Goal: Task Accomplishment & Management: Complete application form

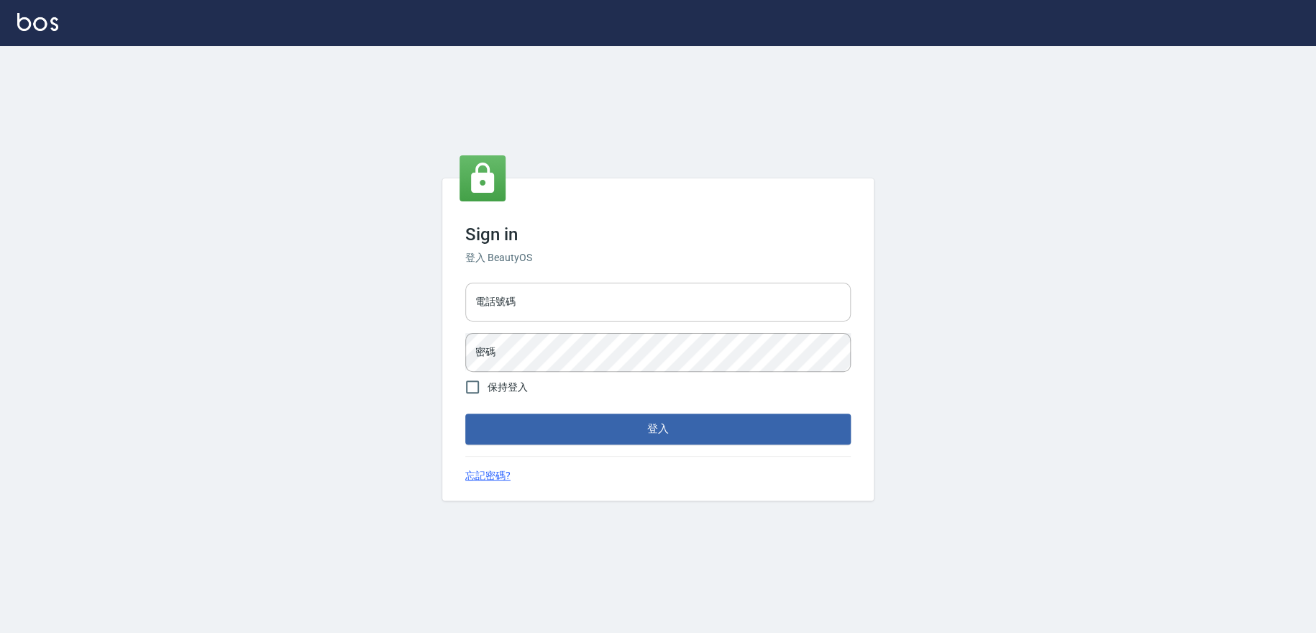
click at [604, 300] on input "電話號碼" at bounding box center [657, 302] width 385 height 39
type input "0223709007"
click at [465, 413] on button "登入" at bounding box center [657, 428] width 385 height 30
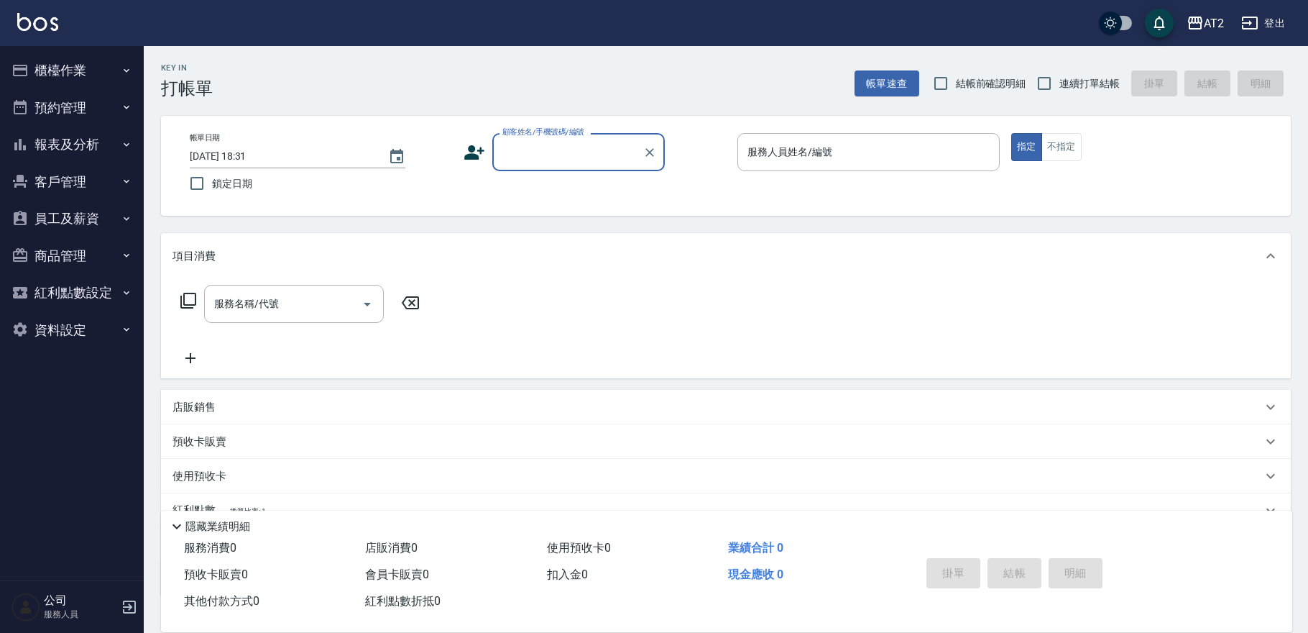
click at [38, 62] on button "櫃檯作業" at bounding box center [72, 70] width 132 height 37
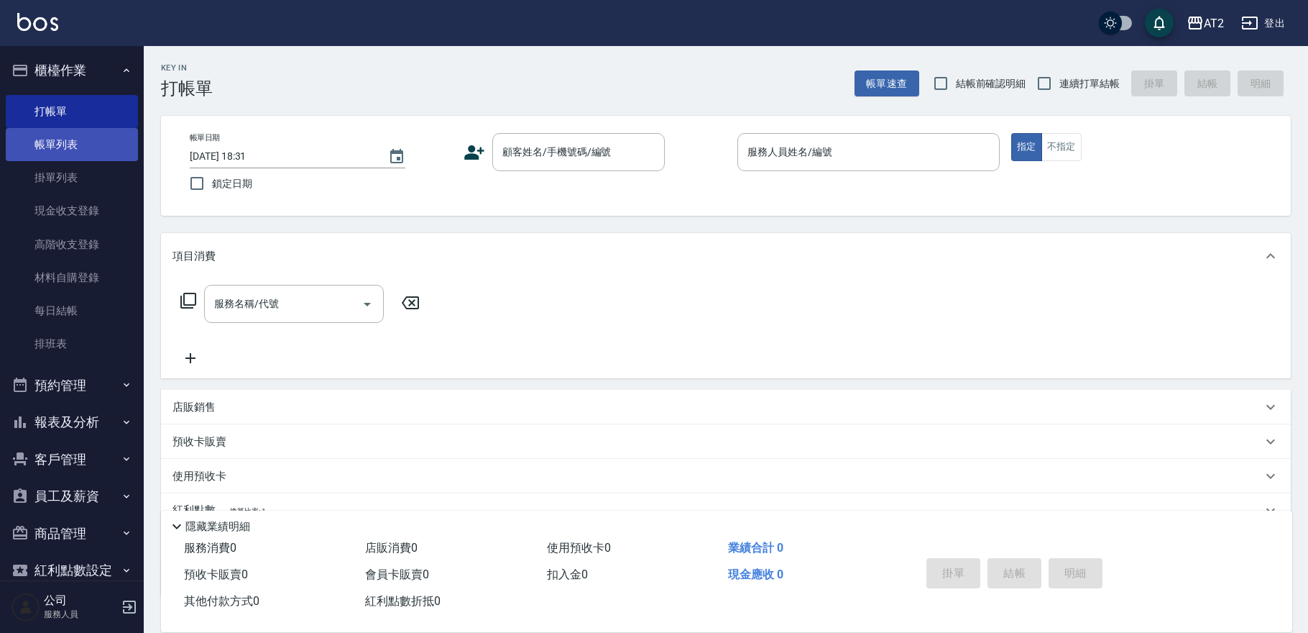
click at [44, 136] on link "帳單列表" at bounding box center [72, 144] width 132 height 33
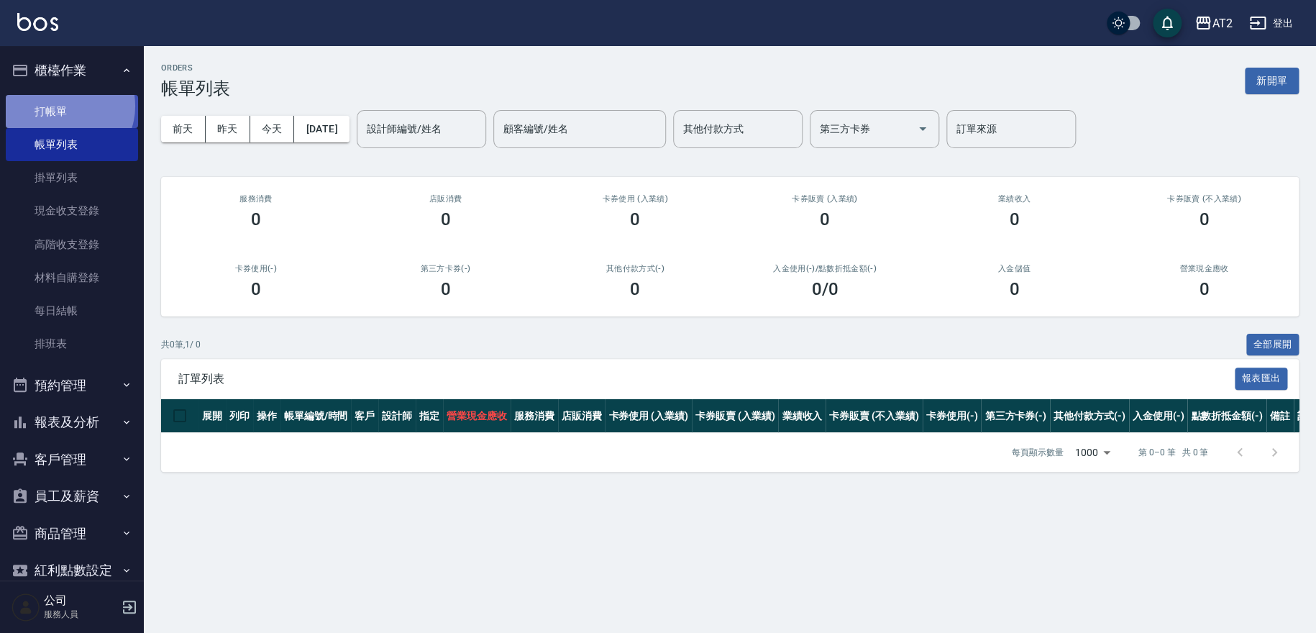
click at [65, 106] on link "打帳單" at bounding box center [72, 111] width 132 height 33
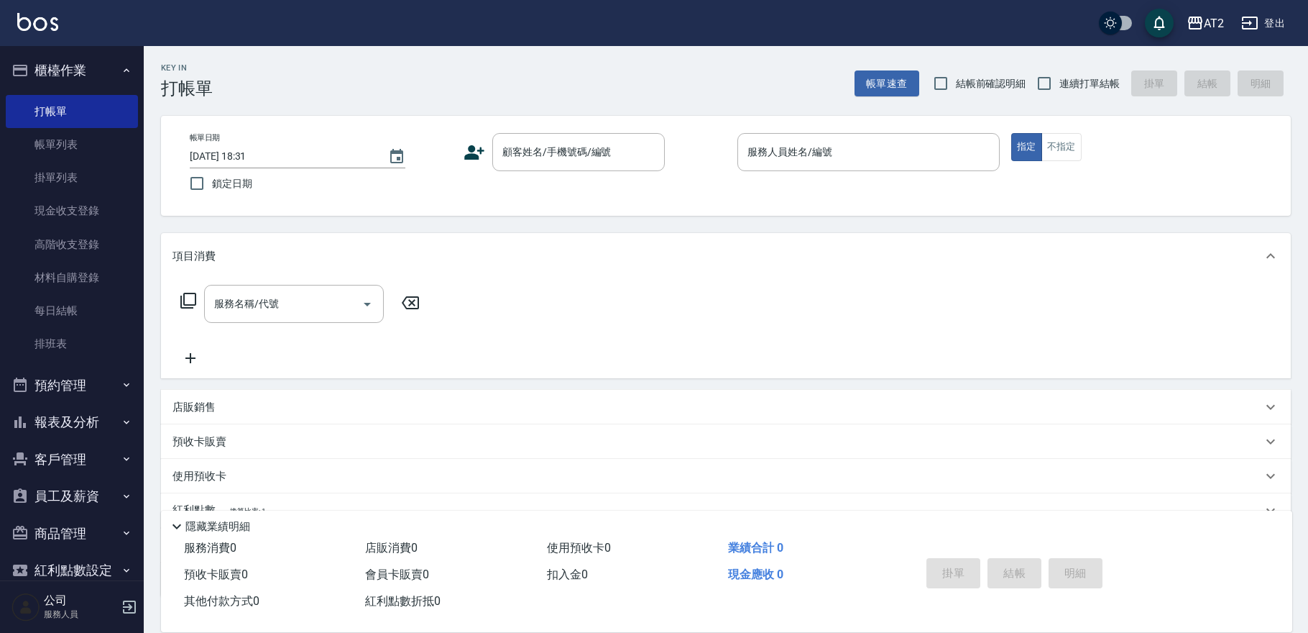
click at [968, 93] on label "結帳前確認明細" at bounding box center [976, 83] width 101 height 30
click at [956, 93] on input "結帳前確認明細" at bounding box center [941, 83] width 30 height 30
checkbox input "true"
click at [1065, 82] on span "連續打單結帳" at bounding box center [1090, 83] width 60 height 15
click at [1060, 82] on input "連續打單結帳" at bounding box center [1044, 83] width 30 height 30
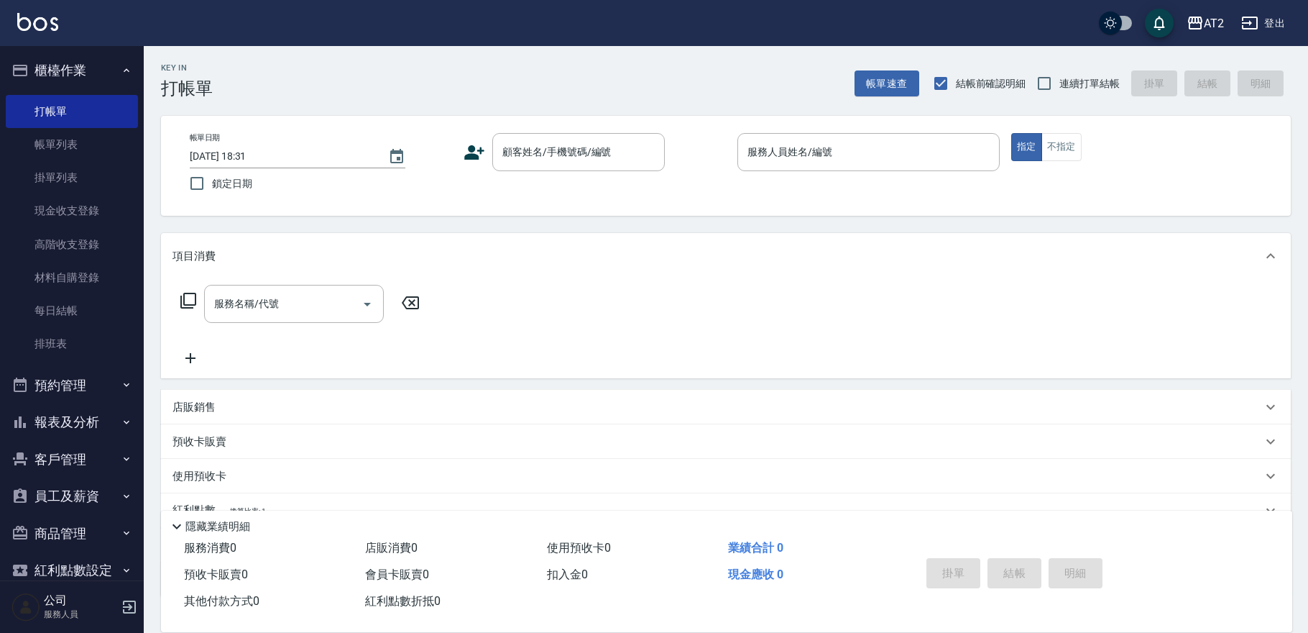
checkbox input "true"
click at [532, 155] on div "顧客姓名/手機號碼/編號 顧客姓名/手機號碼/編號" at bounding box center [578, 152] width 173 height 38
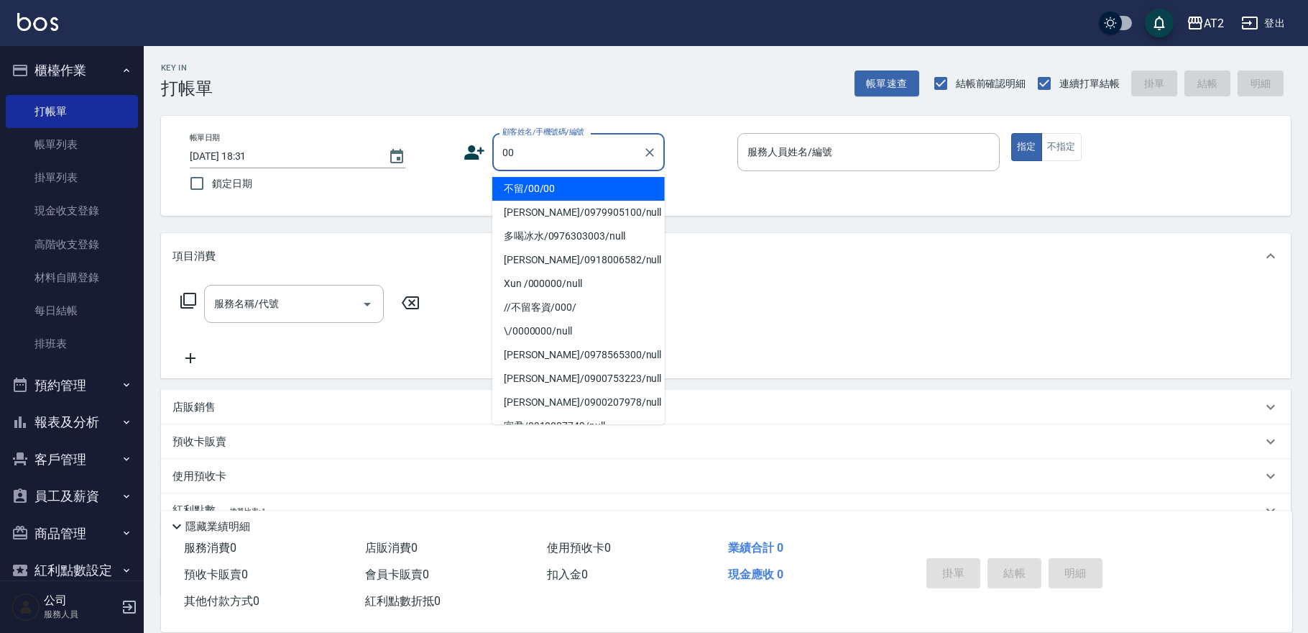
type input "00"
click at [1011, 133] on button "指定" at bounding box center [1026, 147] width 31 height 28
type button "true"
type input "不留/00/00"
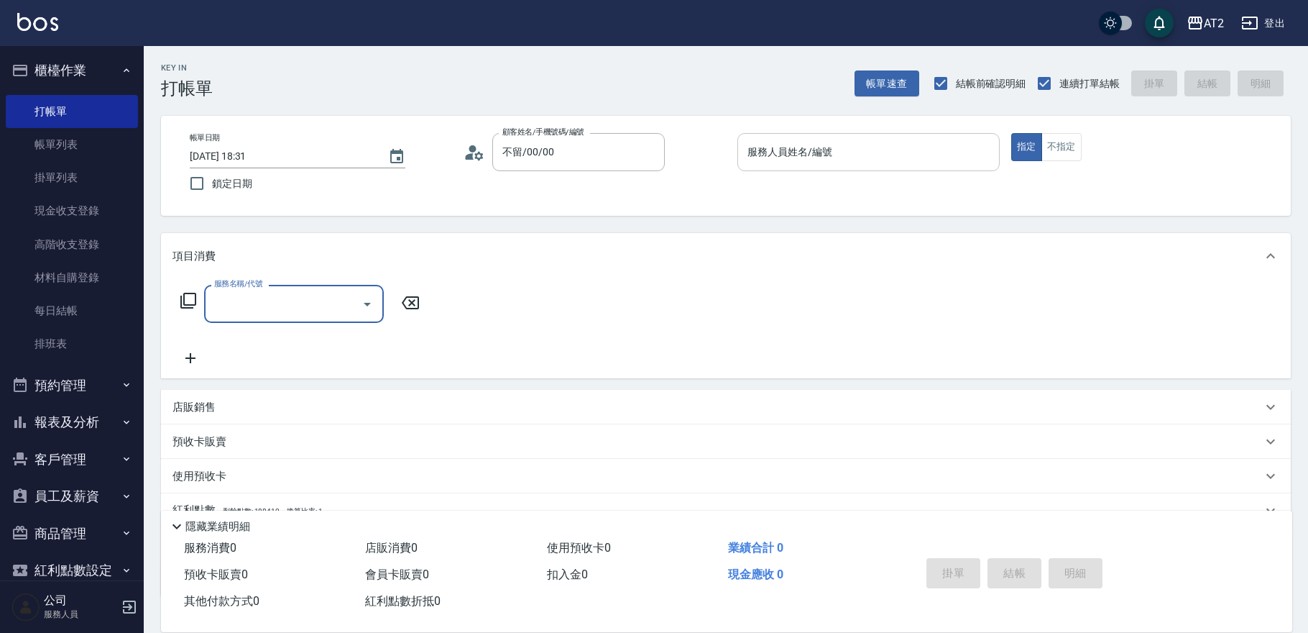
click at [808, 160] on input "服務人員姓名/編號" at bounding box center [868, 151] width 249 height 25
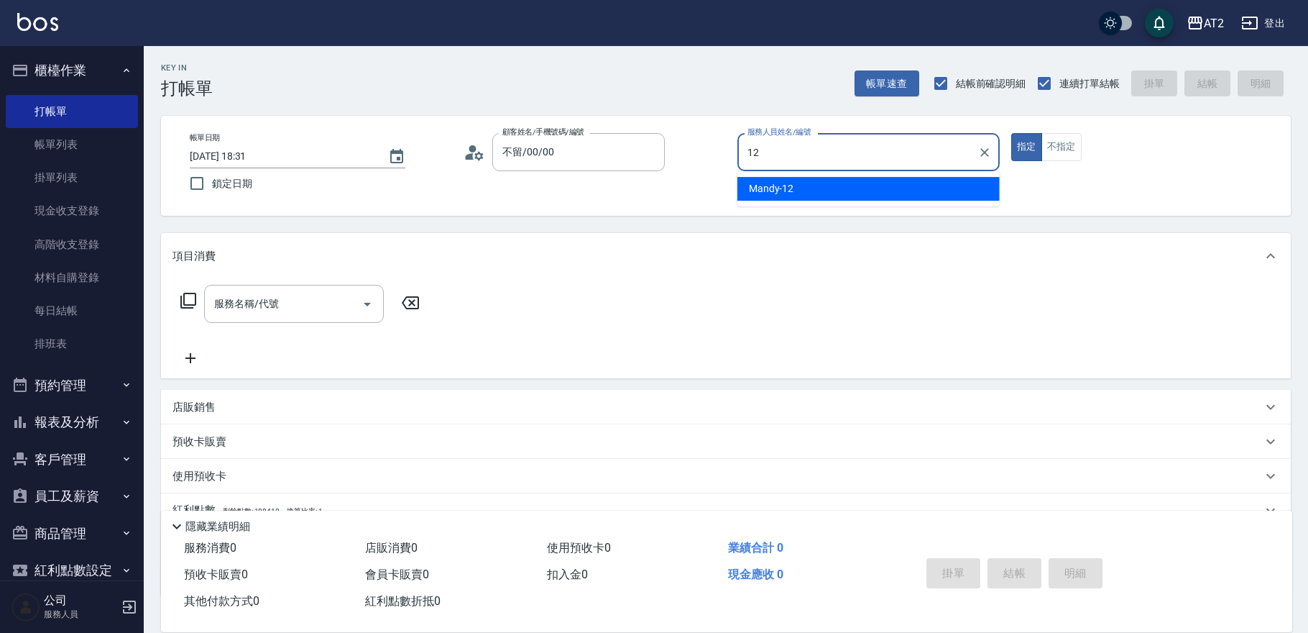
type input "Mandy-12"
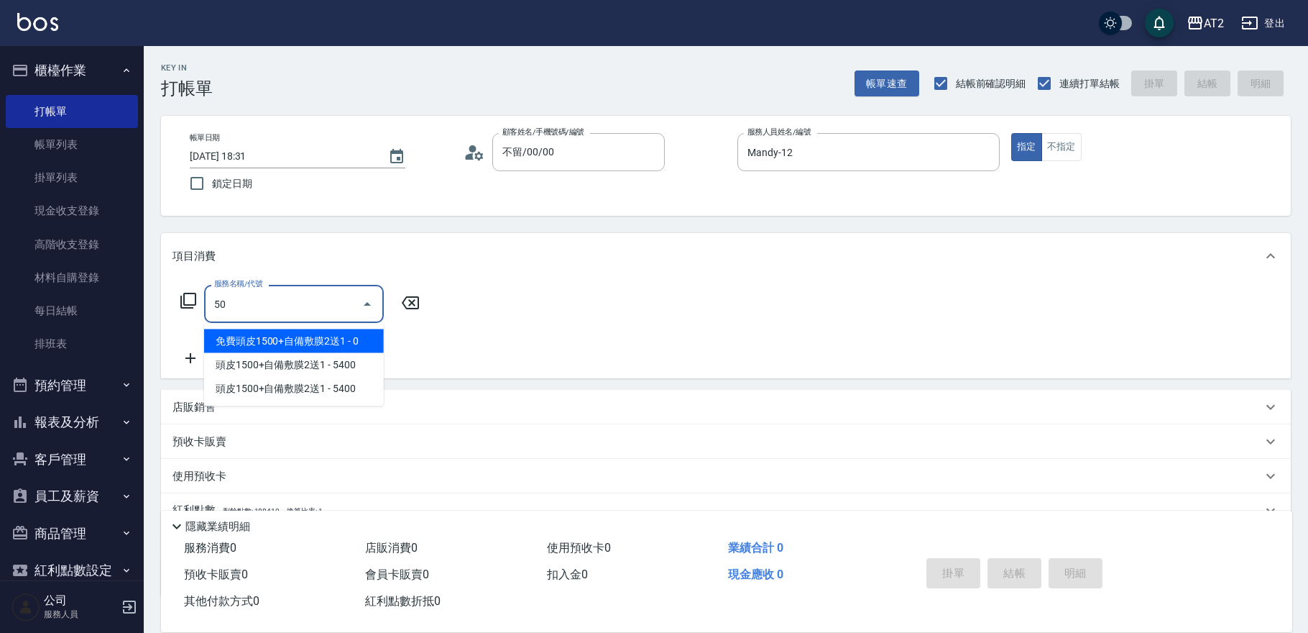
type input "501"
type input "100"
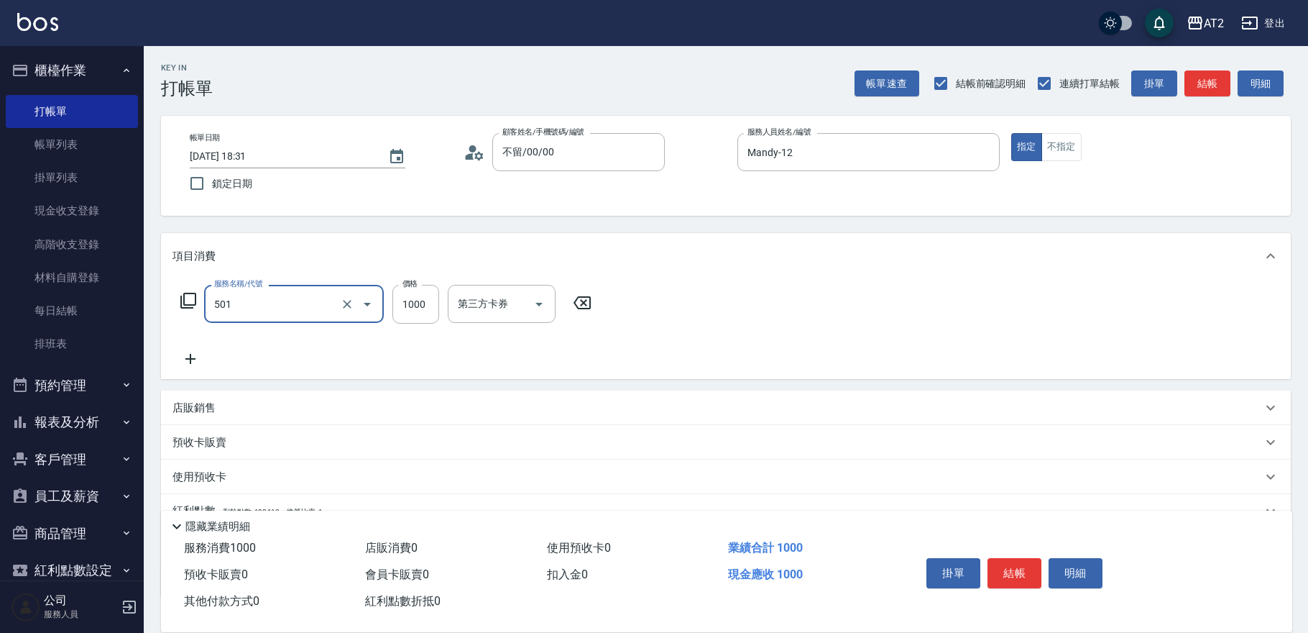
type input "染髮(501)"
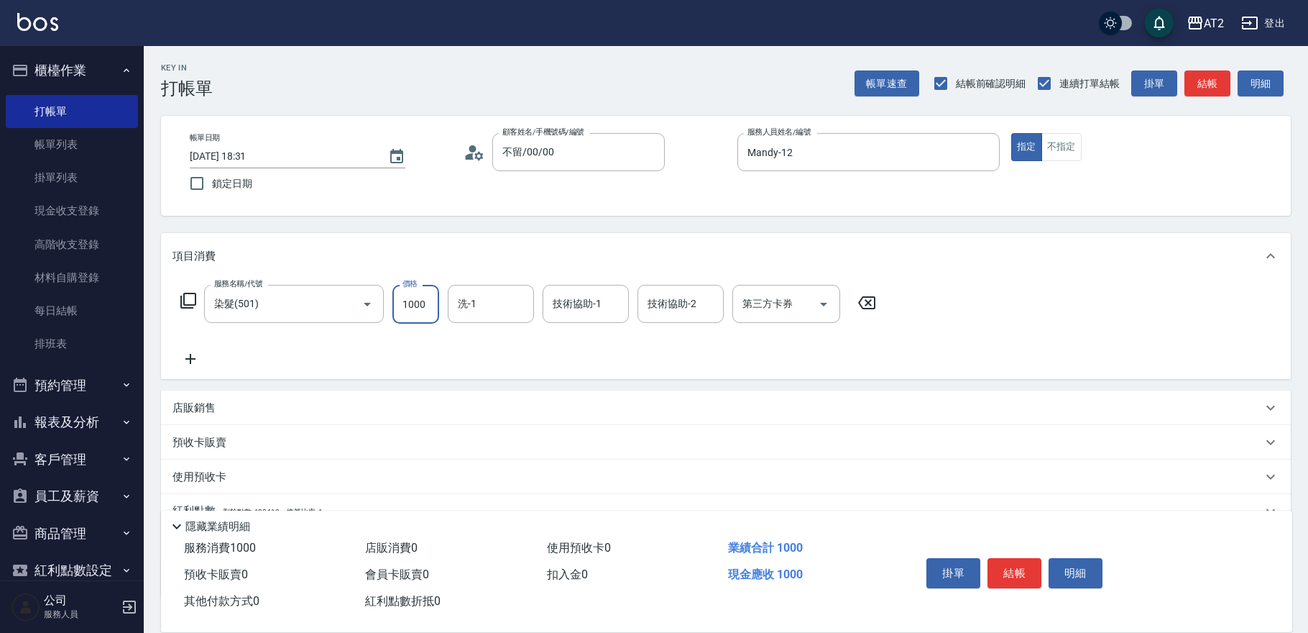
type input "0"
type input "162"
type input "10"
type input "16"
type input "0"
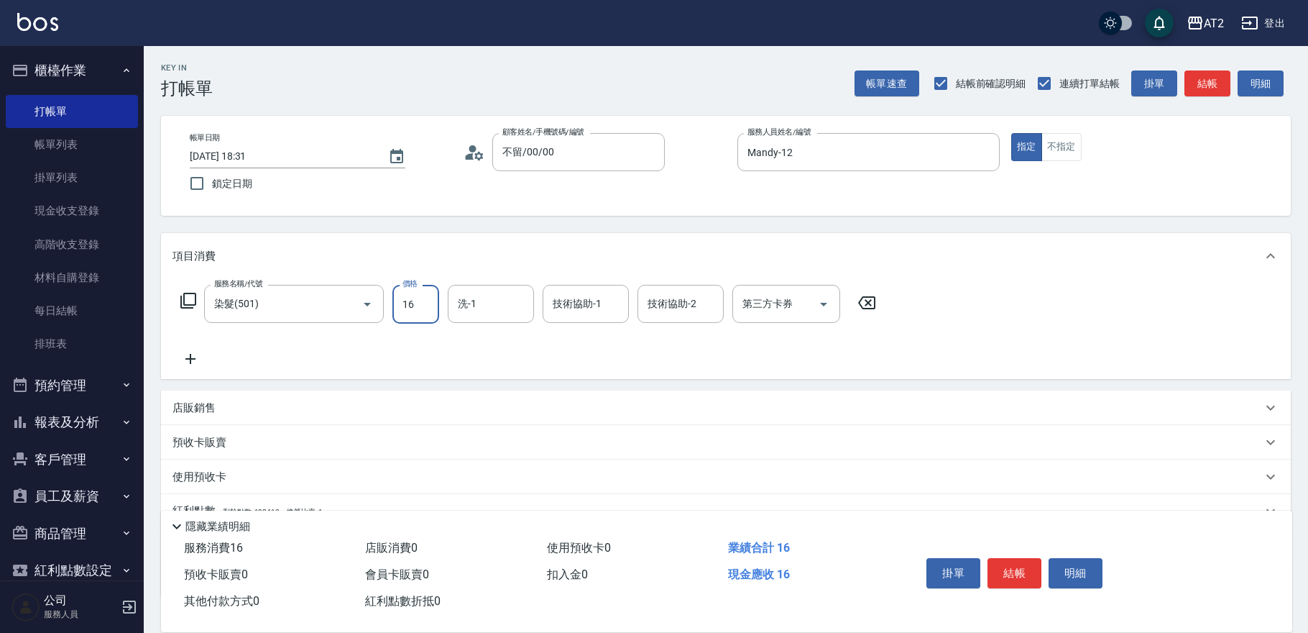
type input "160"
type input "10"
type input "1600"
type input "160"
type input "1600"
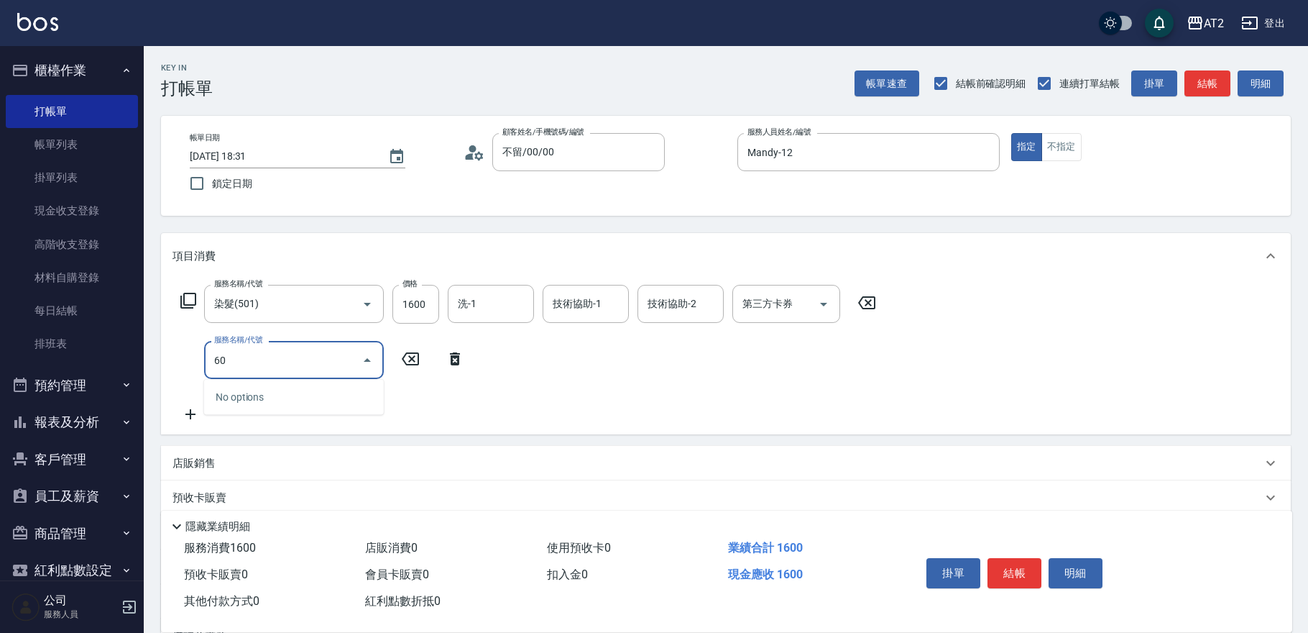
type input "601"
type input "260"
type input "自備護髮(601)"
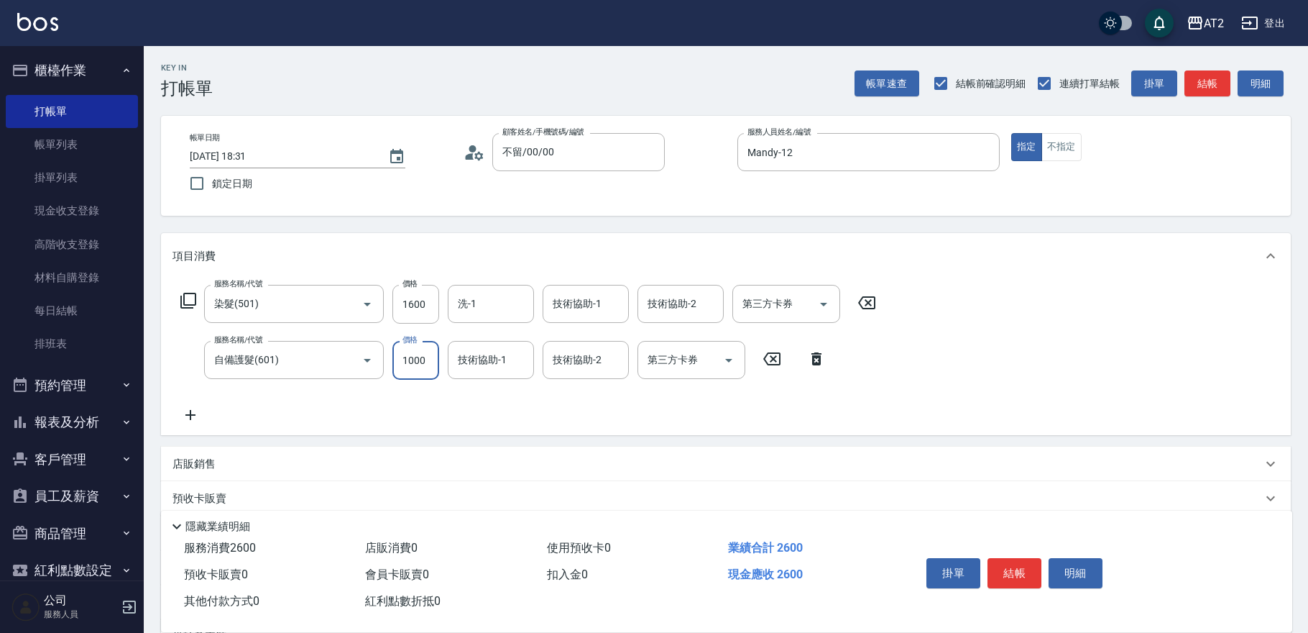
type input "1"
type input "160"
type input "150"
type input "170"
type input "1500"
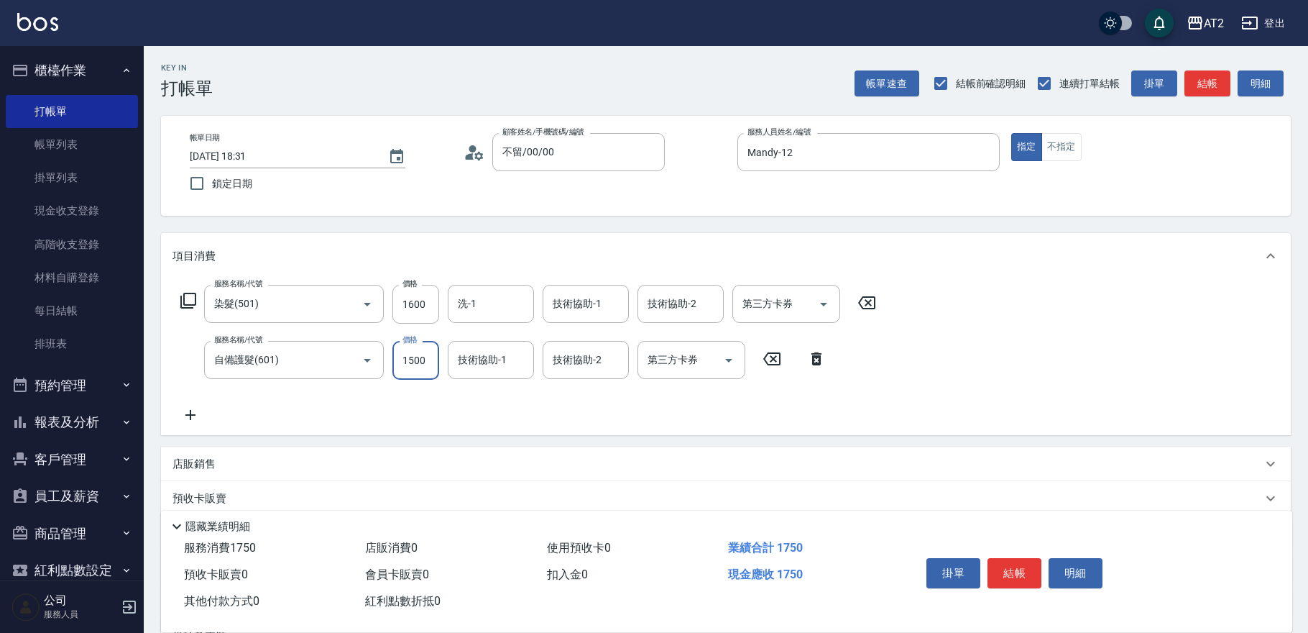
type input "310"
type input "1500"
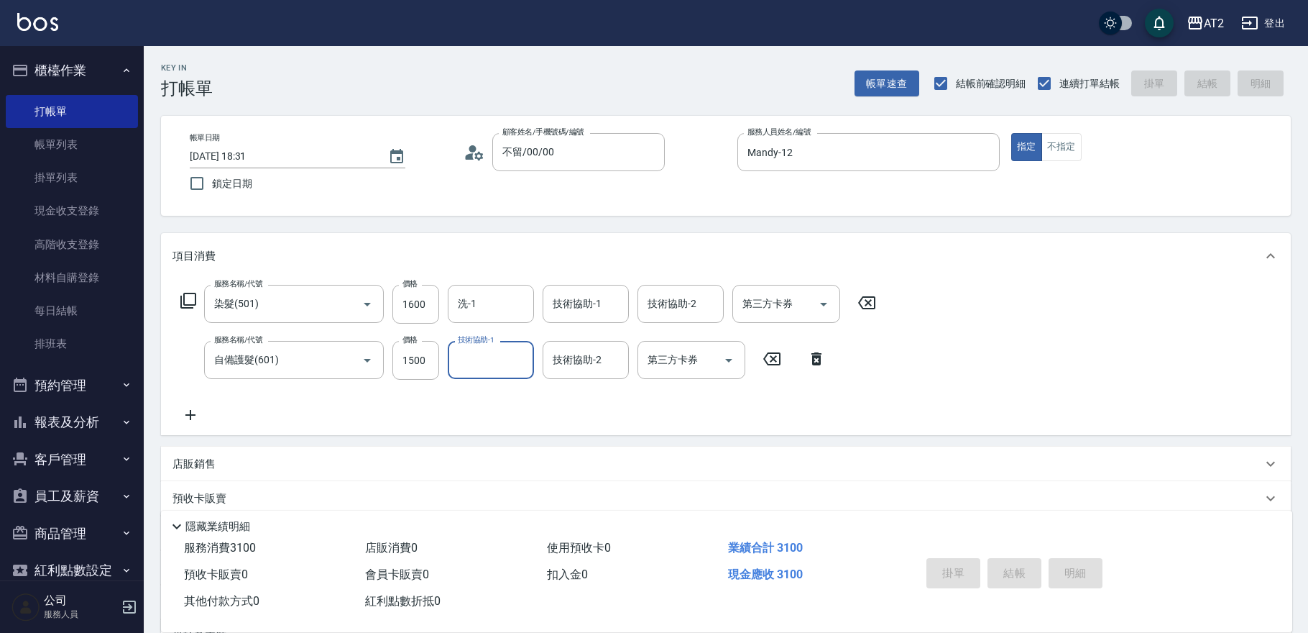
type input "[DATE] 18:34"
type input "0"
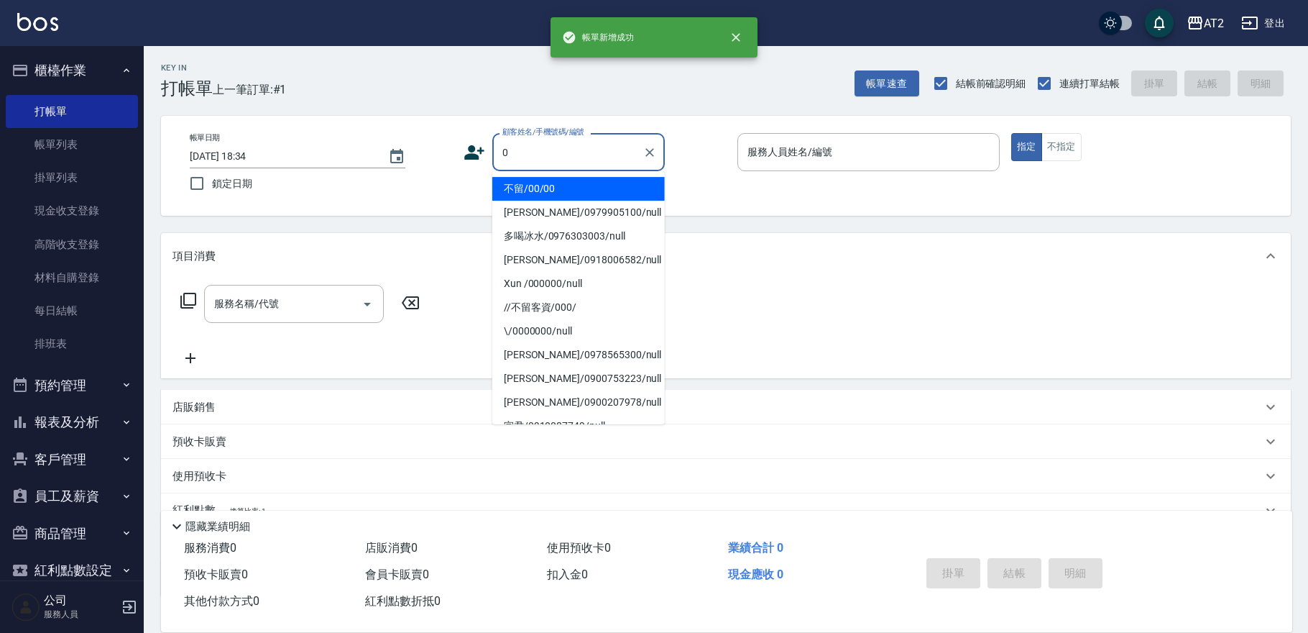
type input "不留/00/00"
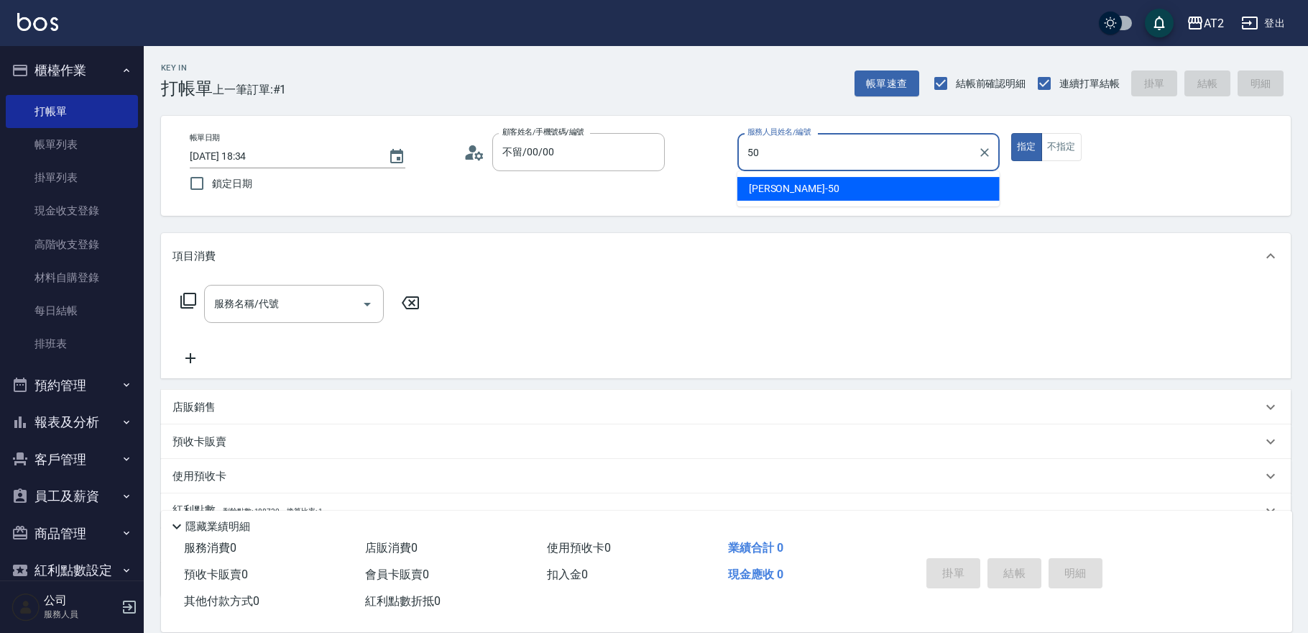
type input "5"
type input "Nini-11"
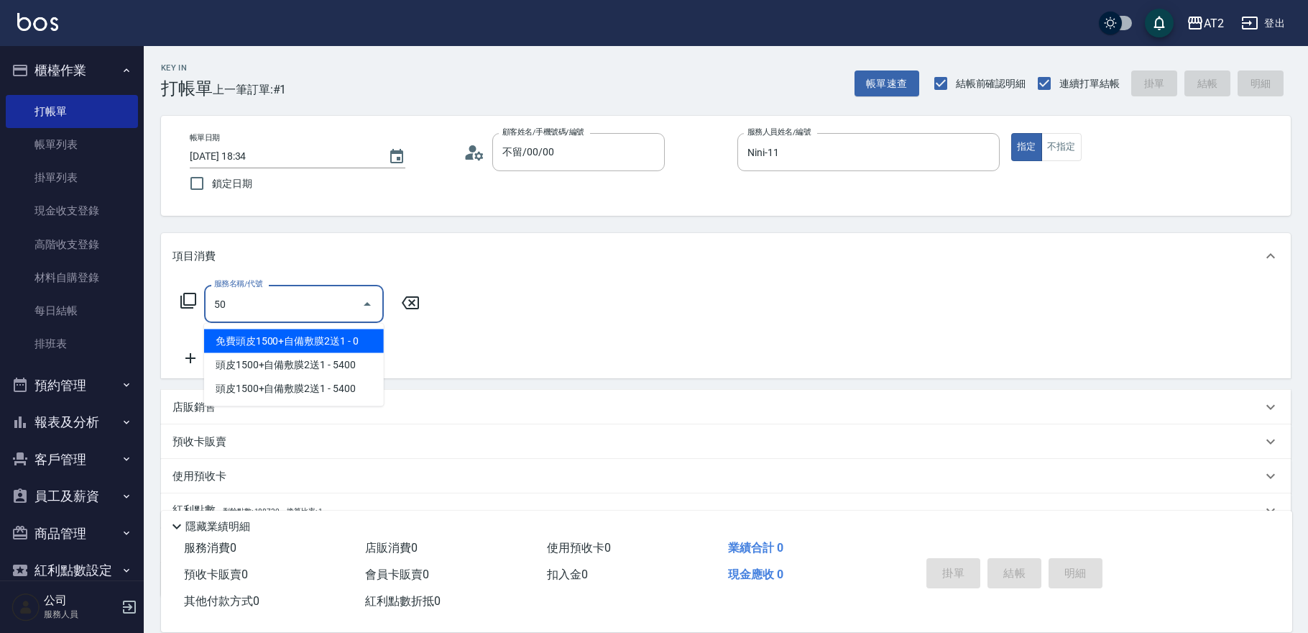
type input "501"
type input "100"
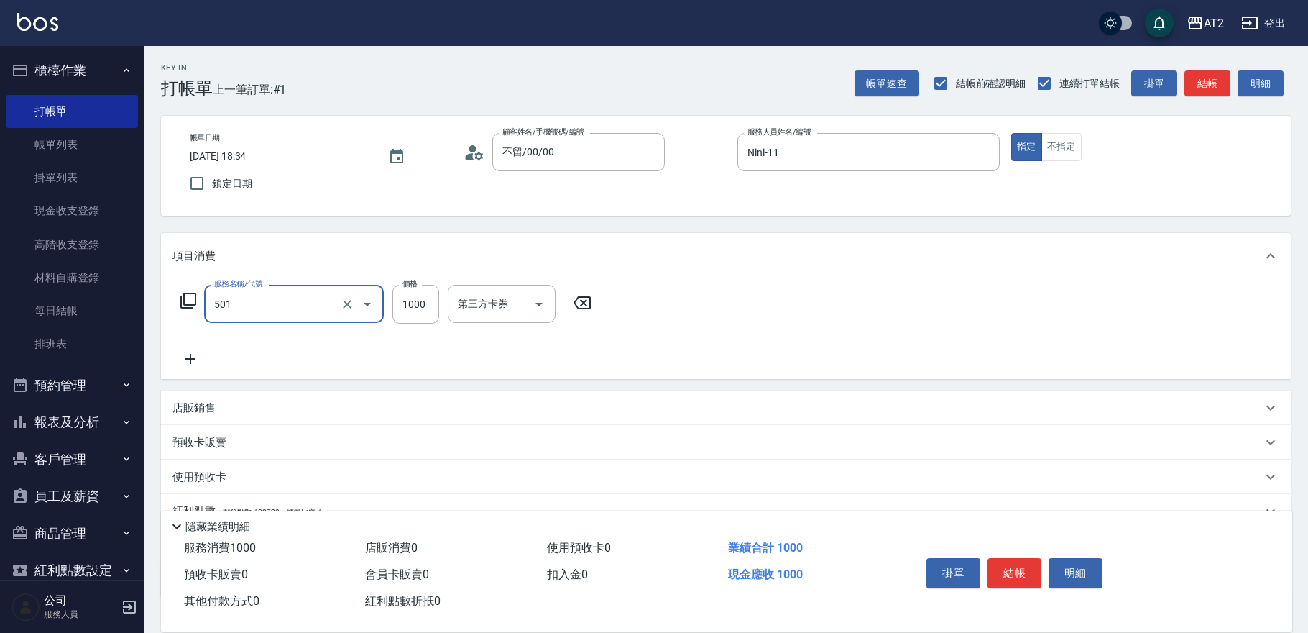
type input "染髮(501)"
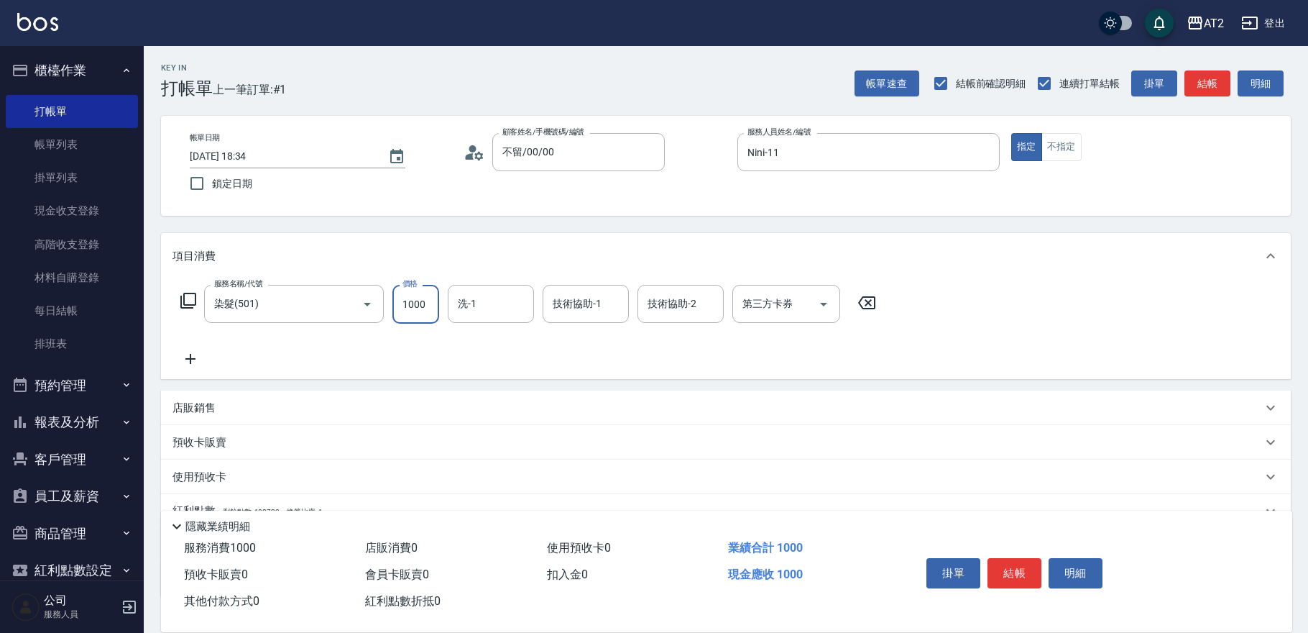
type input "1"
type input "0"
type input "16"
type input "10"
type input "1699"
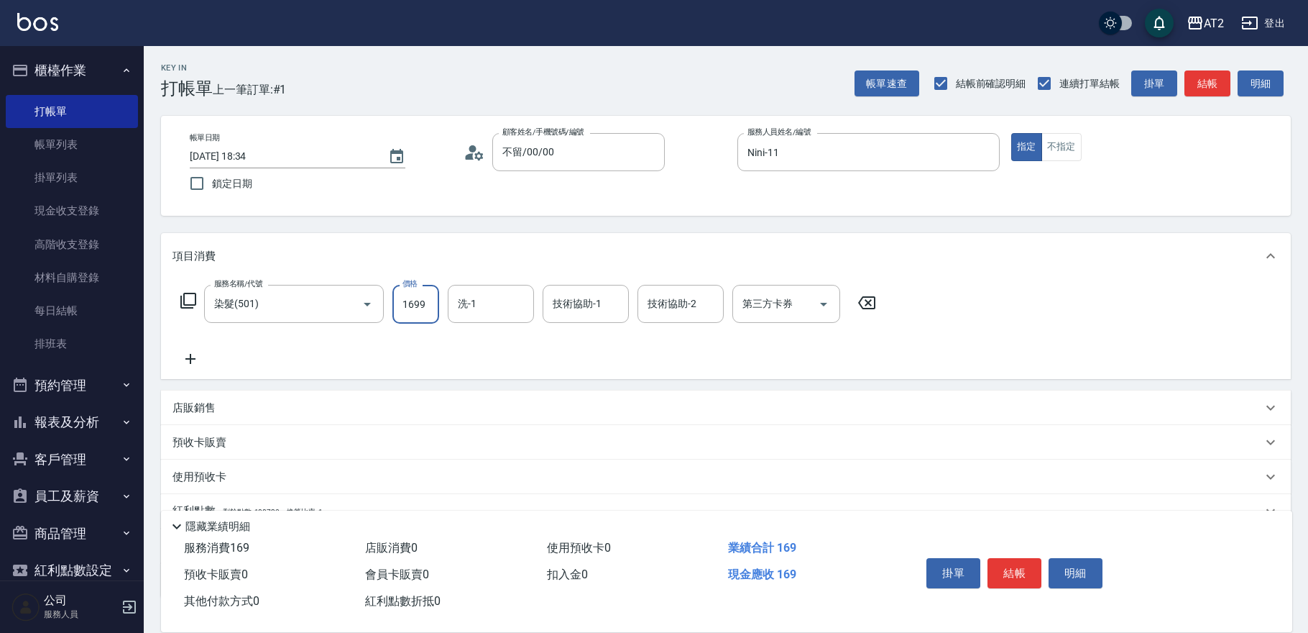
type input "160"
type input "1699"
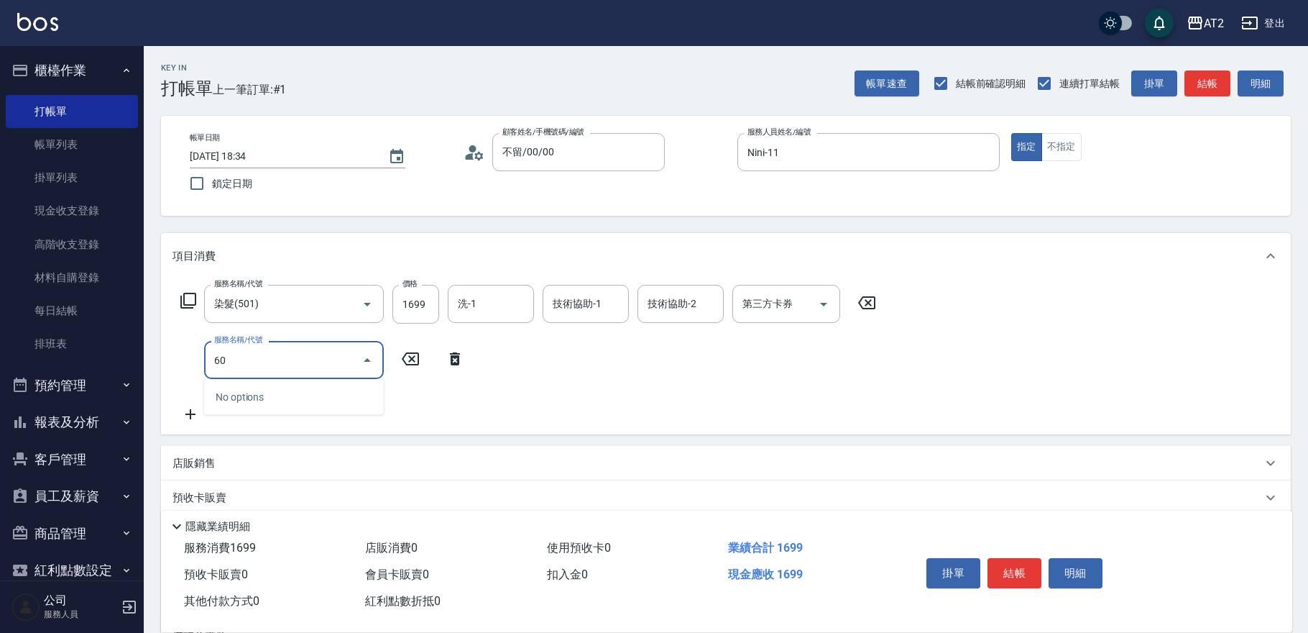
type input "601"
type input "260"
type input "自備護髮(601)"
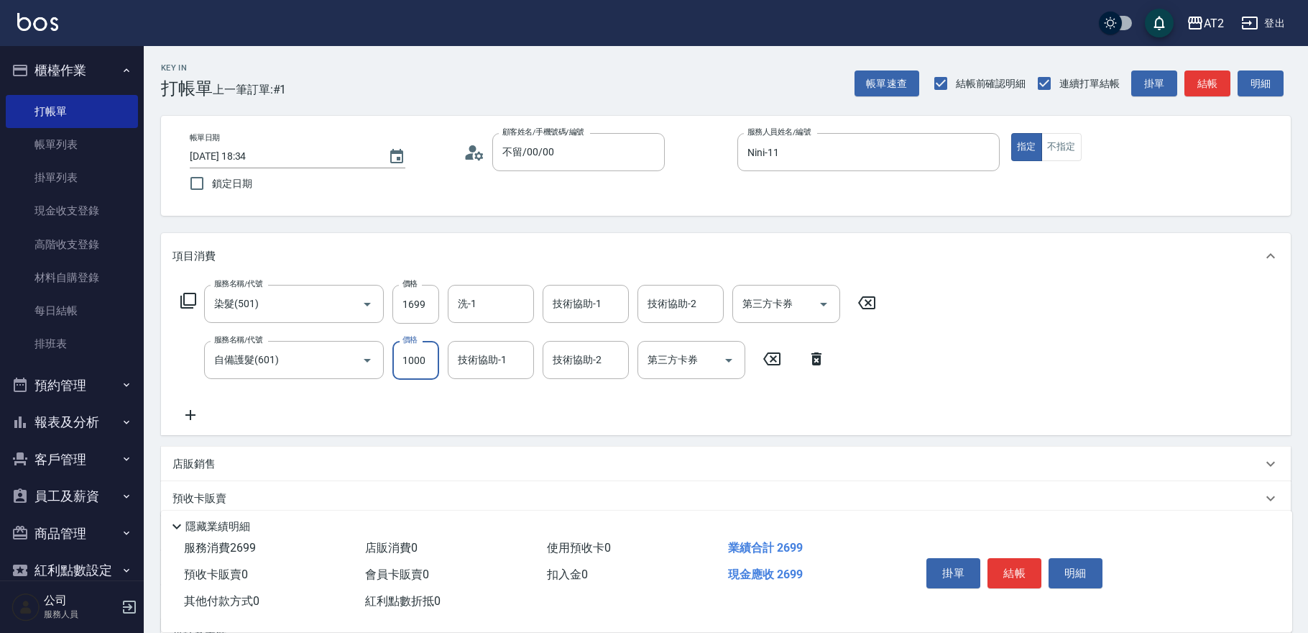
type input "2"
type input "170"
type input "200"
type input "180"
type input "2000"
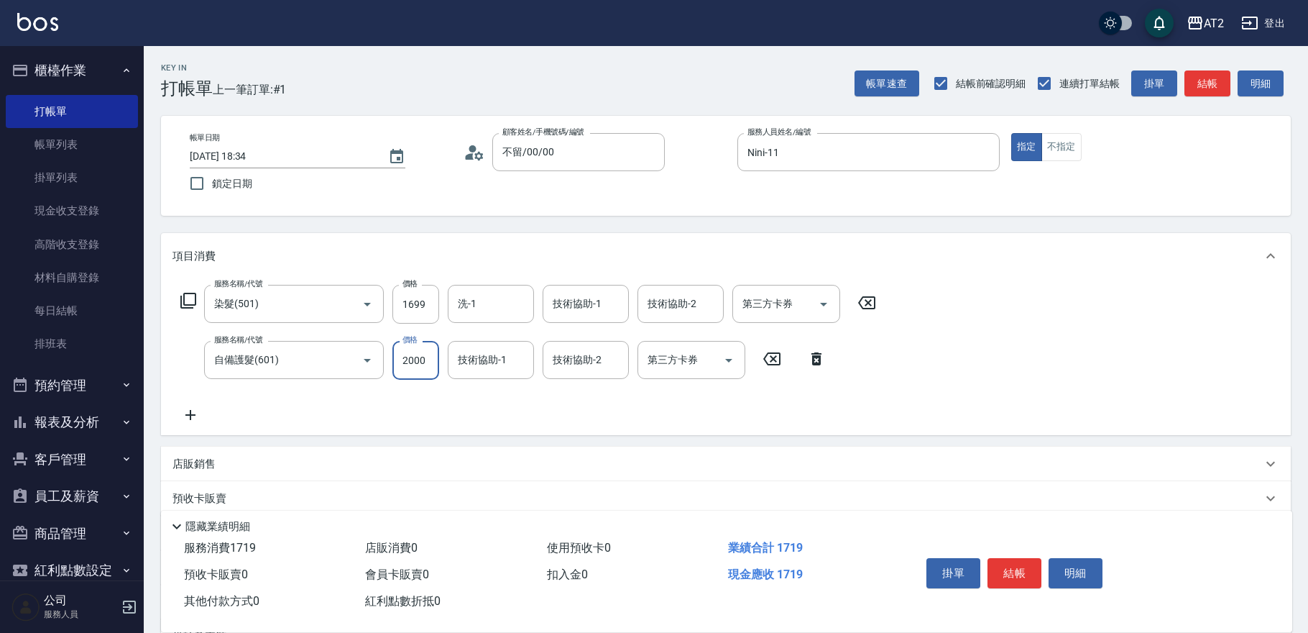
type input "360"
type input "2000"
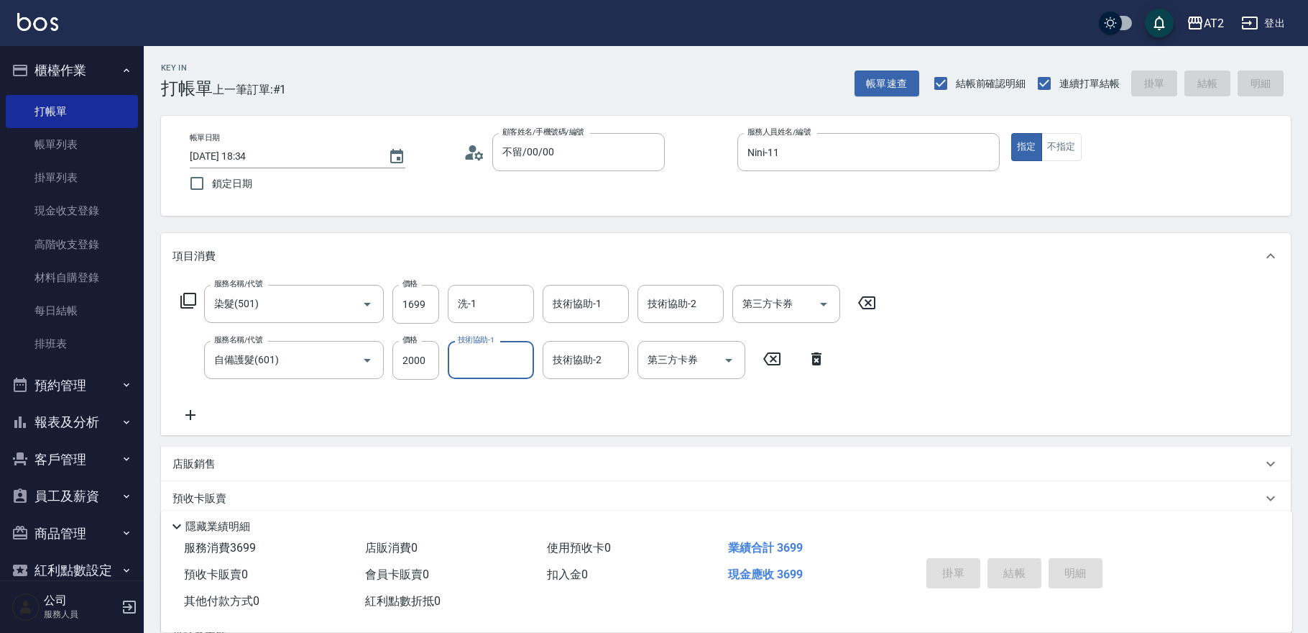
type input "0"
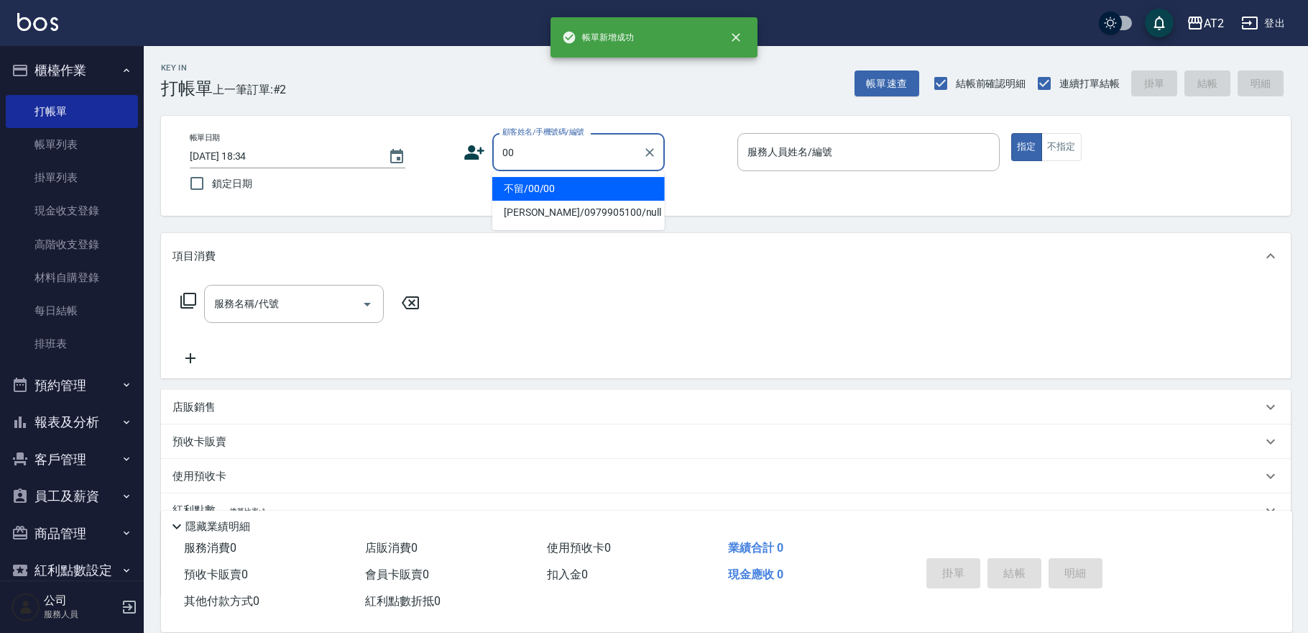
type input "不留/00/00"
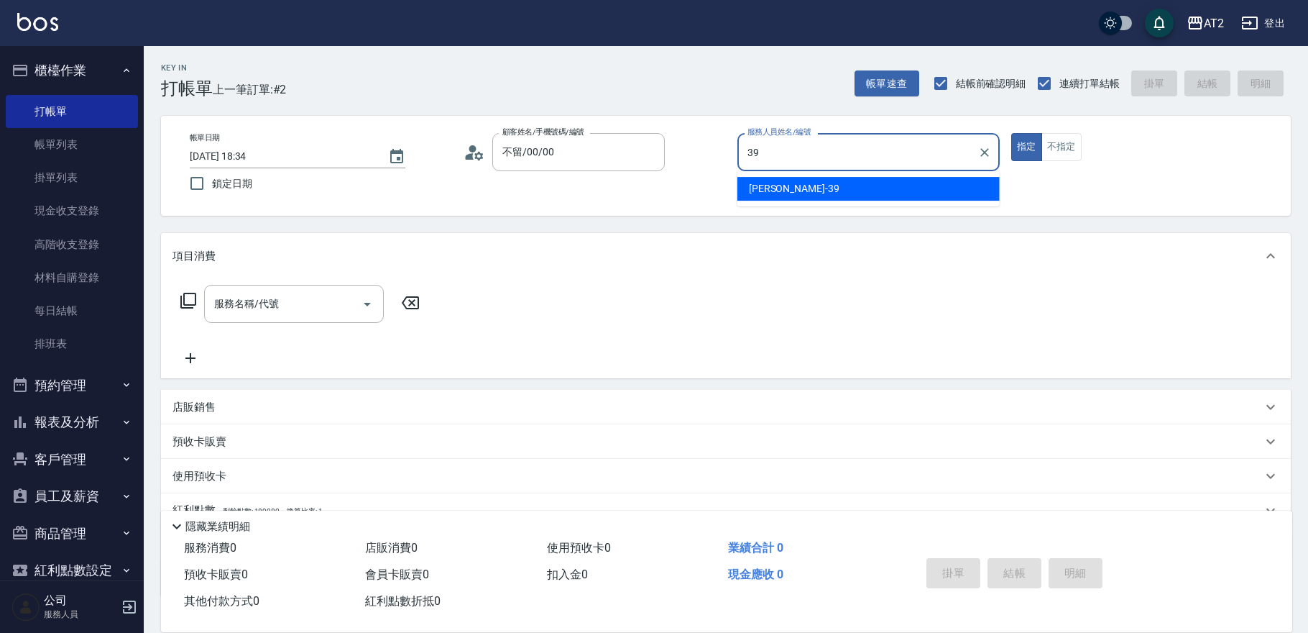
type input "Molly-39"
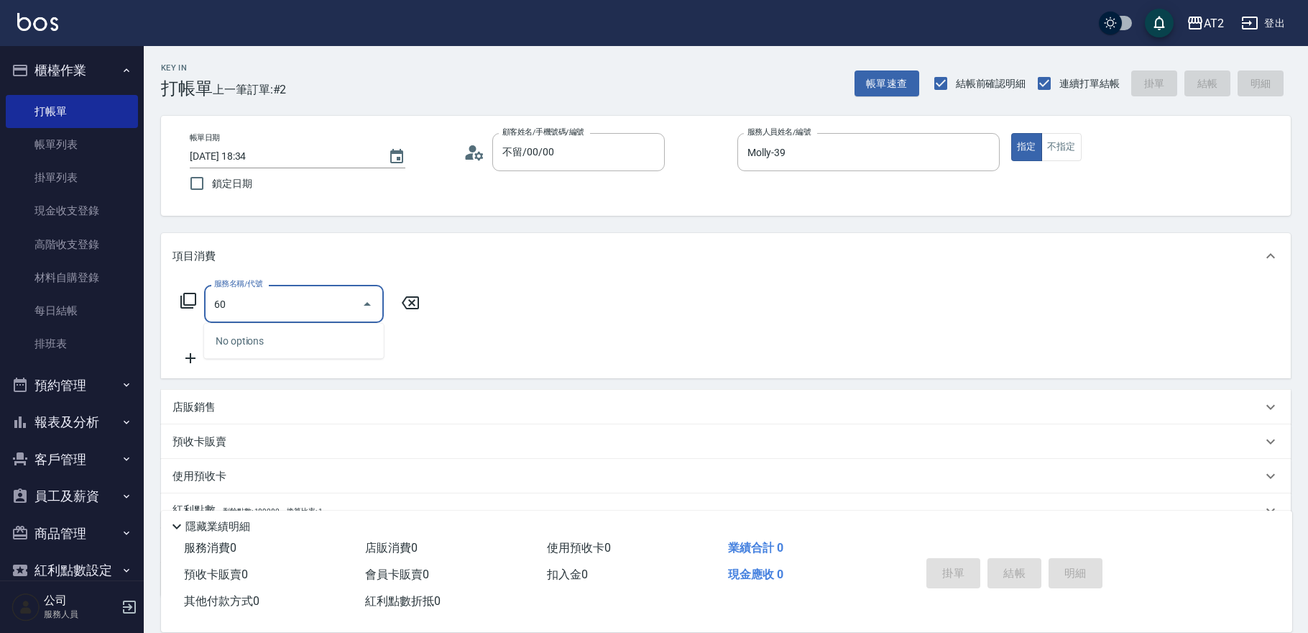
type input "601"
type input "100"
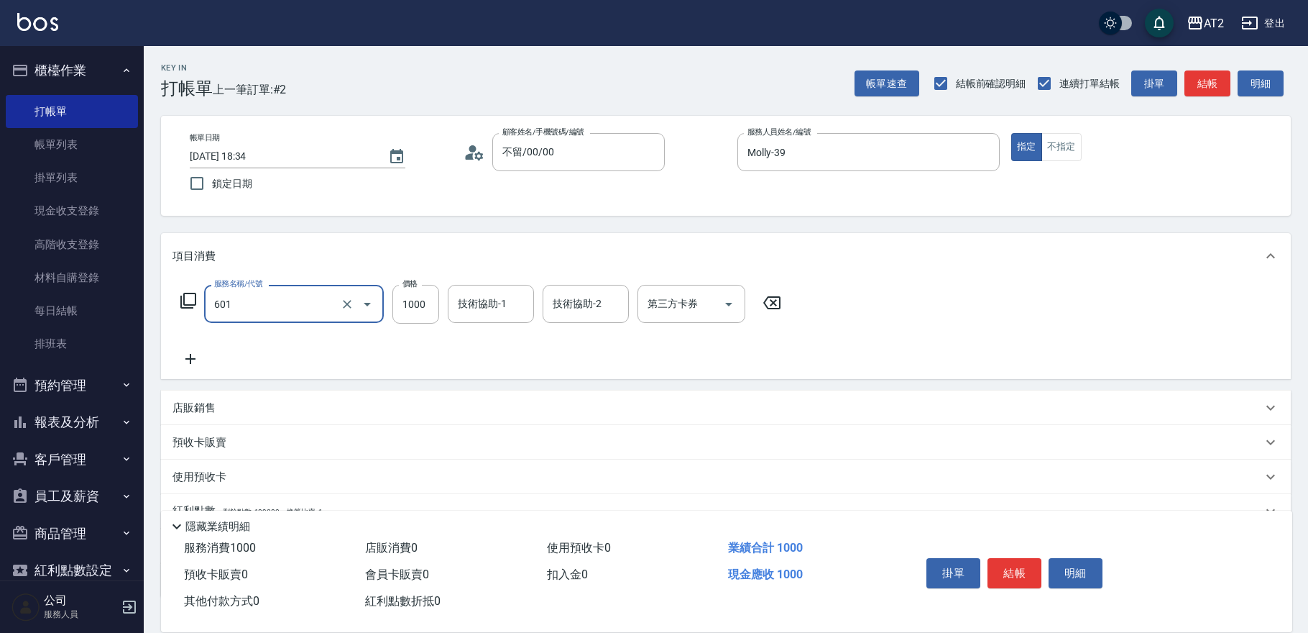
type input "自備護髮(601)"
click at [347, 302] on icon "Clear" at bounding box center [347, 304] width 14 height 14
type input "50"
type input "0"
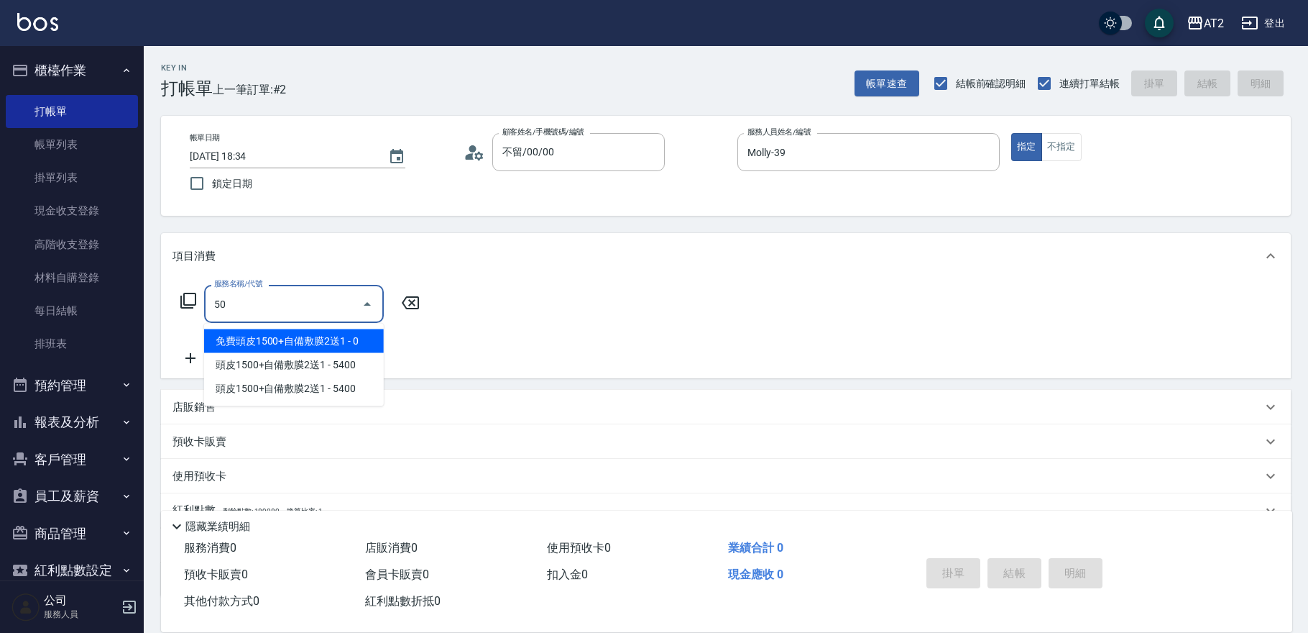
type input "501"
type input "100"
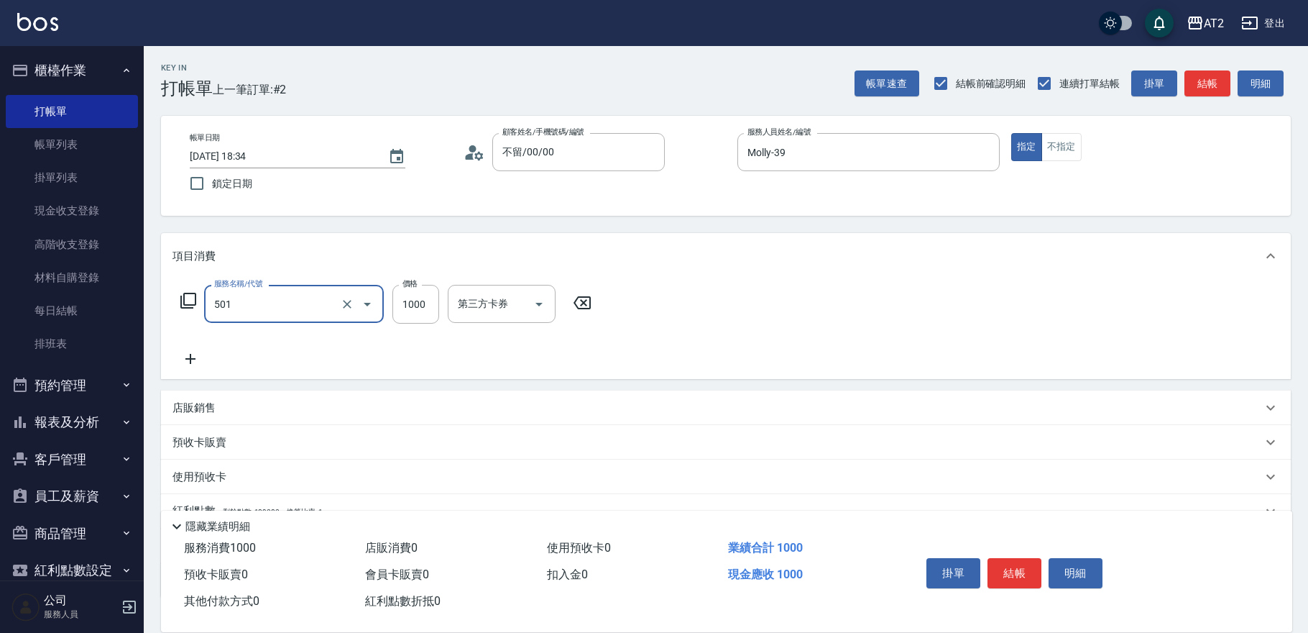
type input "染髮(501)"
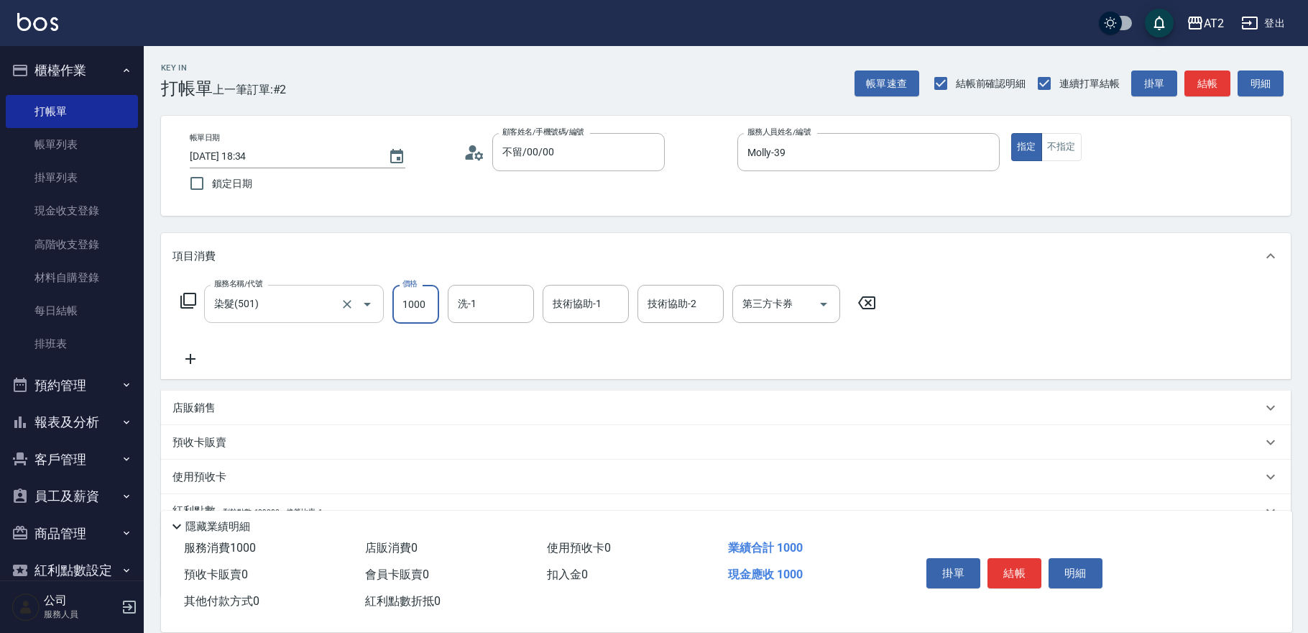
type input "0"
type input "15"
type input "10"
type input "158"
type input "150"
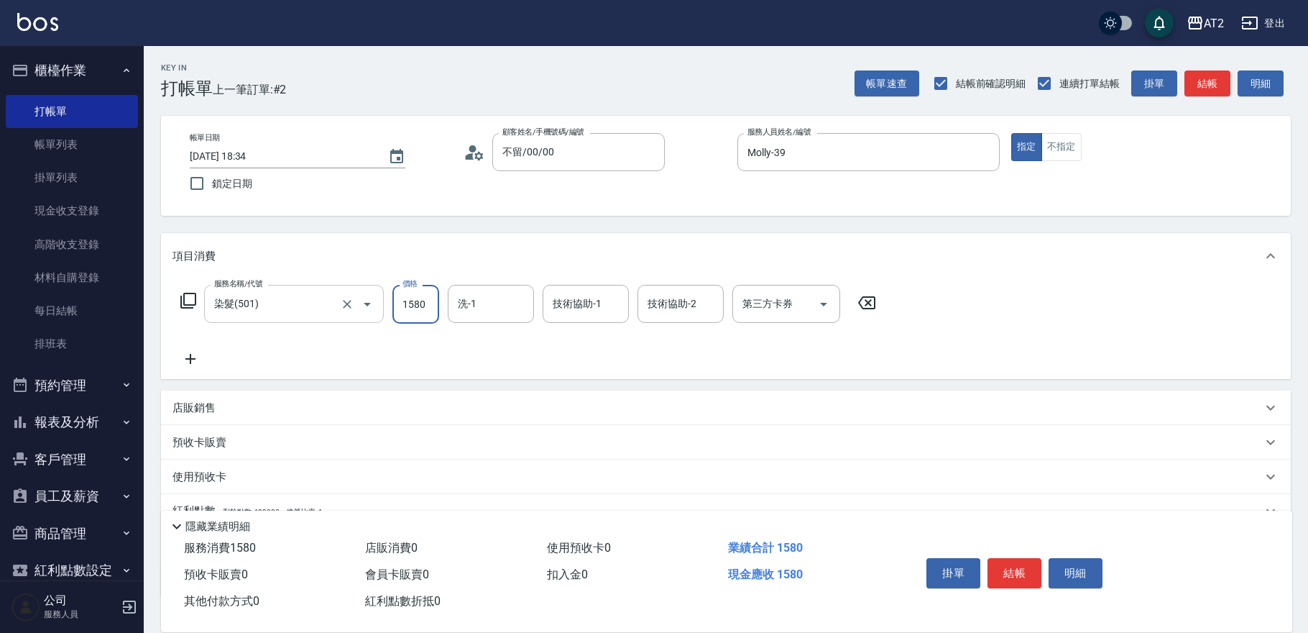
type input "1580"
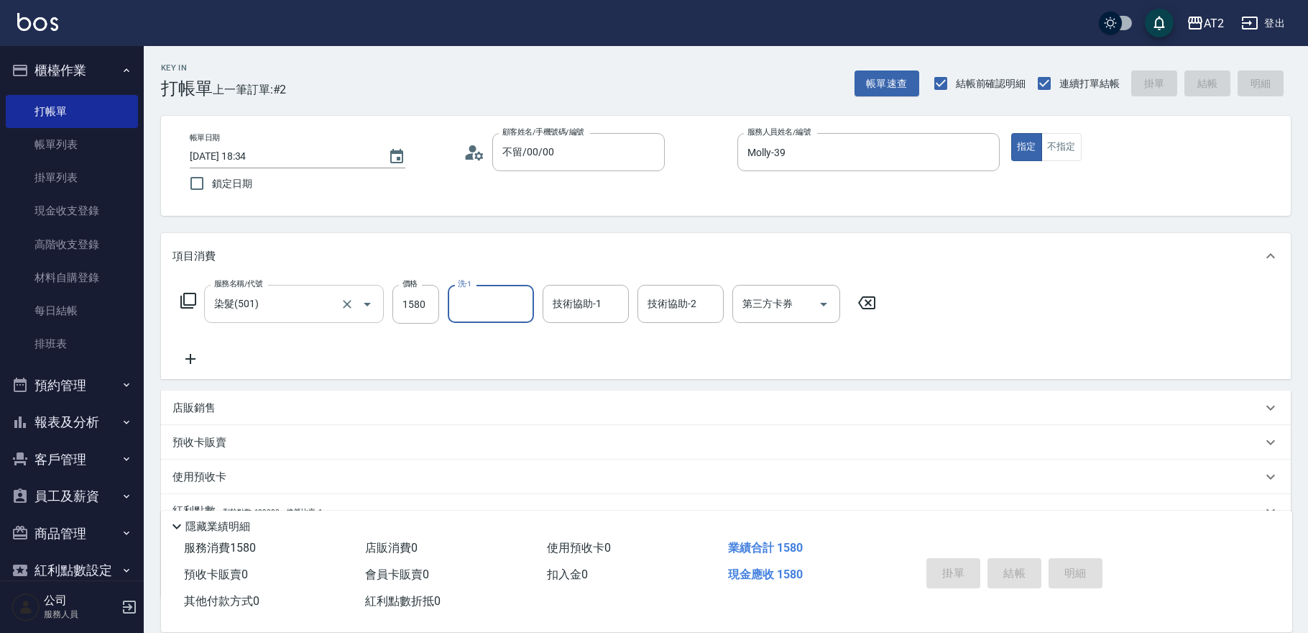
type input "[DATE] 18:35"
type input "0"
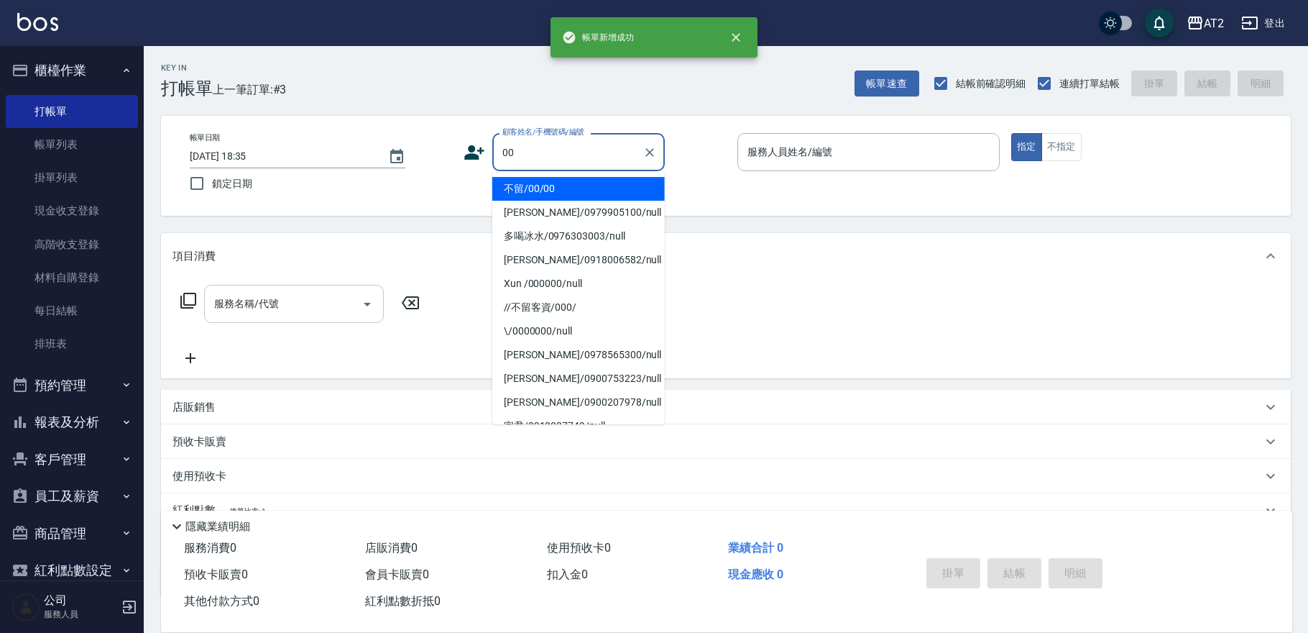
type input "不留/00/00"
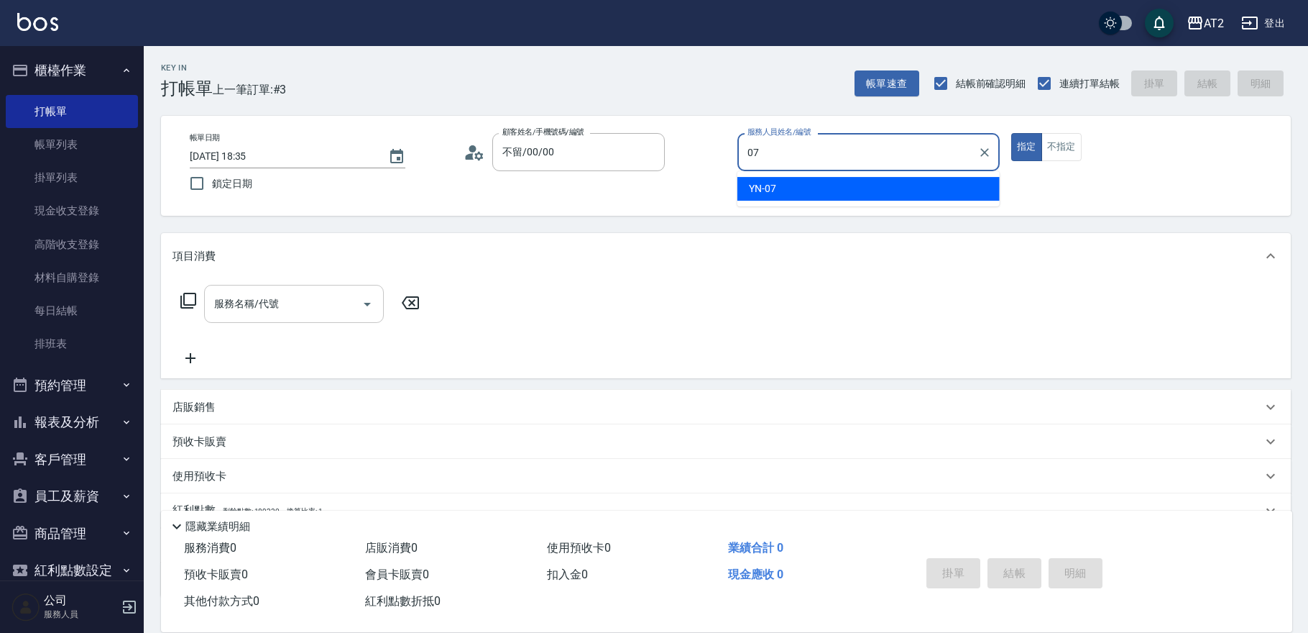
type input "YN-07"
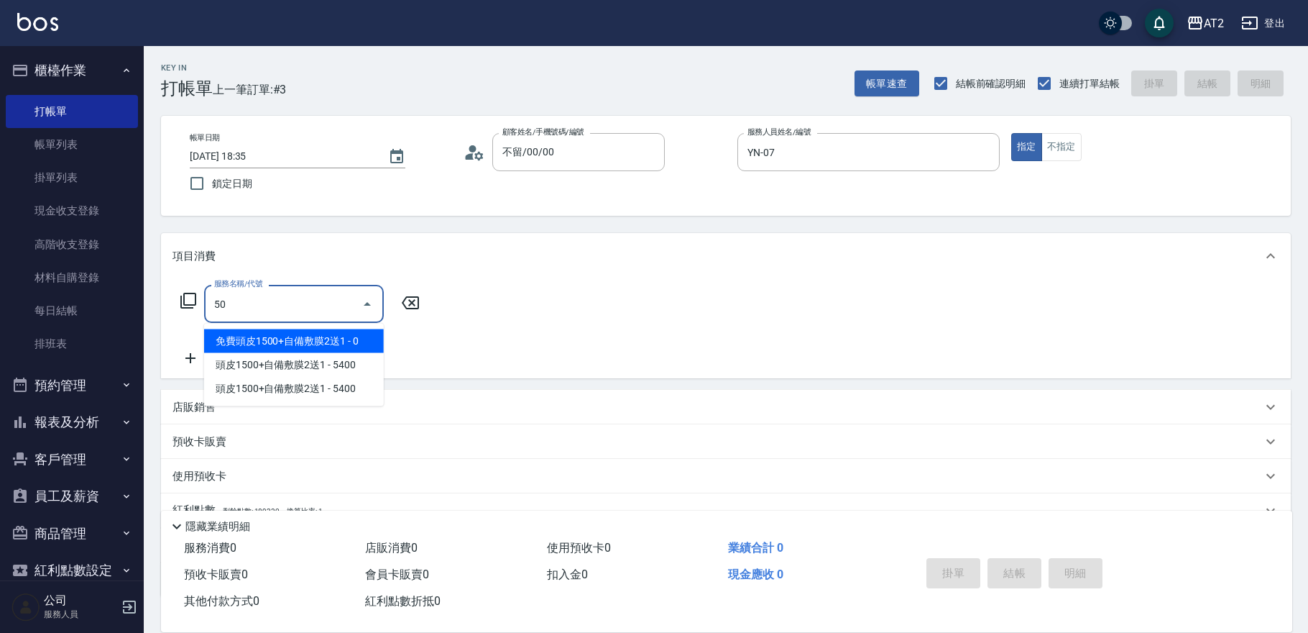
type input "501"
type input "100"
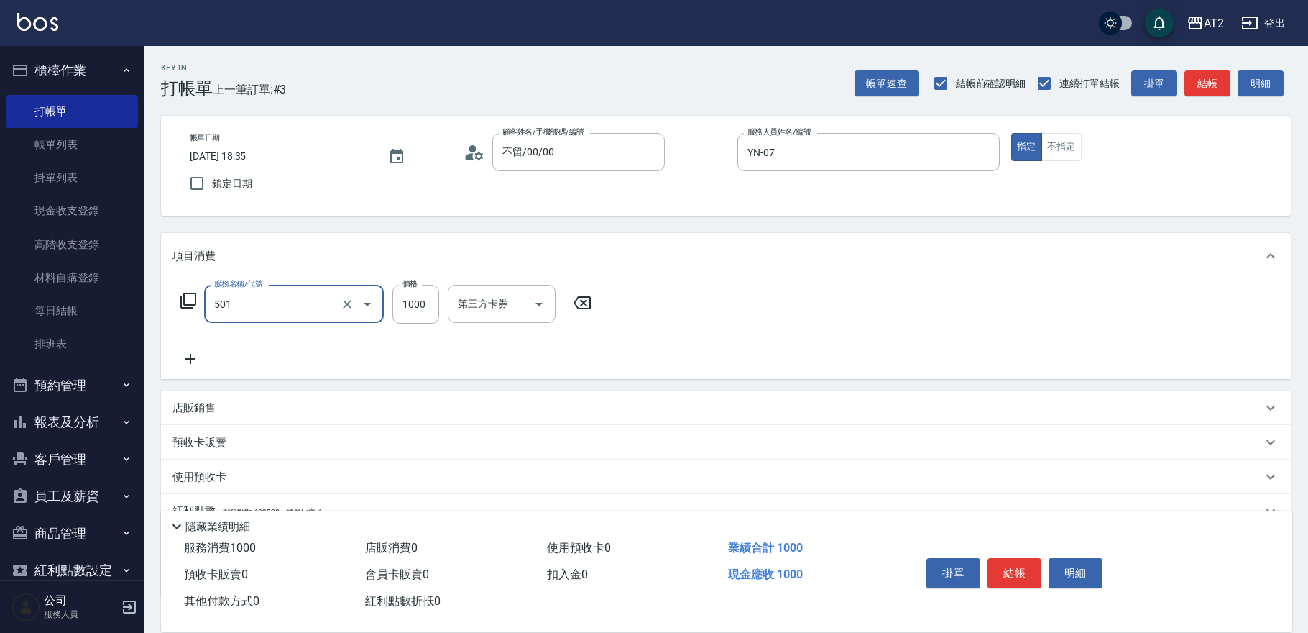
type input "染髮(501)"
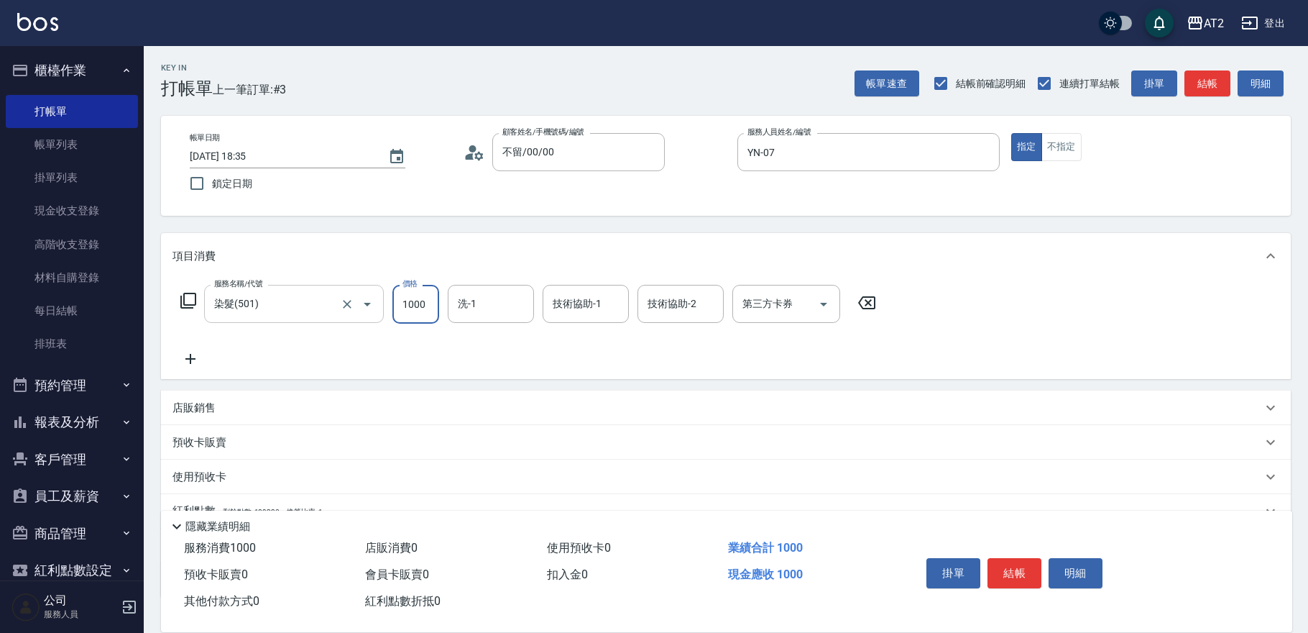
type input "0"
type input "148"
type input "140"
type input "1480"
type input "軒軒-42"
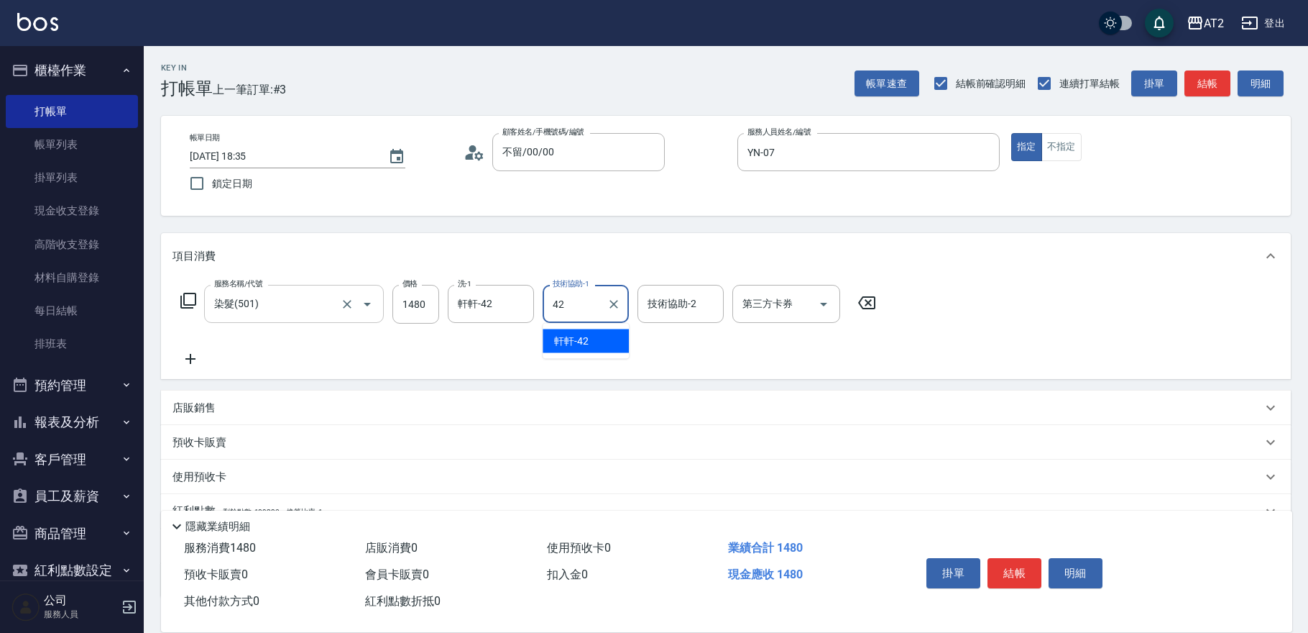
type input "軒軒-42"
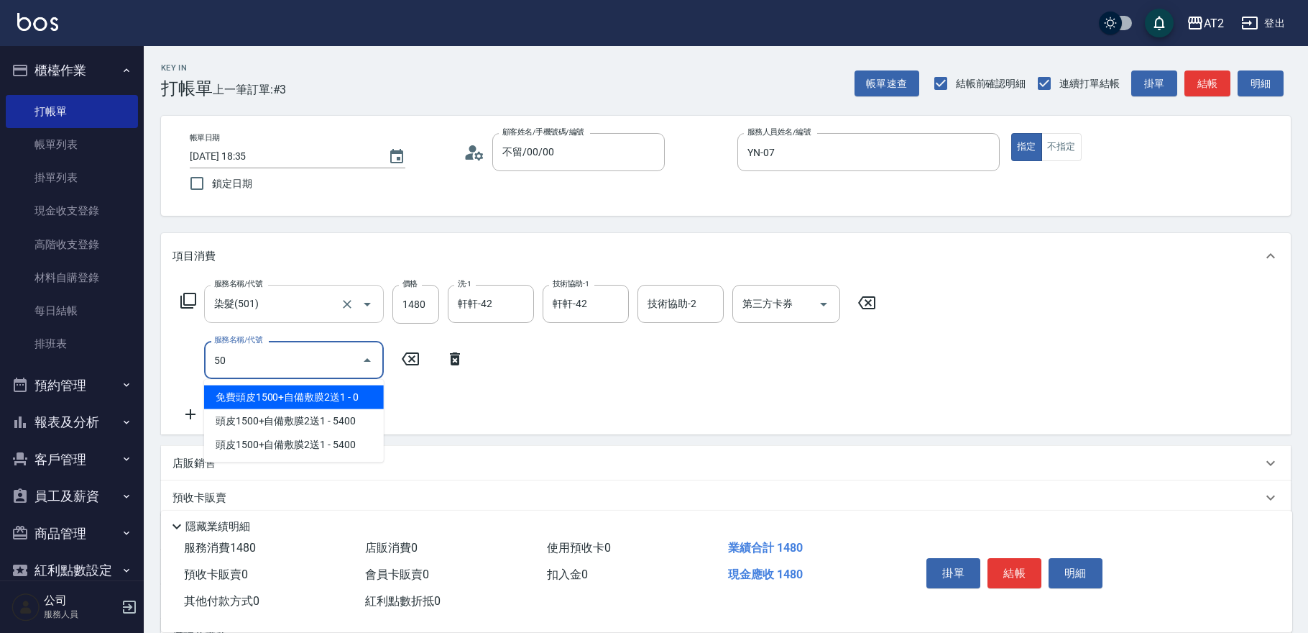
type input "502"
type input "190"
type input "漂髮(502)"
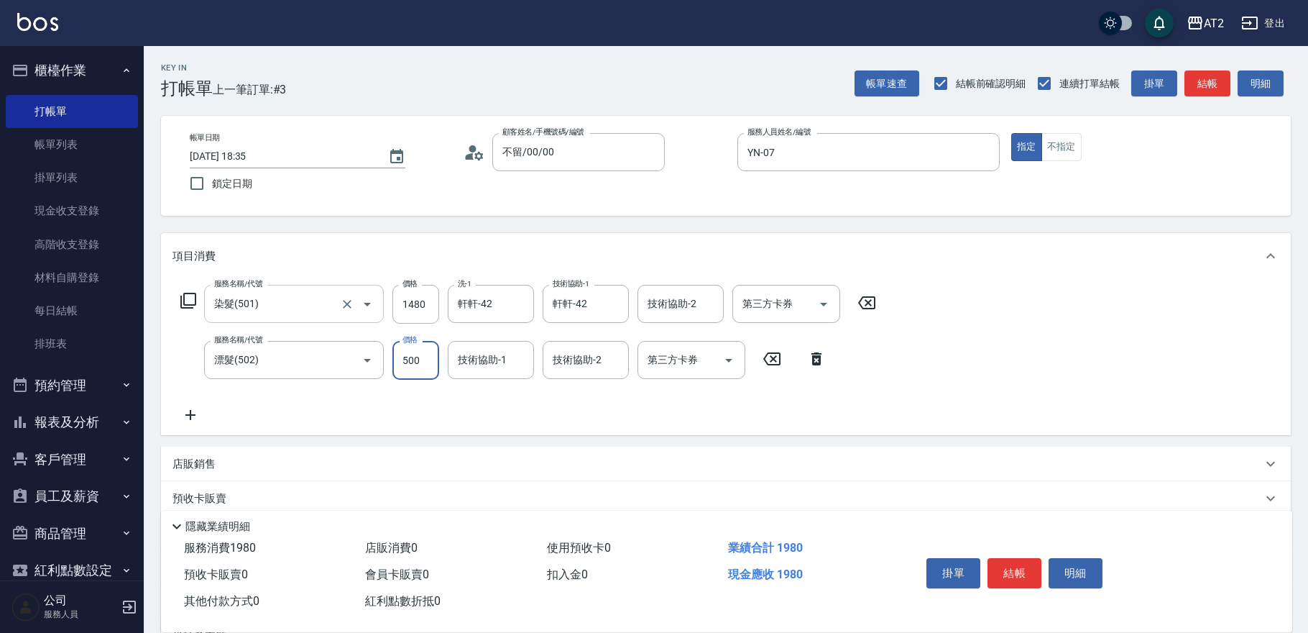
type input "4"
type input "150"
type input "4"
type input "140"
type input "0"
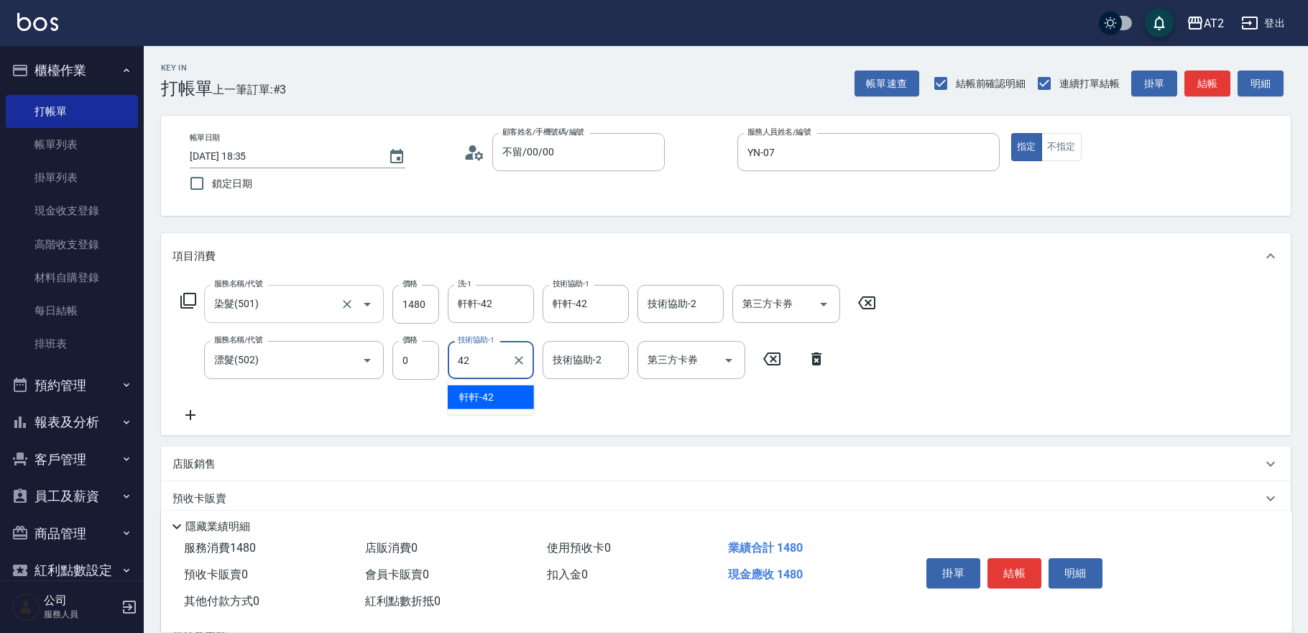
type input "軒軒-42"
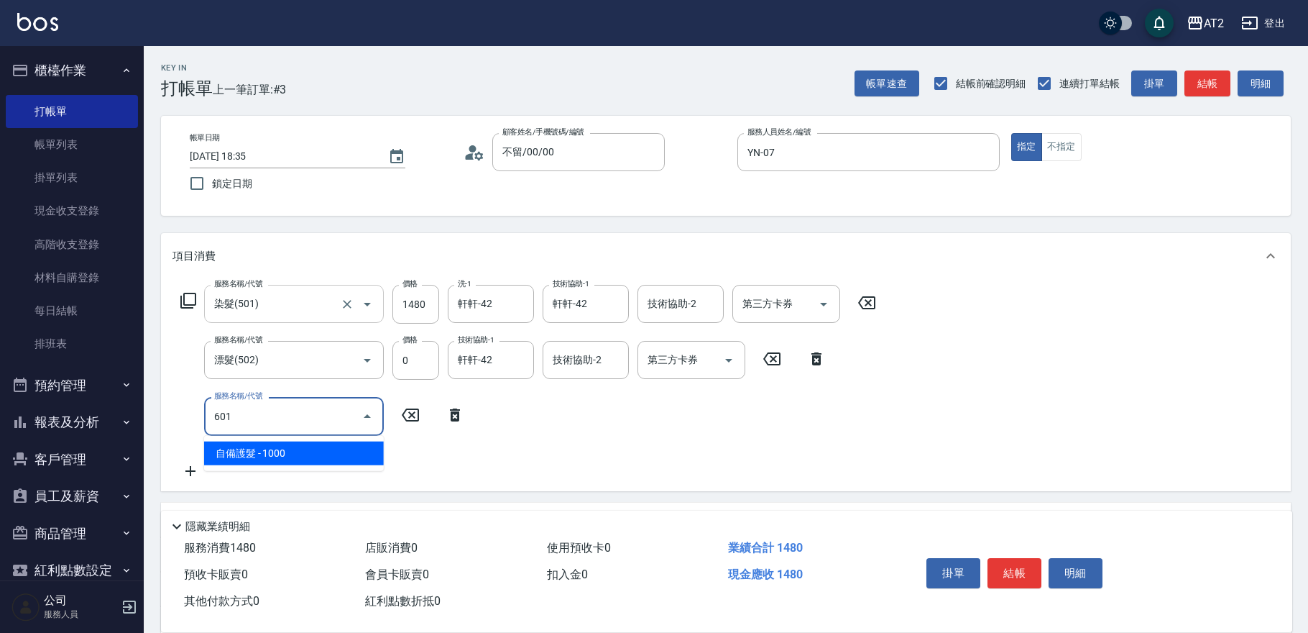
type input "601"
type input "240"
type input "自備護髮(601)"
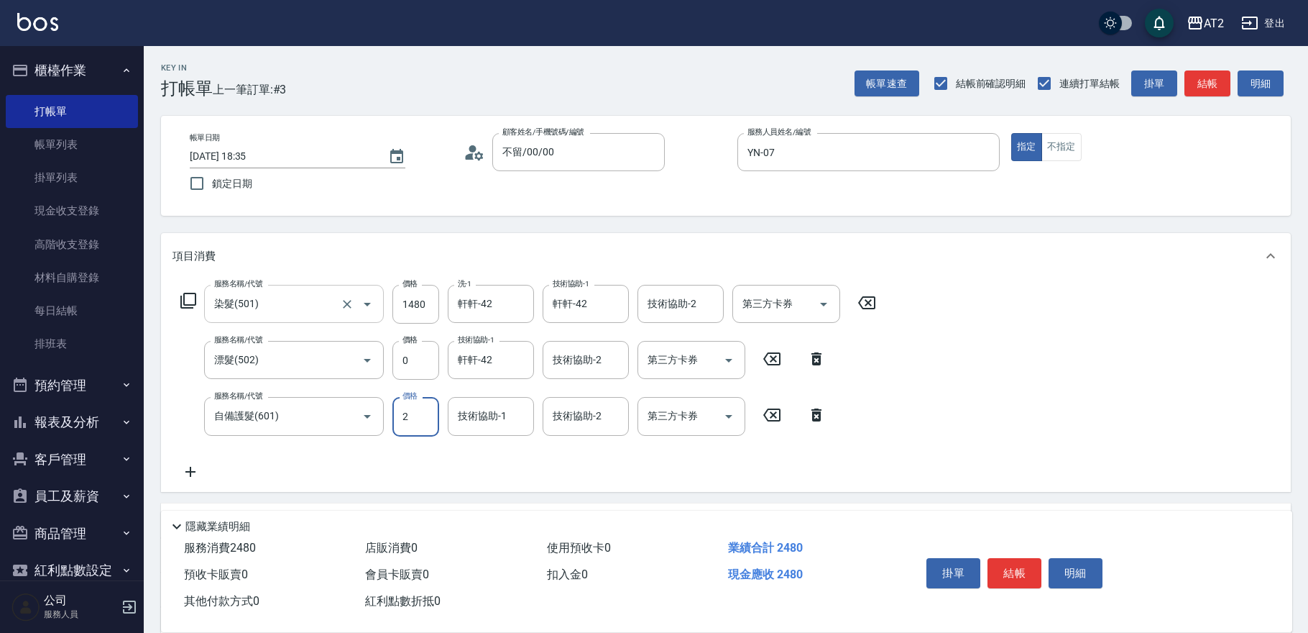
type input "20"
type input "150"
type input "200"
type input "160"
type input "2000"
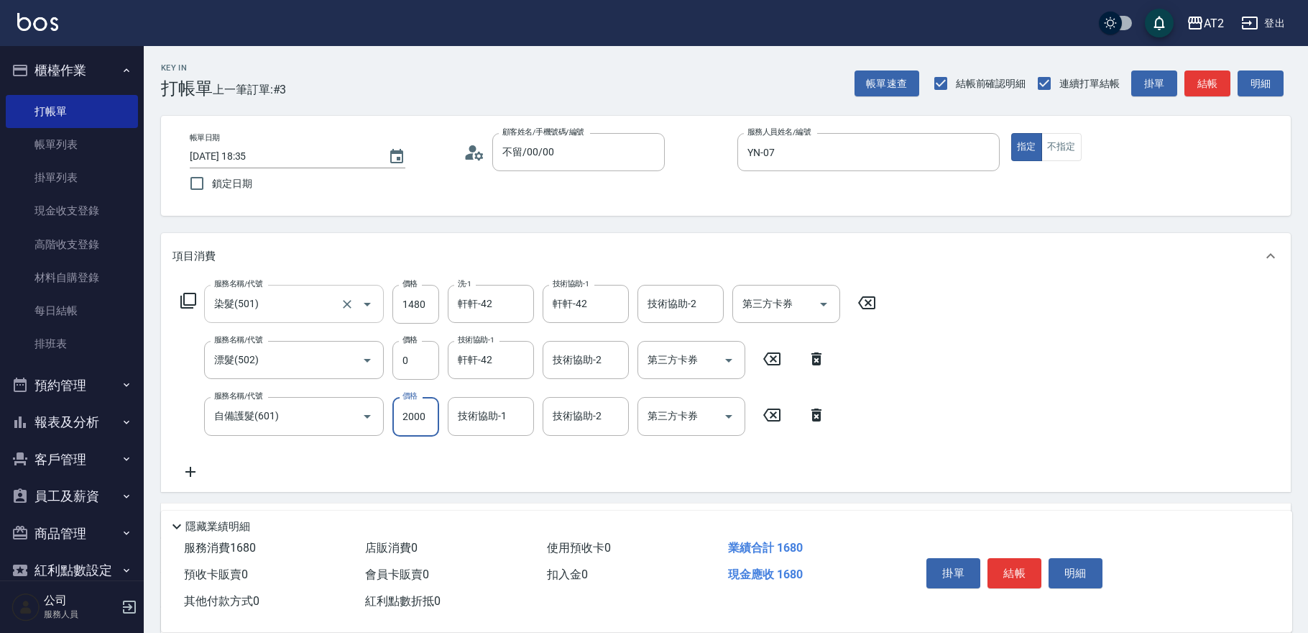
type input "340"
type input "2000"
type input "軒軒-42"
type input "4"
type input "0"
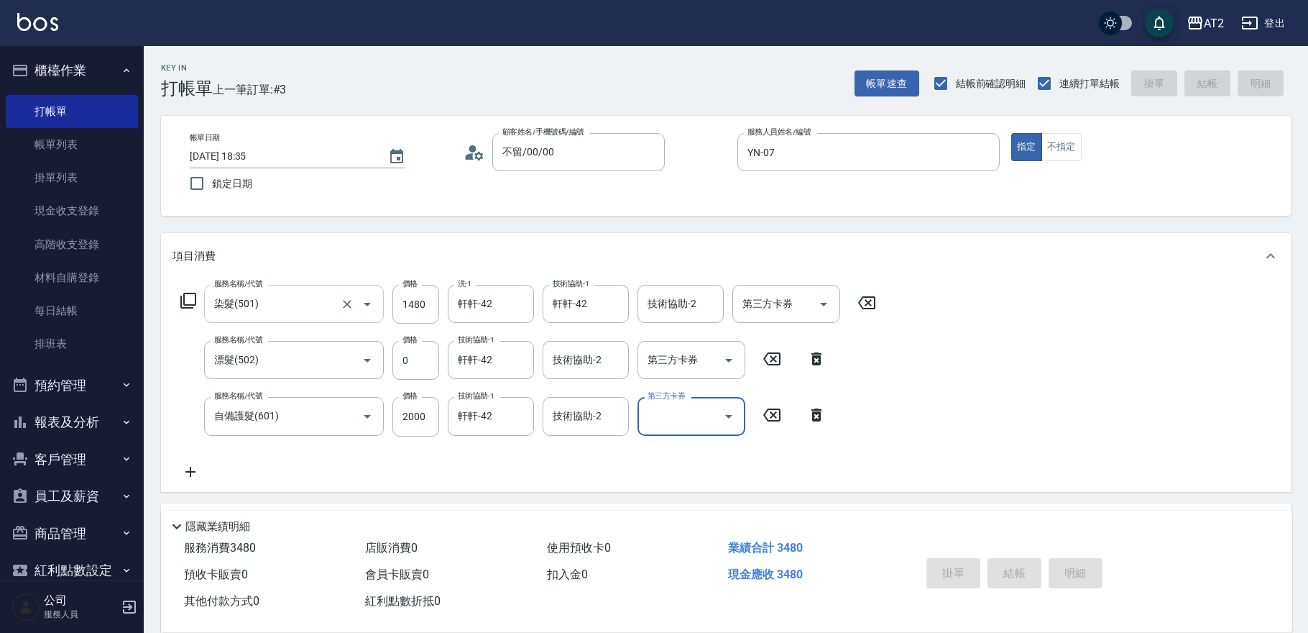
type input "[DATE] 18:36"
type input "0"
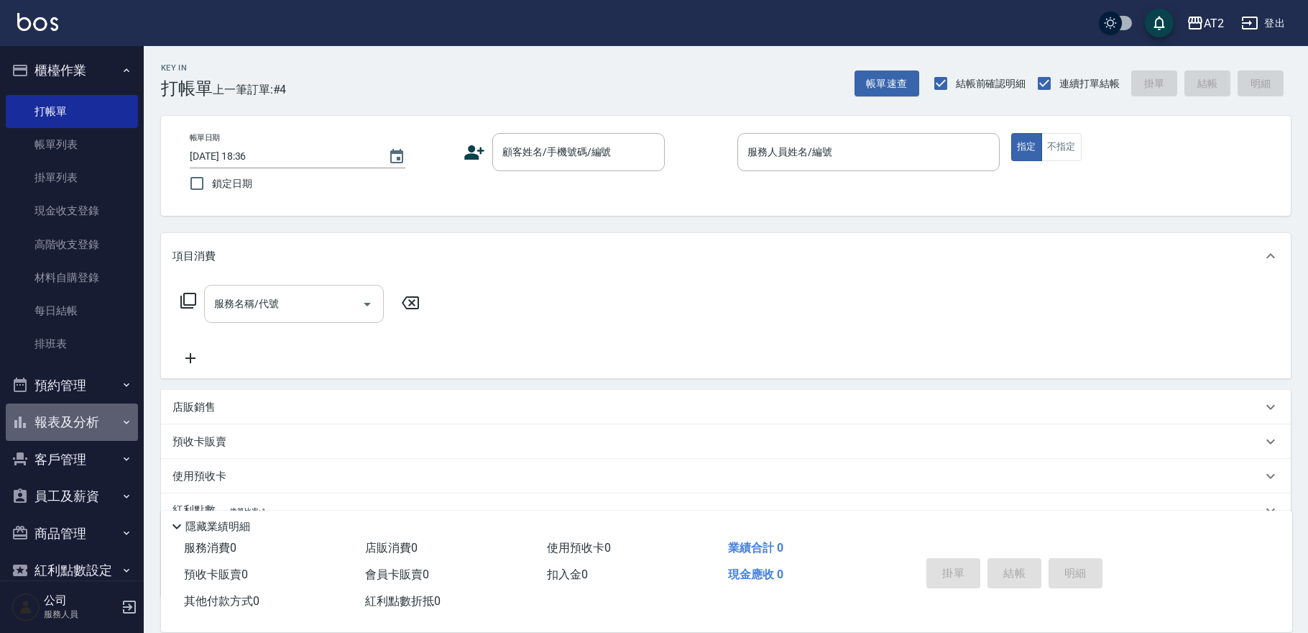
click at [86, 413] on button "報表及分析" at bounding box center [72, 421] width 132 height 37
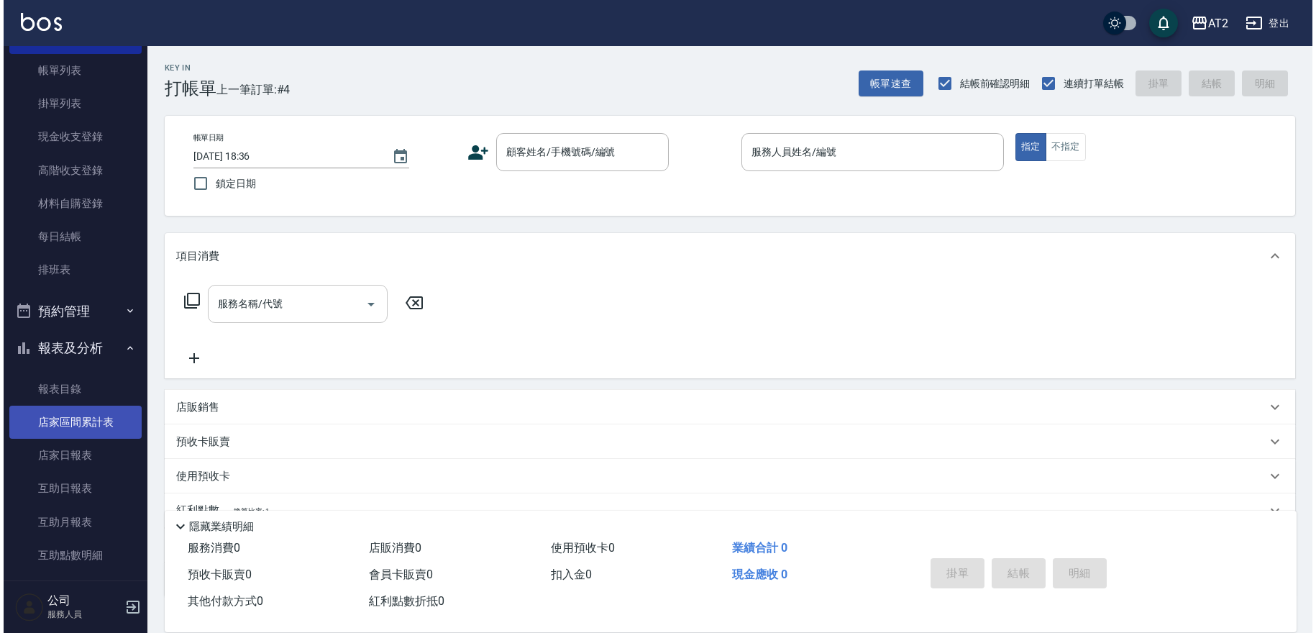
scroll to position [159, 0]
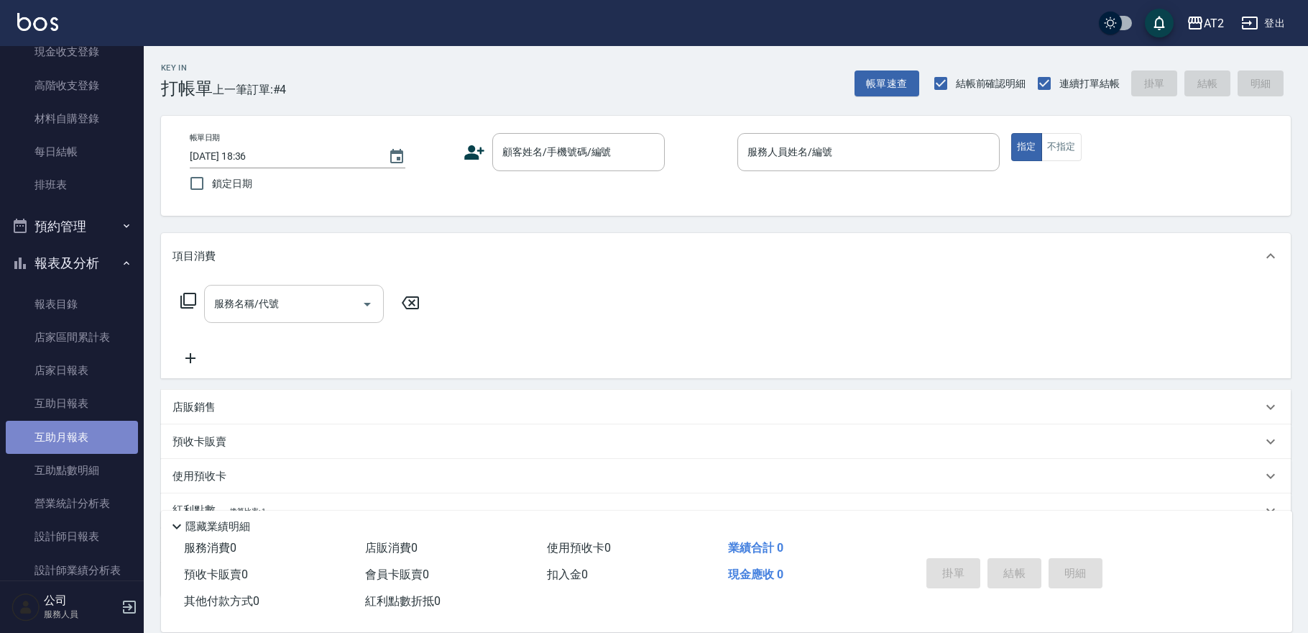
click at [75, 433] on link "互助月報表" at bounding box center [72, 437] width 132 height 33
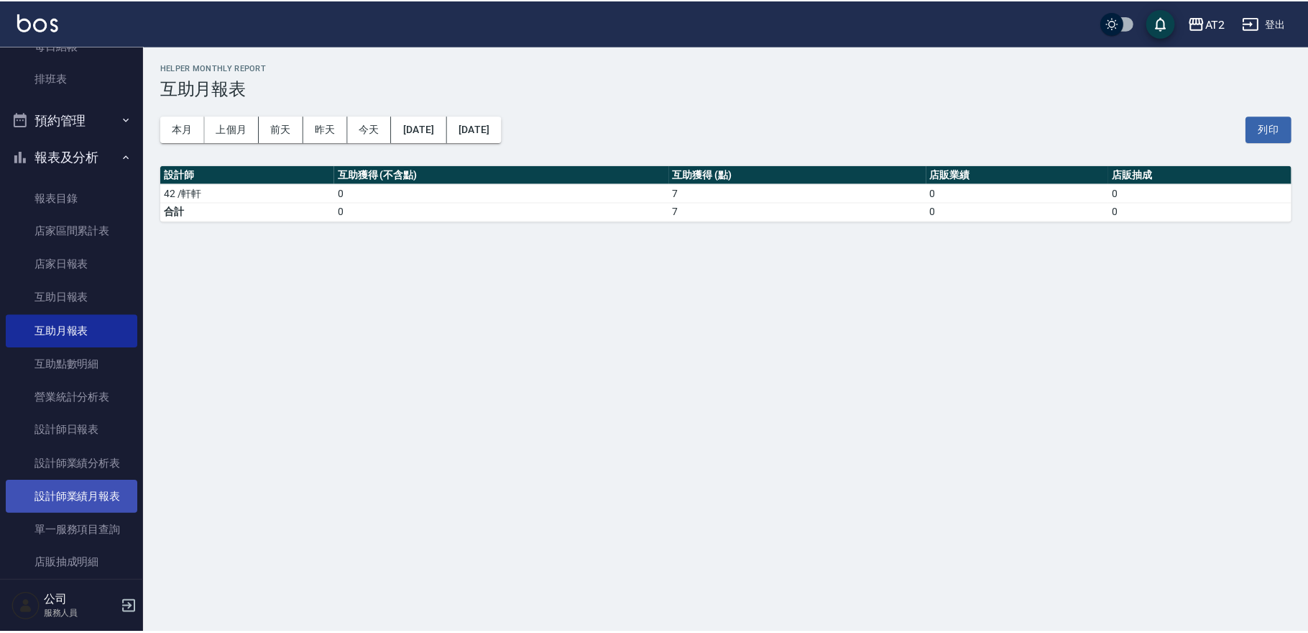
scroll to position [319, 0]
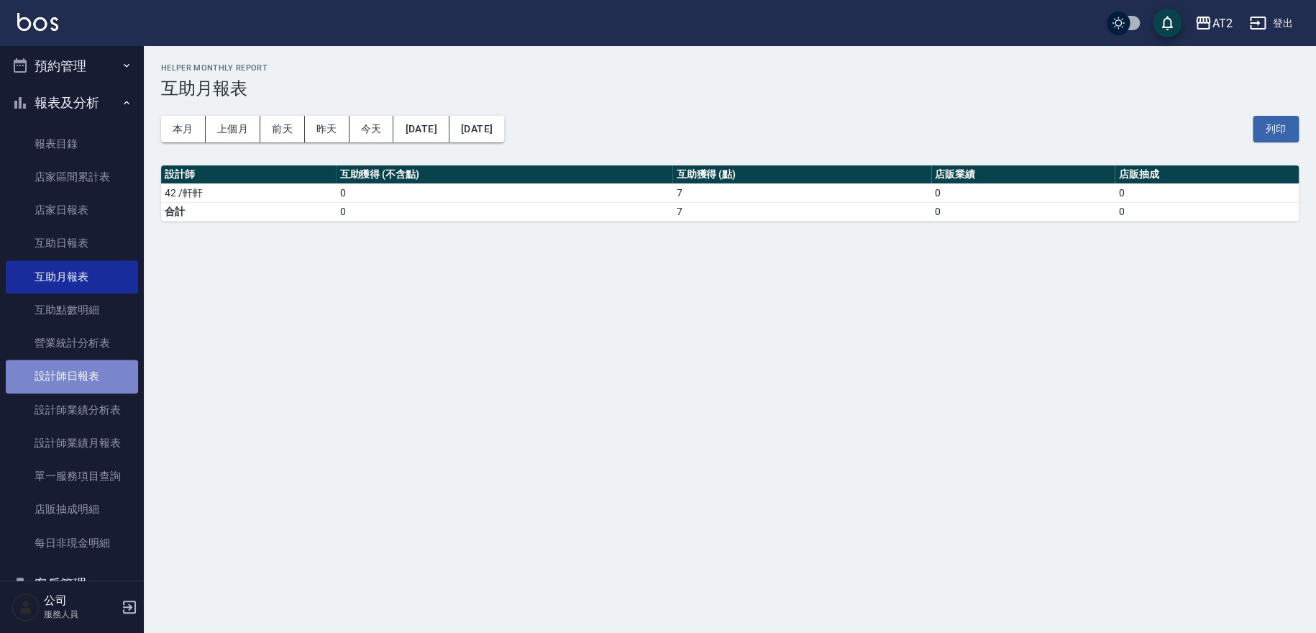
click at [83, 388] on link "設計師日報表" at bounding box center [72, 375] width 132 height 33
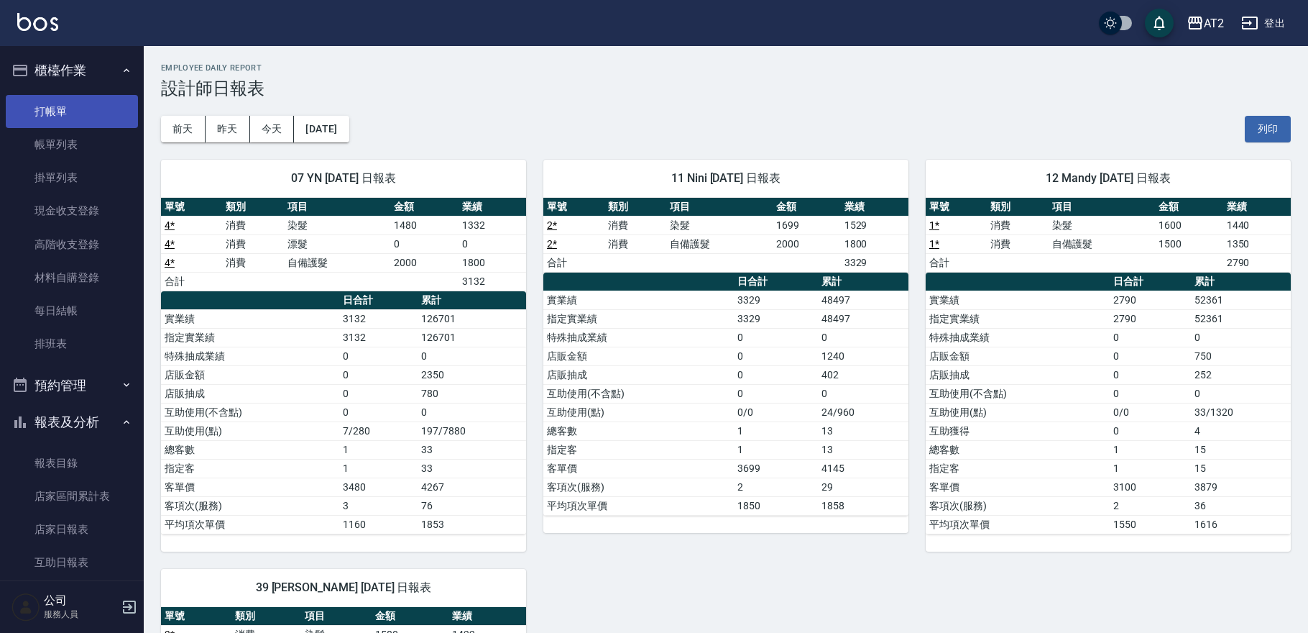
click at [65, 117] on link "打帳單" at bounding box center [72, 111] width 132 height 33
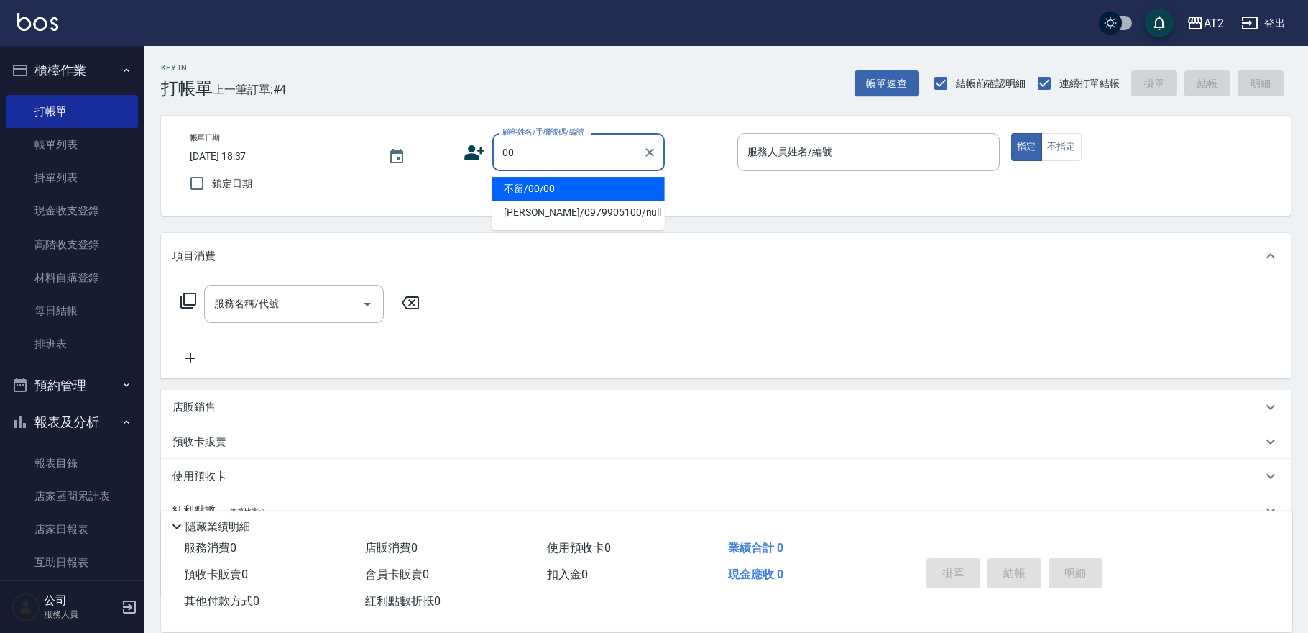
type input "不留/00/00"
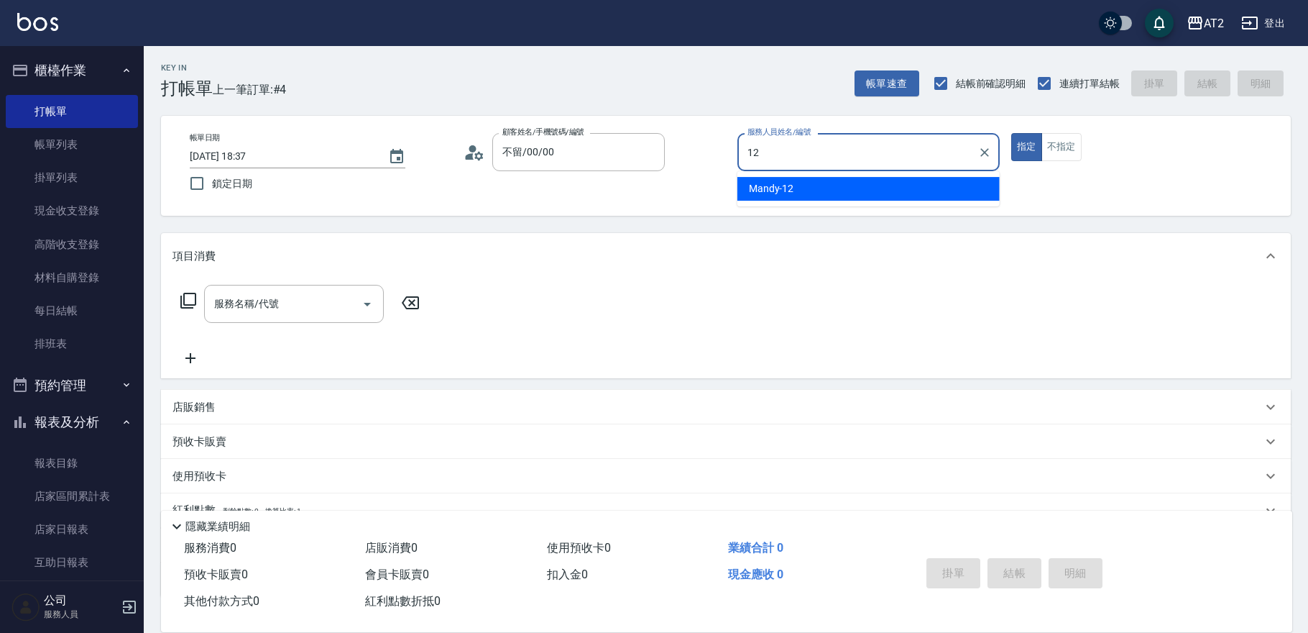
type input "Mandy-12"
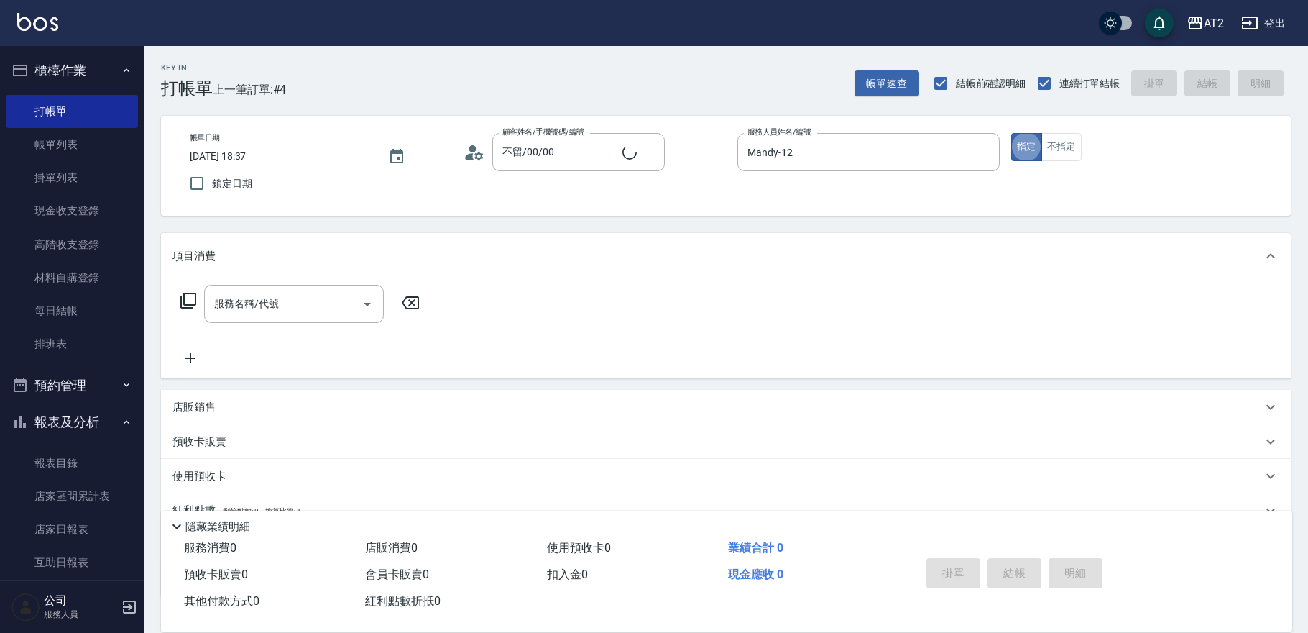
type button "true"
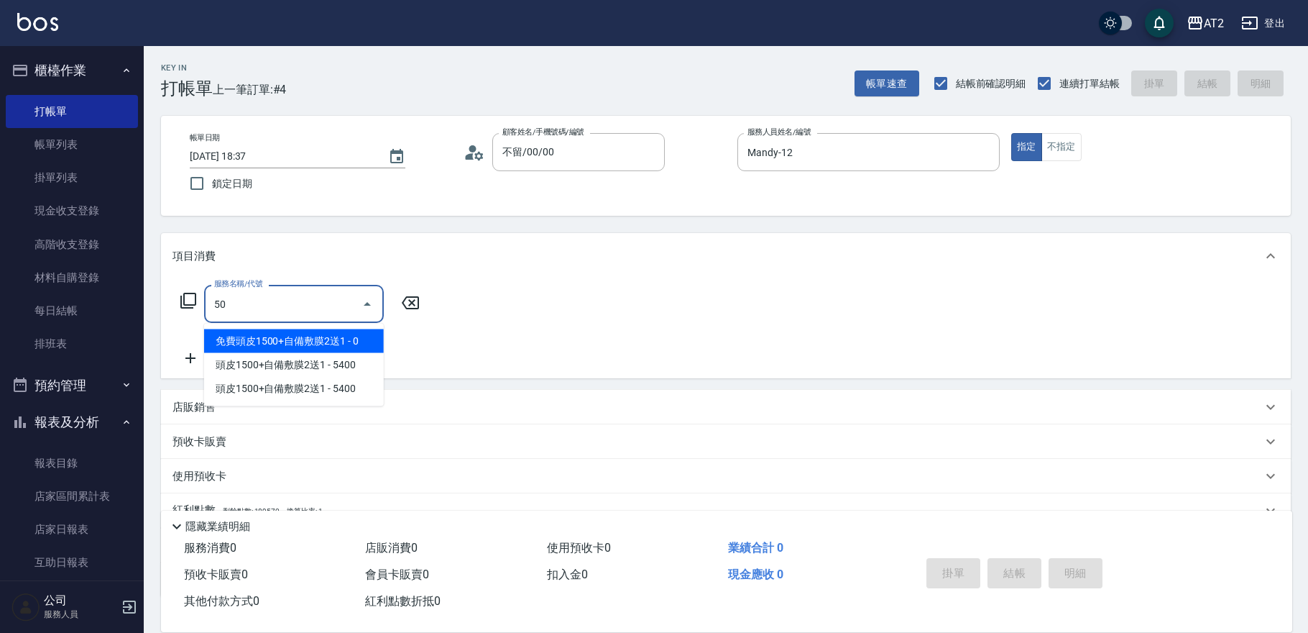
type input "5"
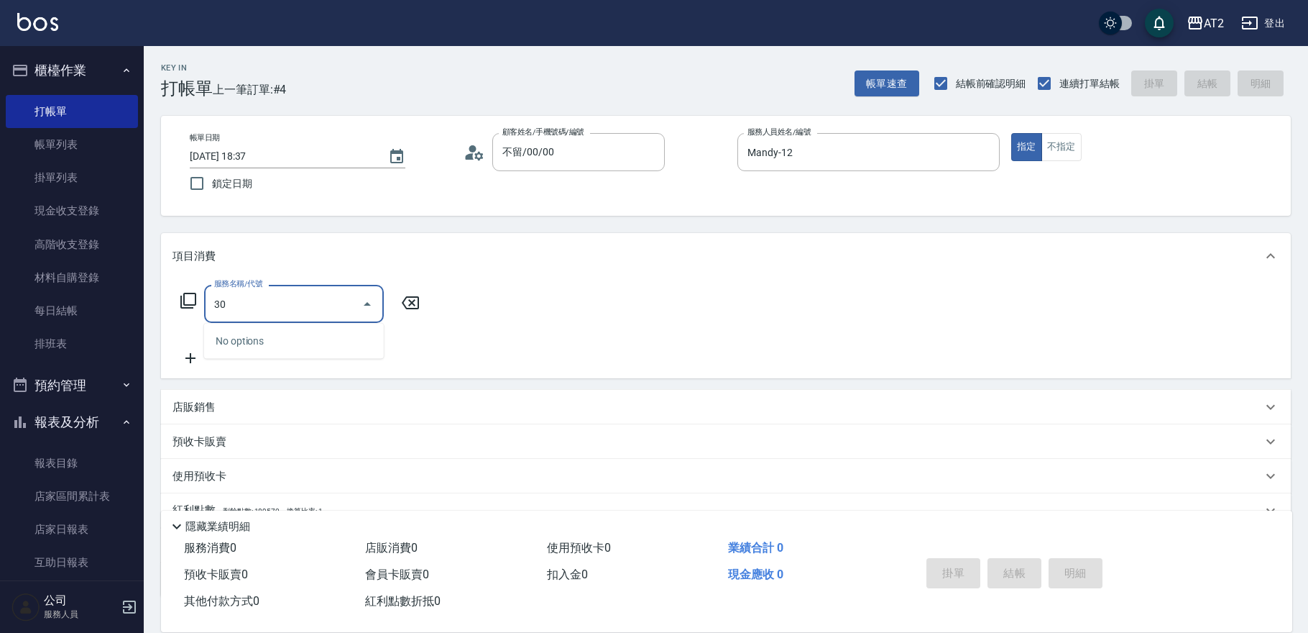
type input "301"
type input "150"
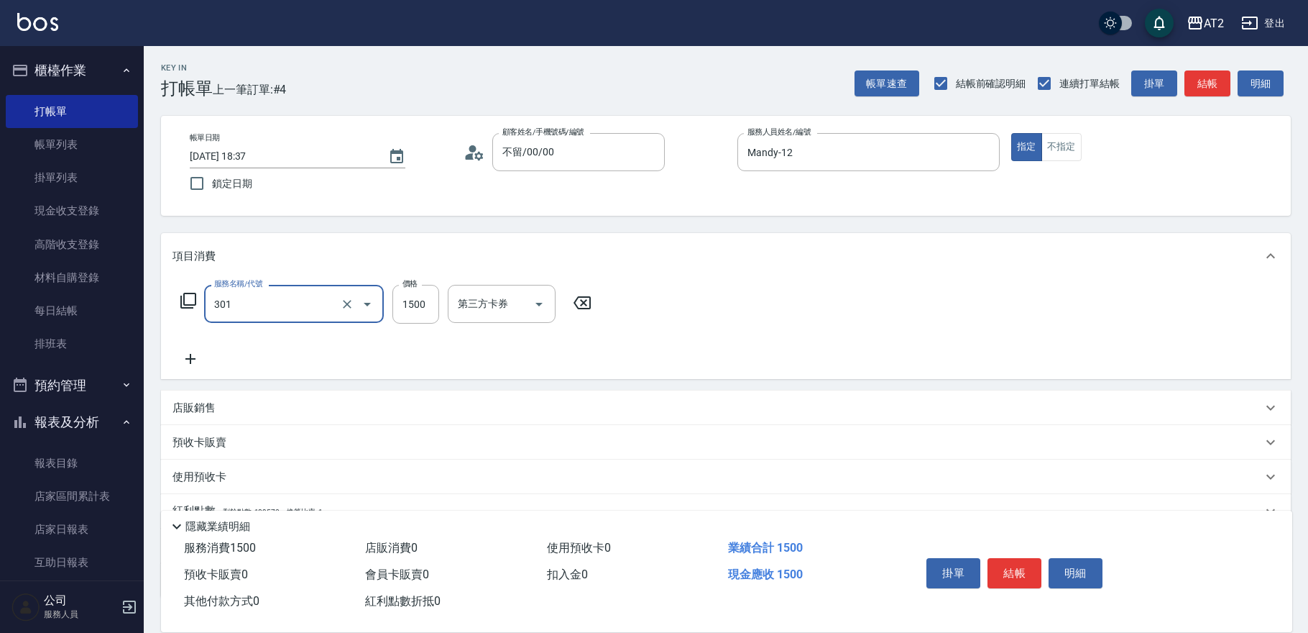
type input "燙髮(301)"
type input "0"
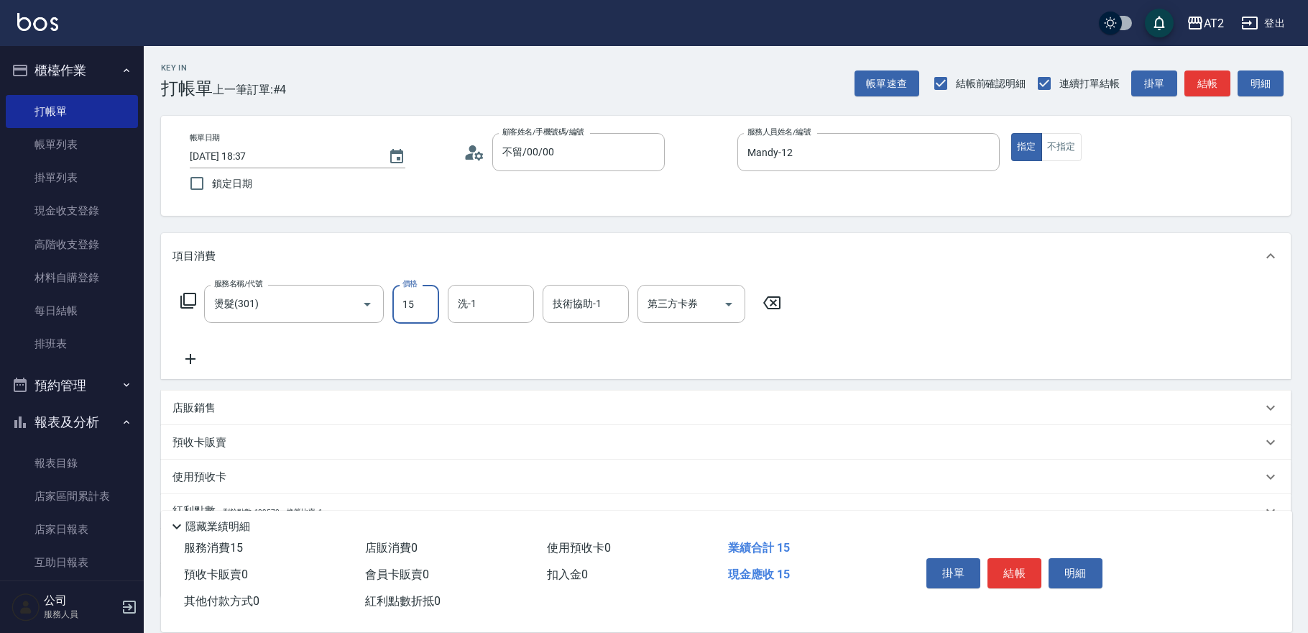
type input "150"
type input "1500"
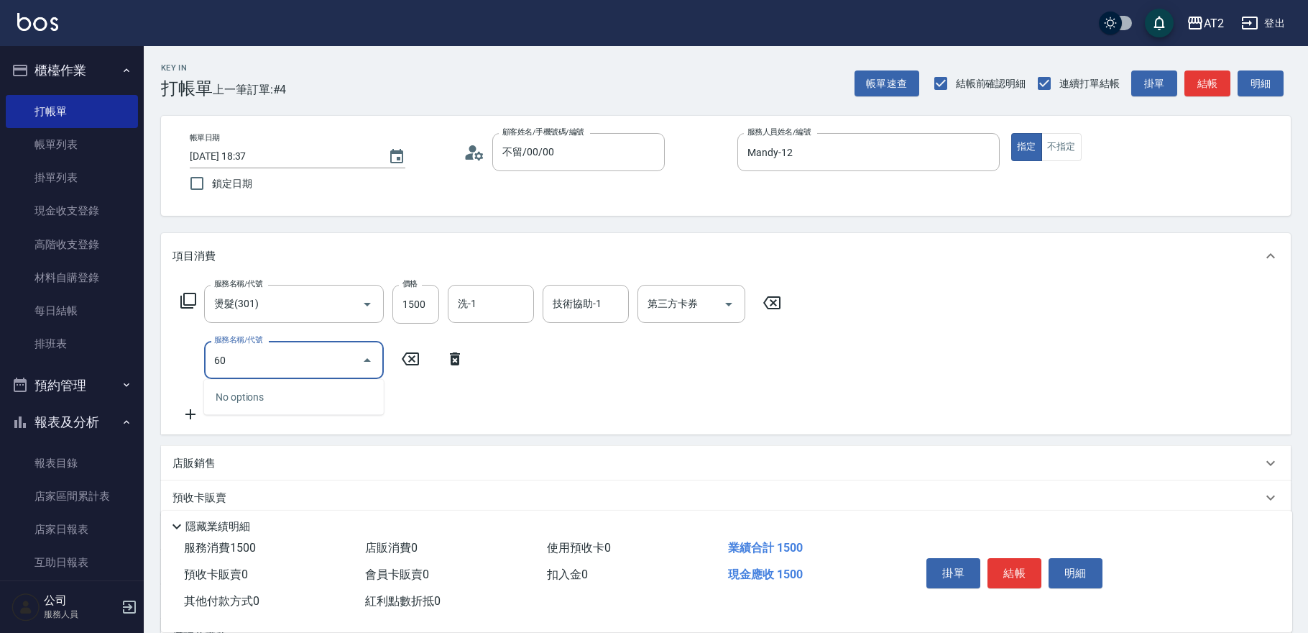
type input "6"
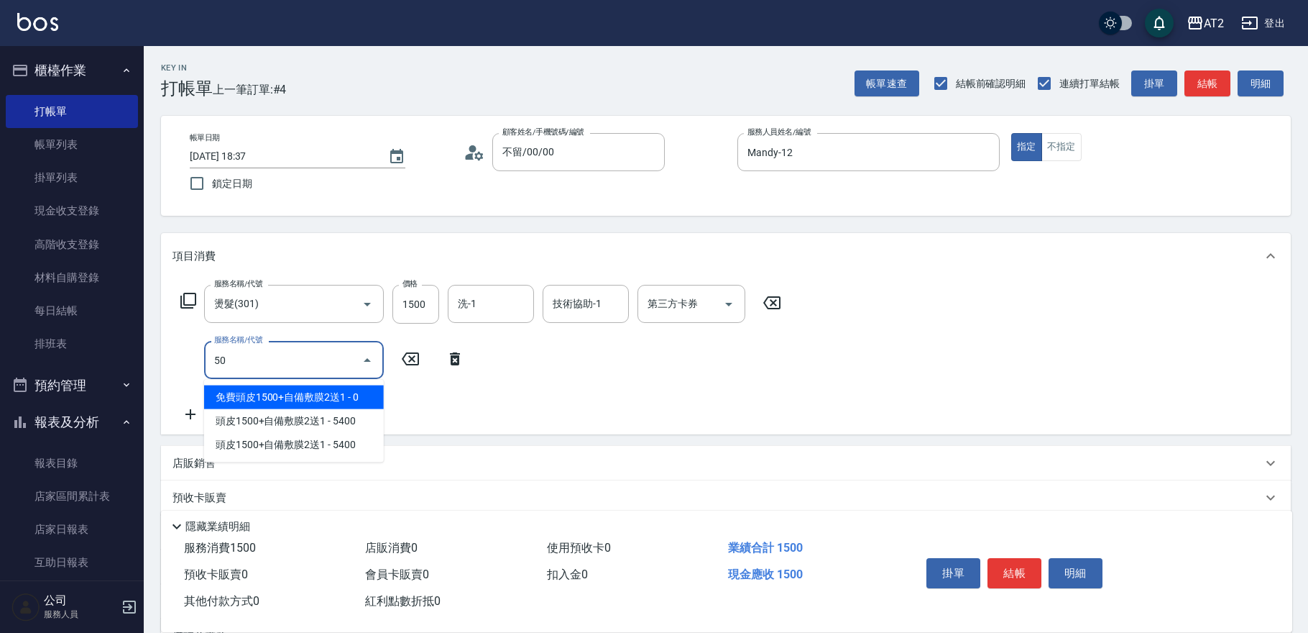
type input "501"
type input "250"
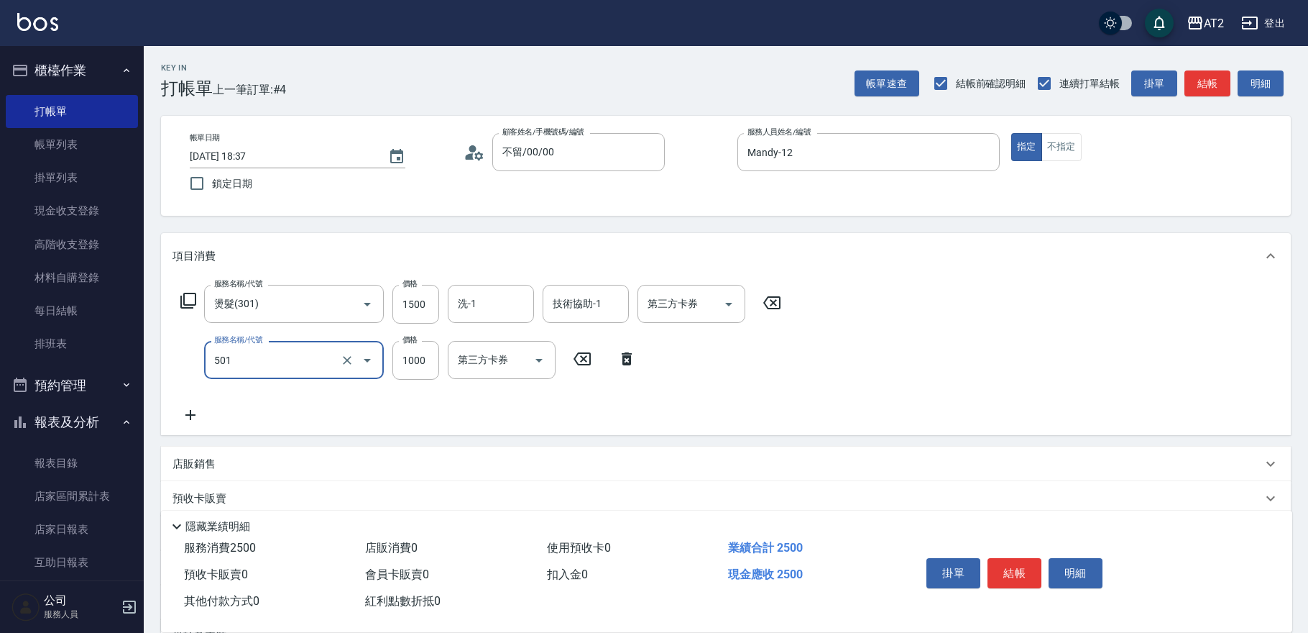
type input "染髮(501)"
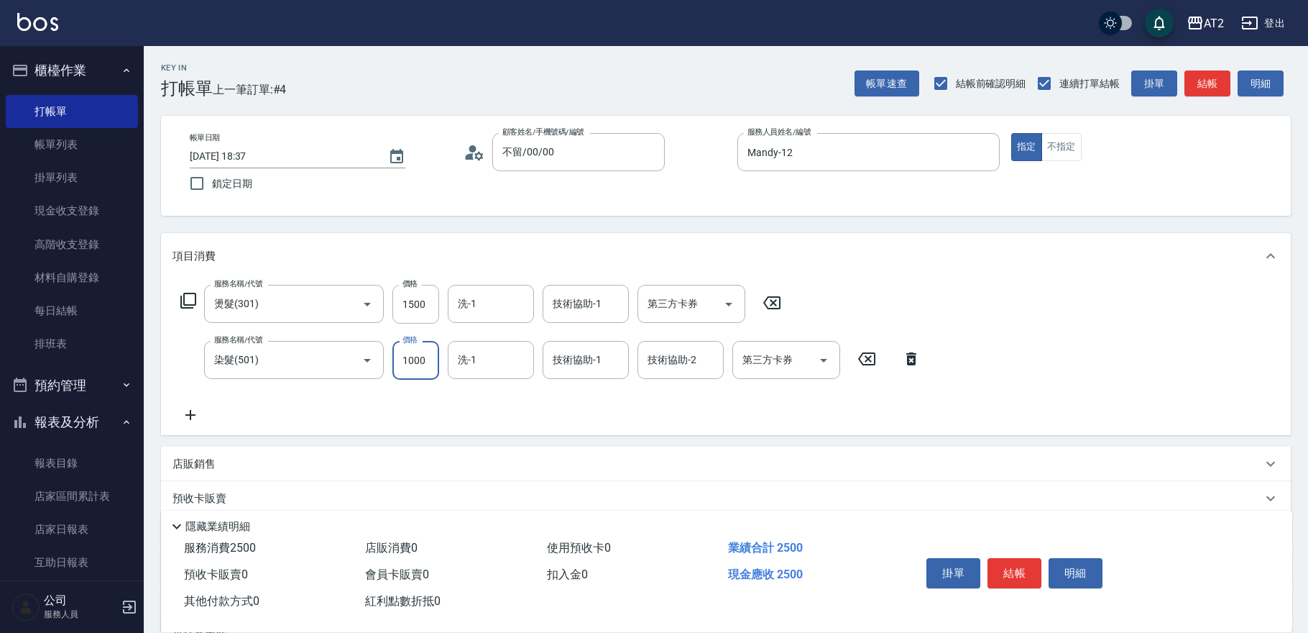
type input "1"
type input "150"
type input "300"
type input "1500"
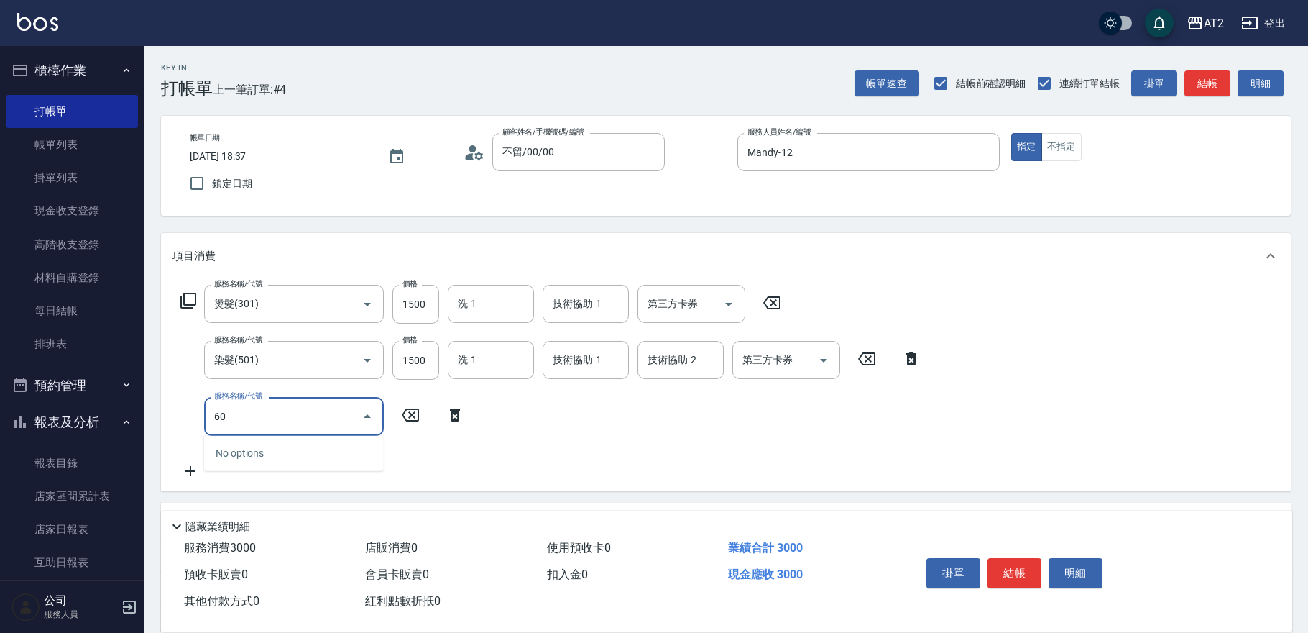
type input "601"
type input "400"
type input "自備護髮(601)"
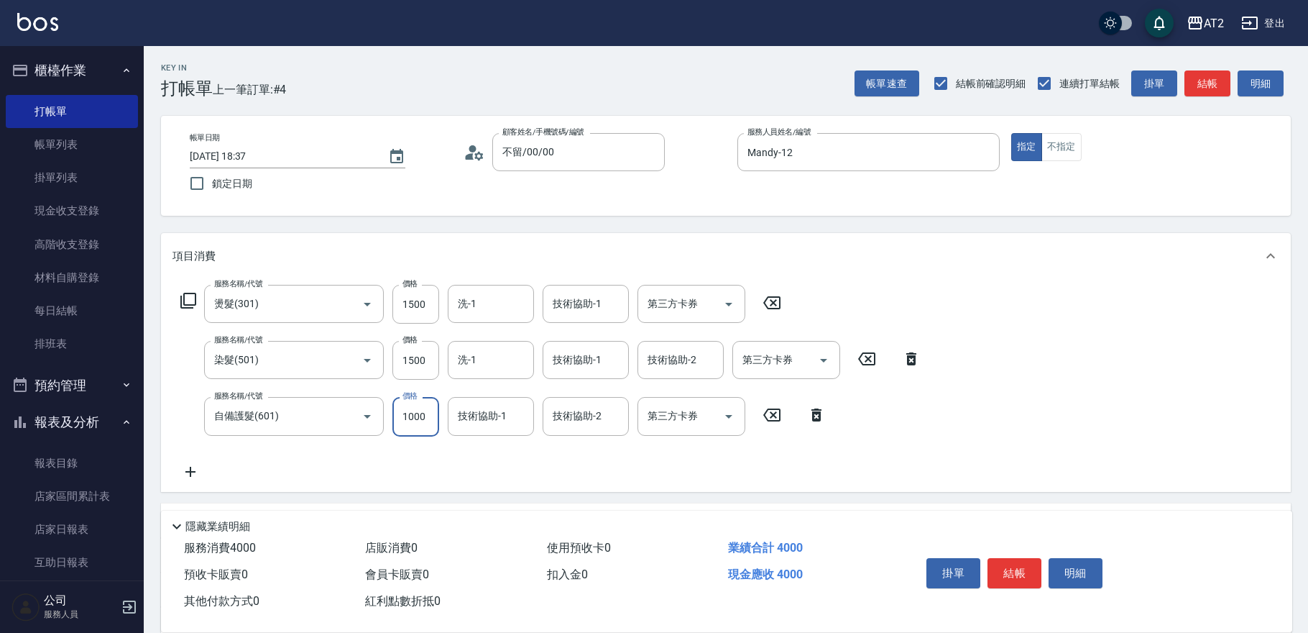
type input "2"
type input "300"
type input "225"
type input "520"
type input "2250"
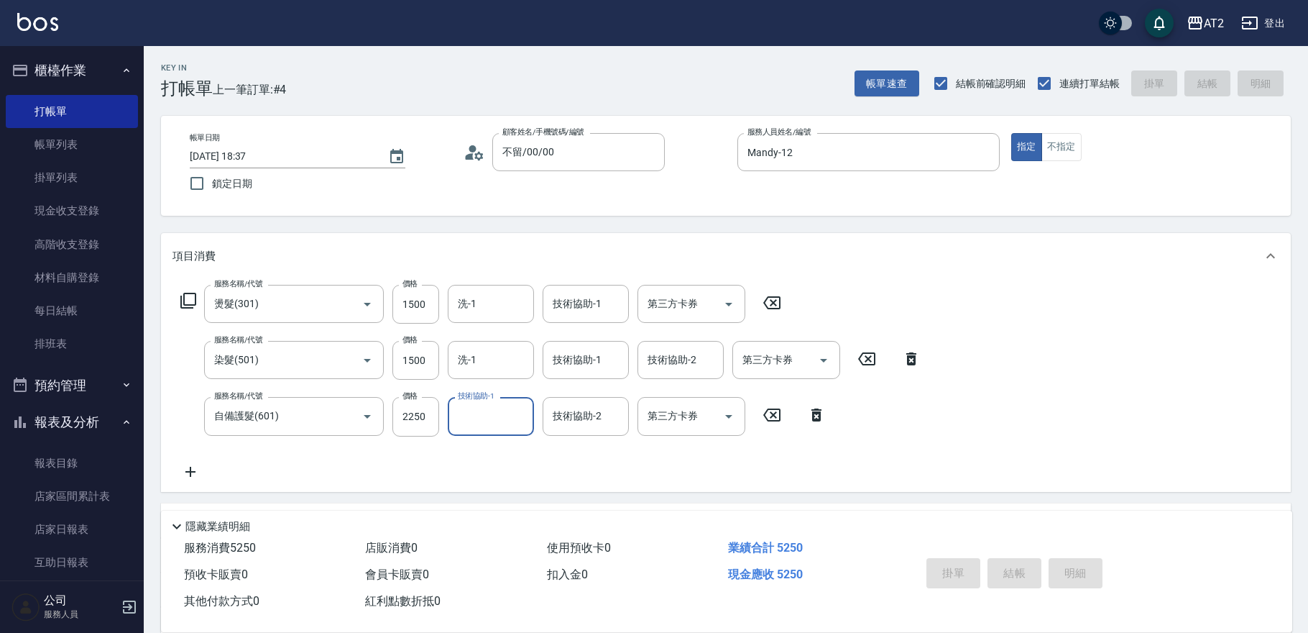
type input "[DATE] 18:43"
type input "0"
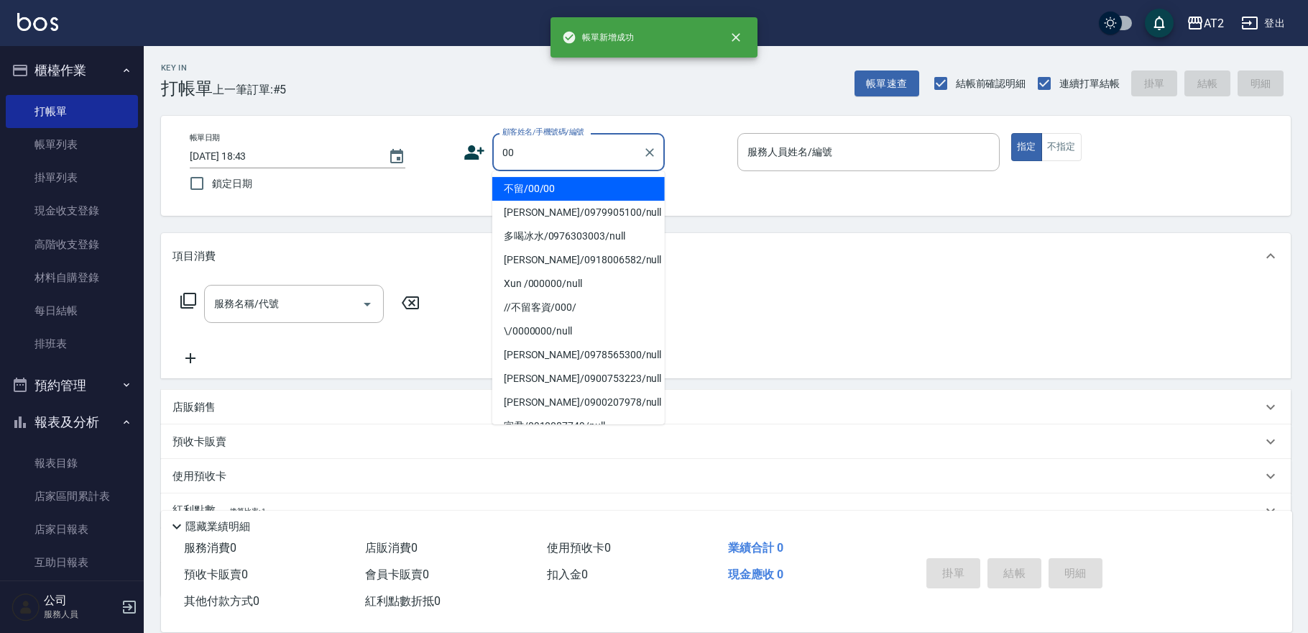
type input "不留/00/00"
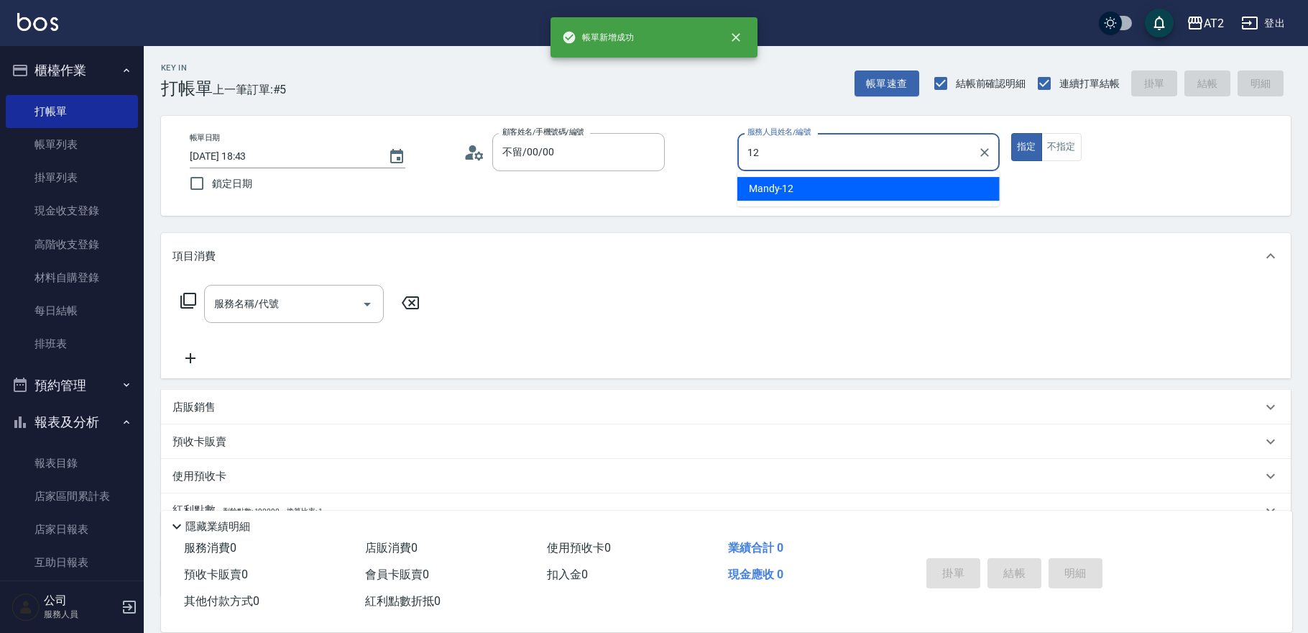
type input "Mandy-12"
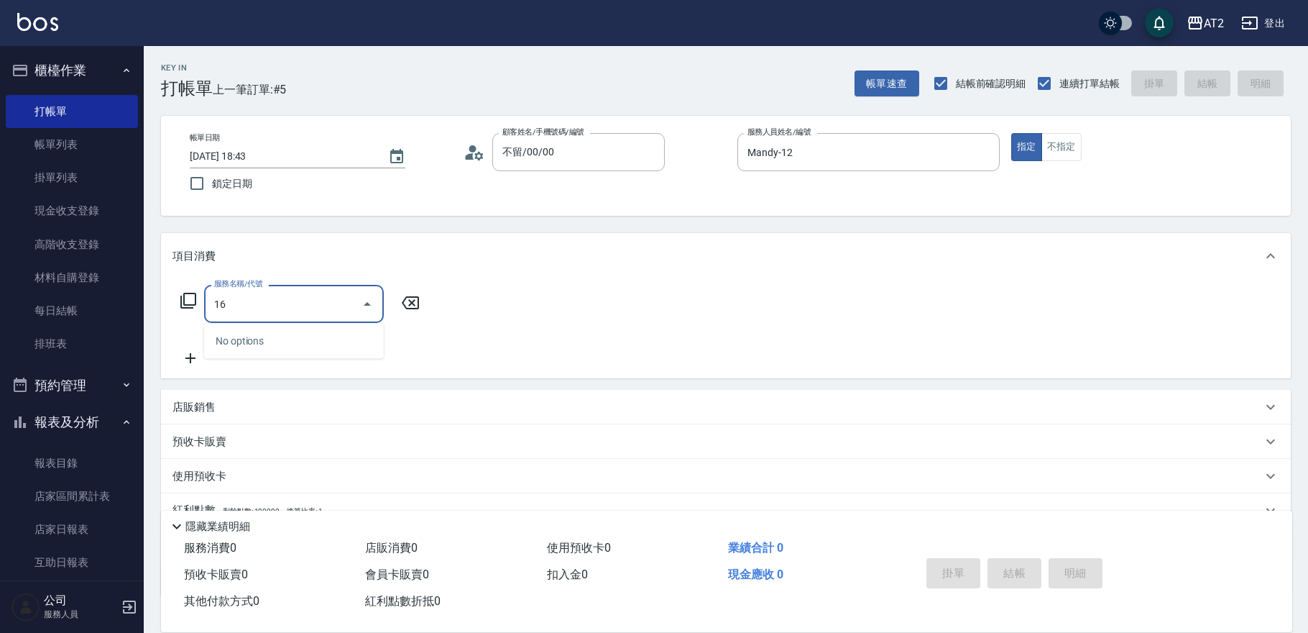
type input "1"
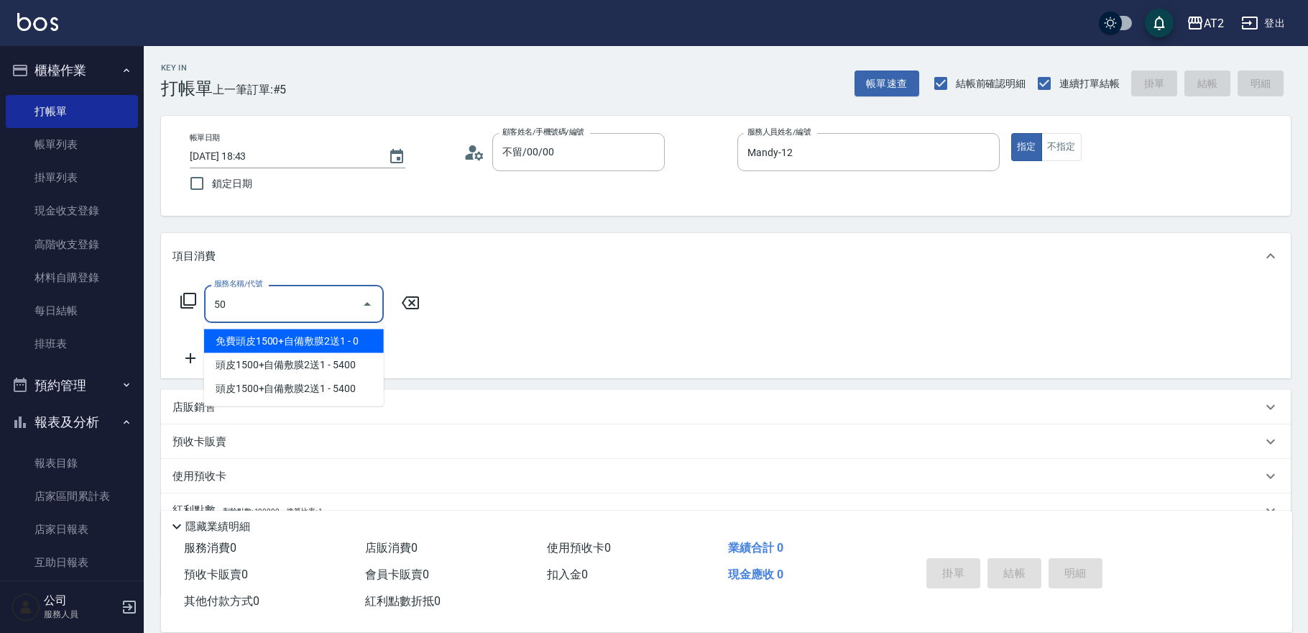
type input "5"
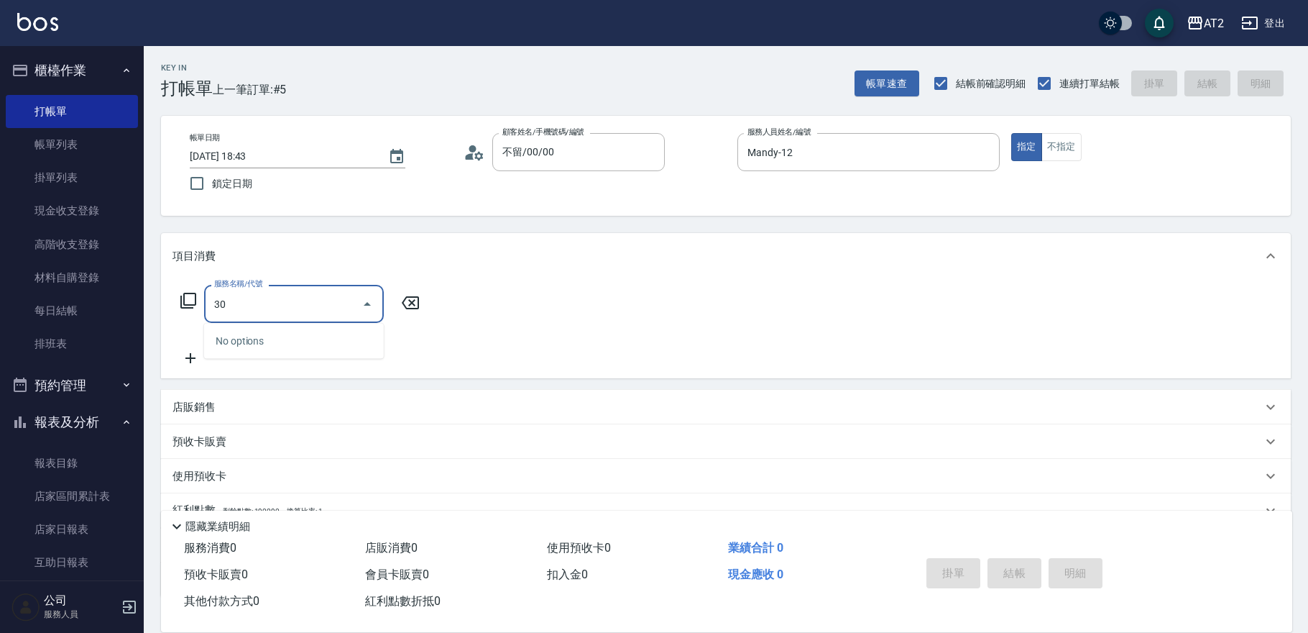
type input "301"
type input "150"
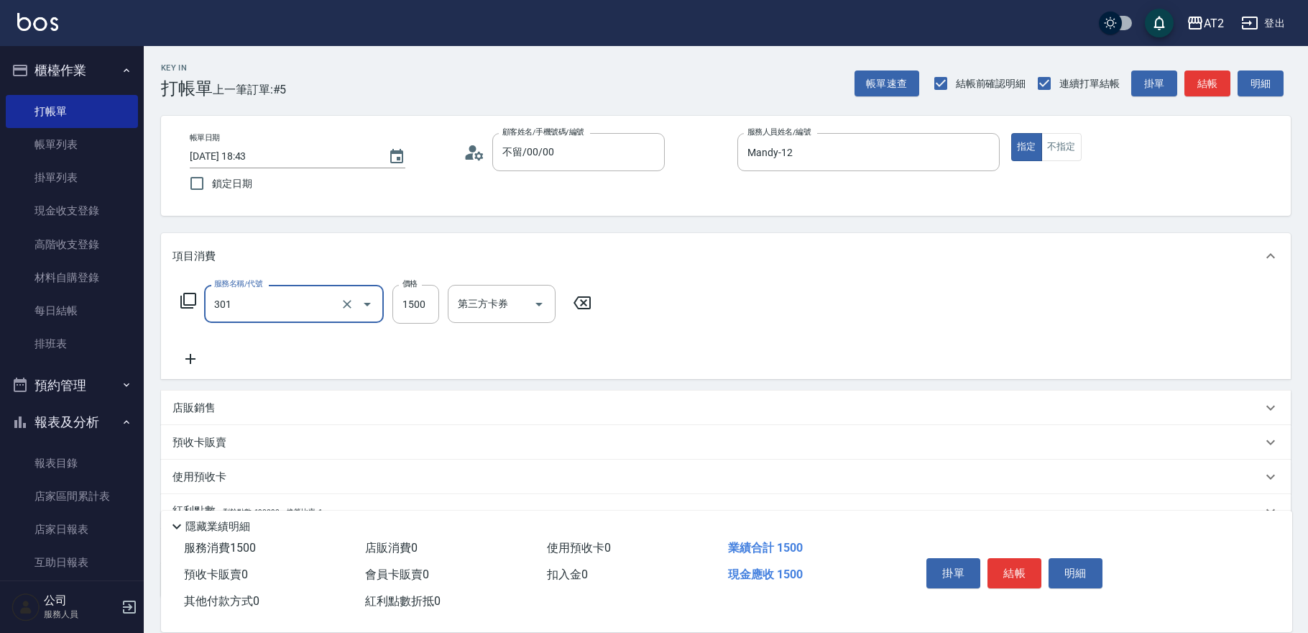
type input "燙髮(301)"
type input "0"
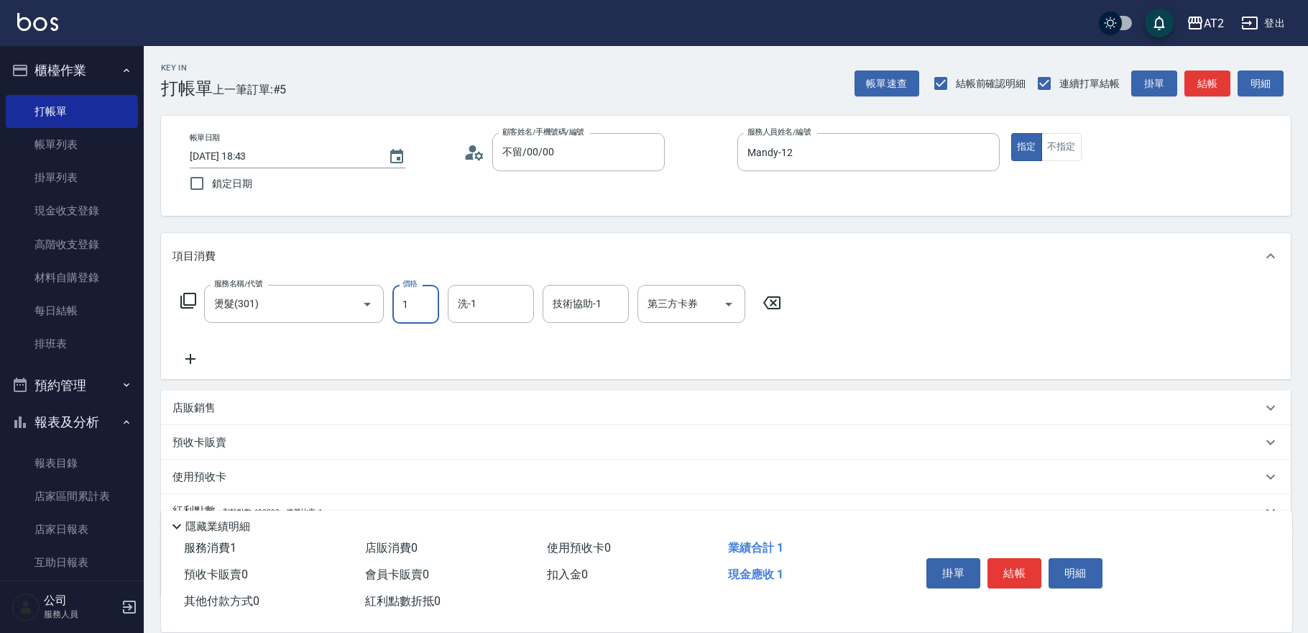
type input "16"
type input "10"
type input "1600"
type input "160"
type input "1600"
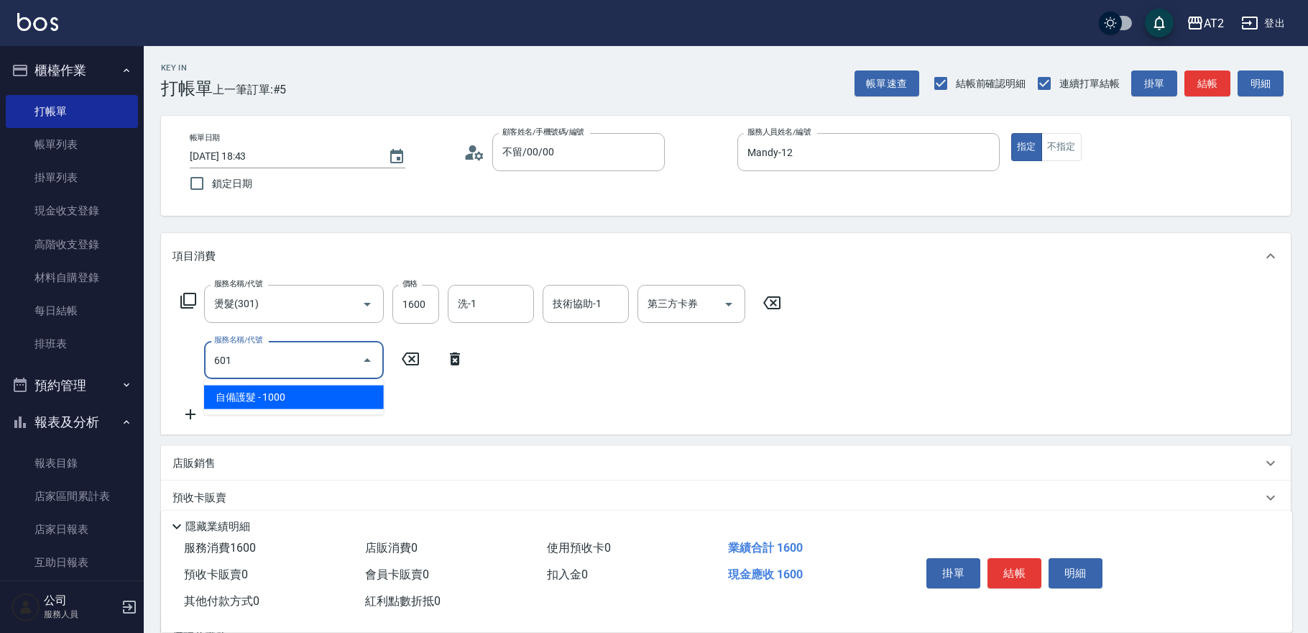
type input "601"
type input "260"
type input "自備護髮(601)"
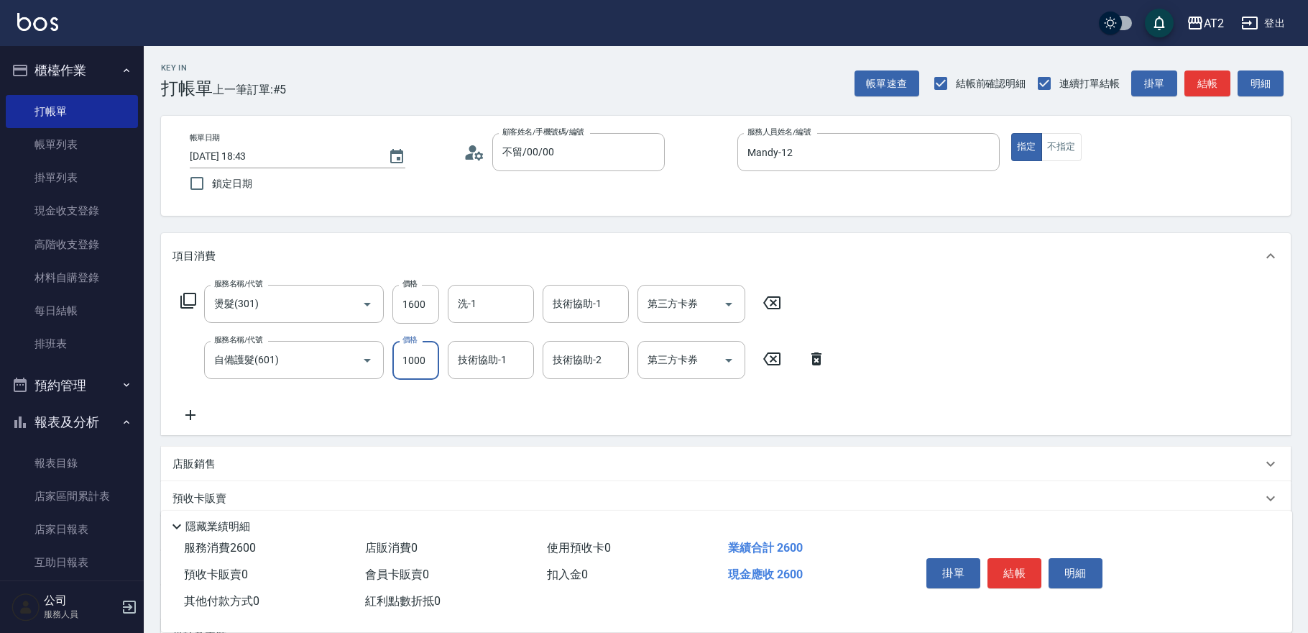
type input "2"
type input "160"
type input "200"
type input "180"
type input "2000"
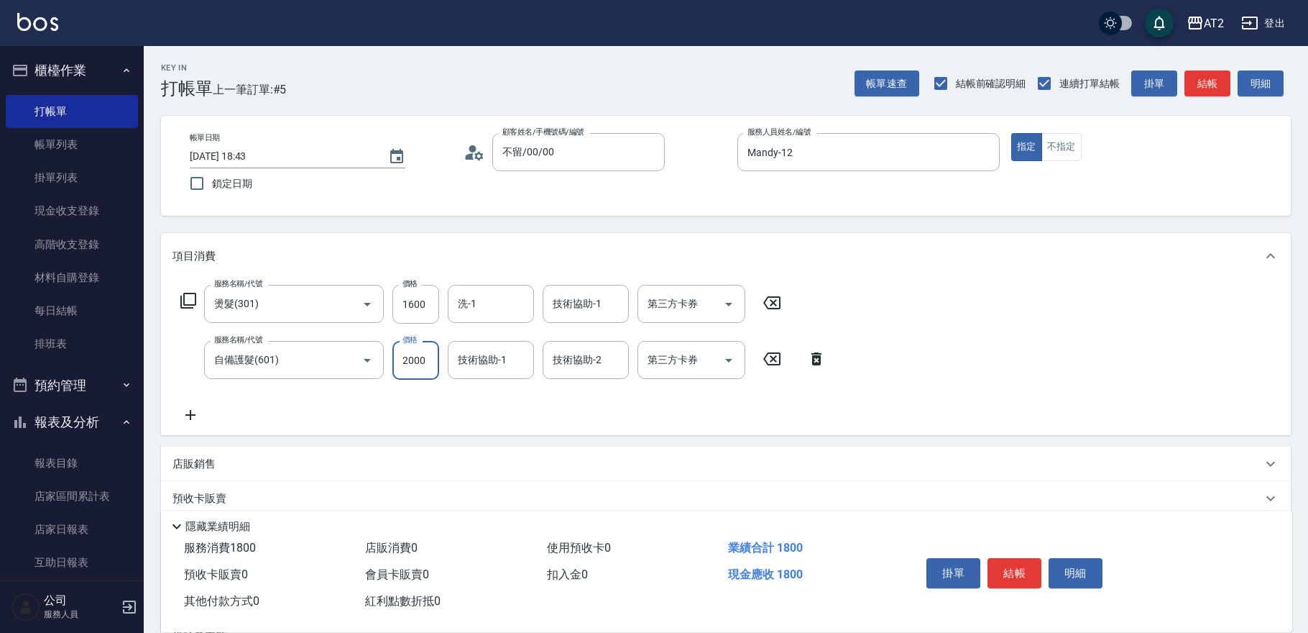
type input "360"
type input "2000"
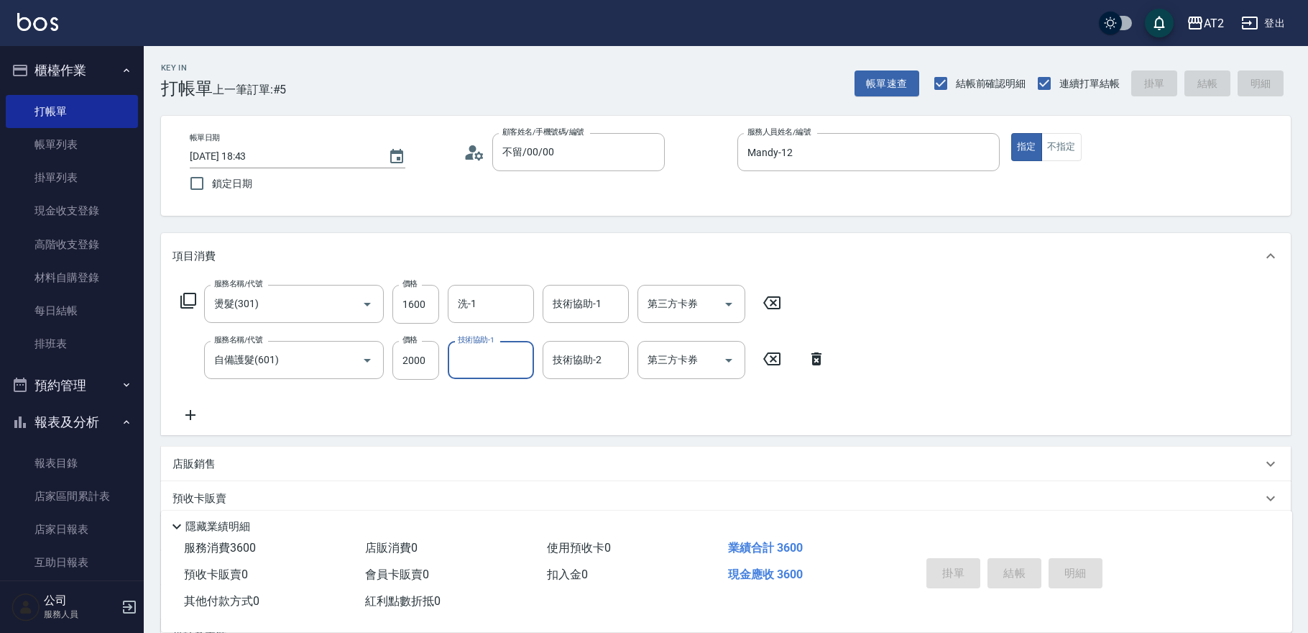
type input "0"
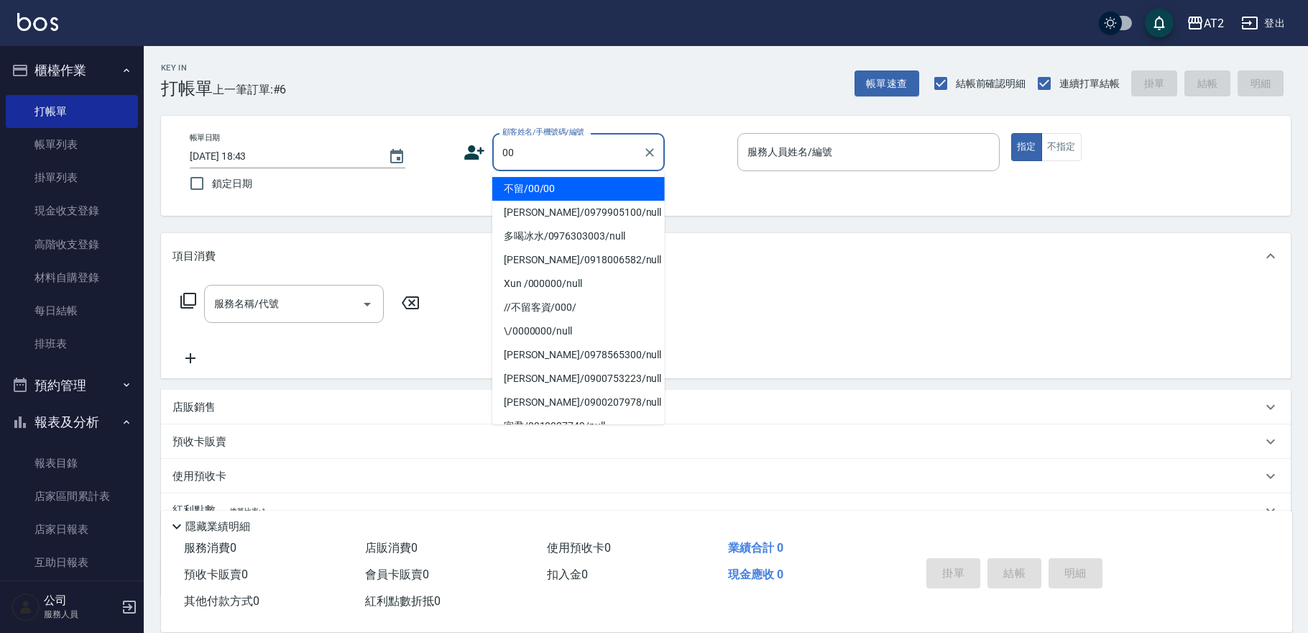
type input "不留/00/00"
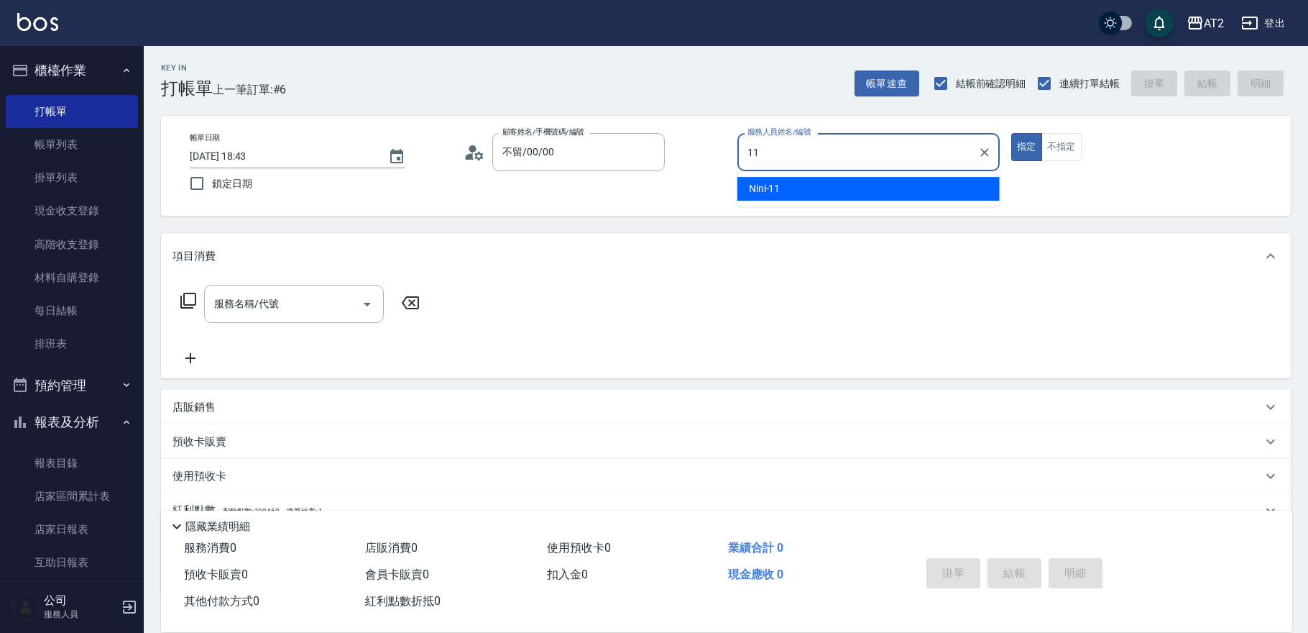
type input "Nini-11"
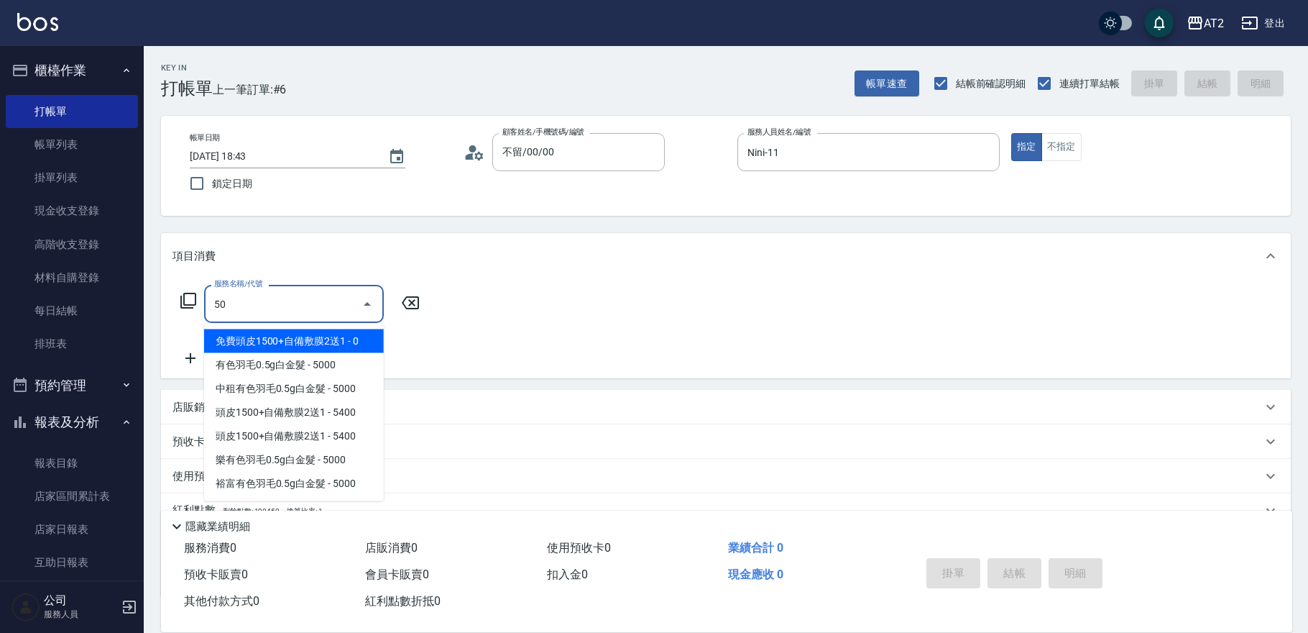
type input "501"
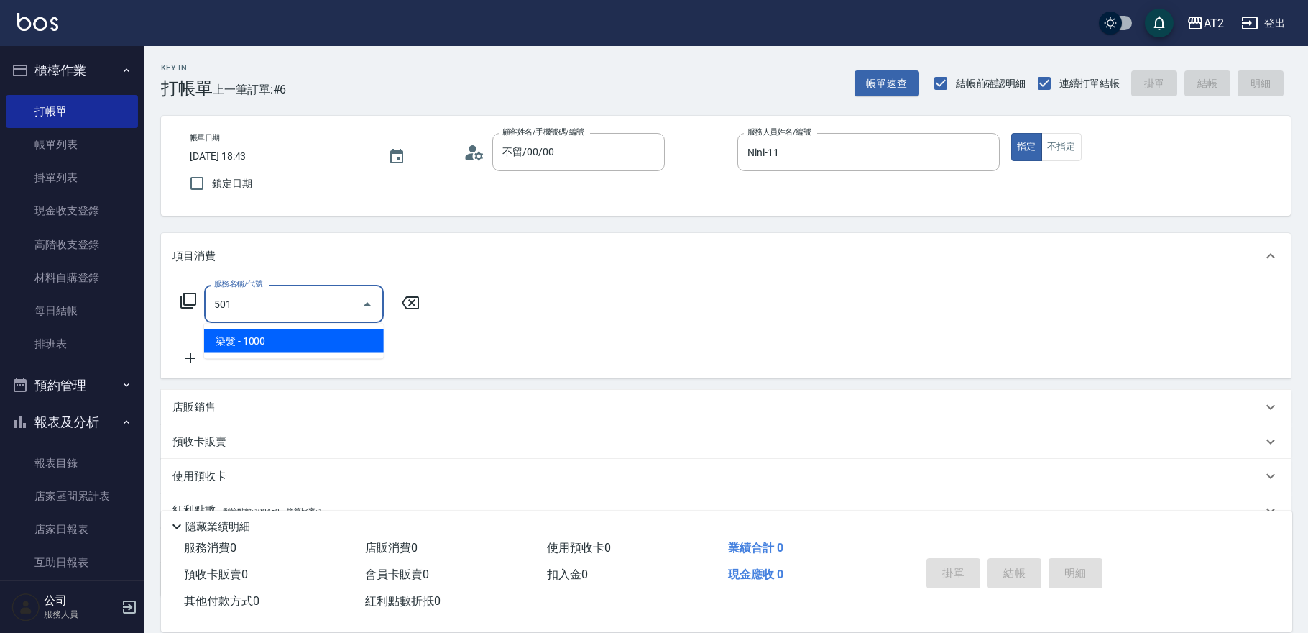
type input "100"
type input "染髮(501)"
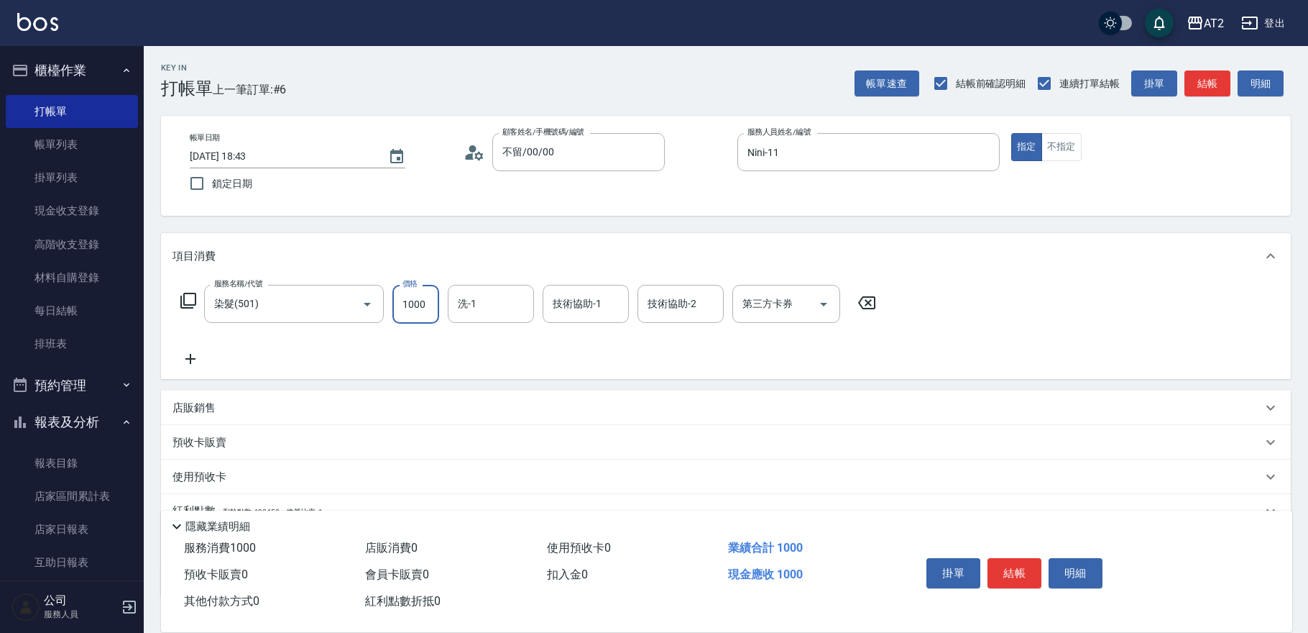
type input "0"
type input "166"
type input "0"
type input "169"
type input "160"
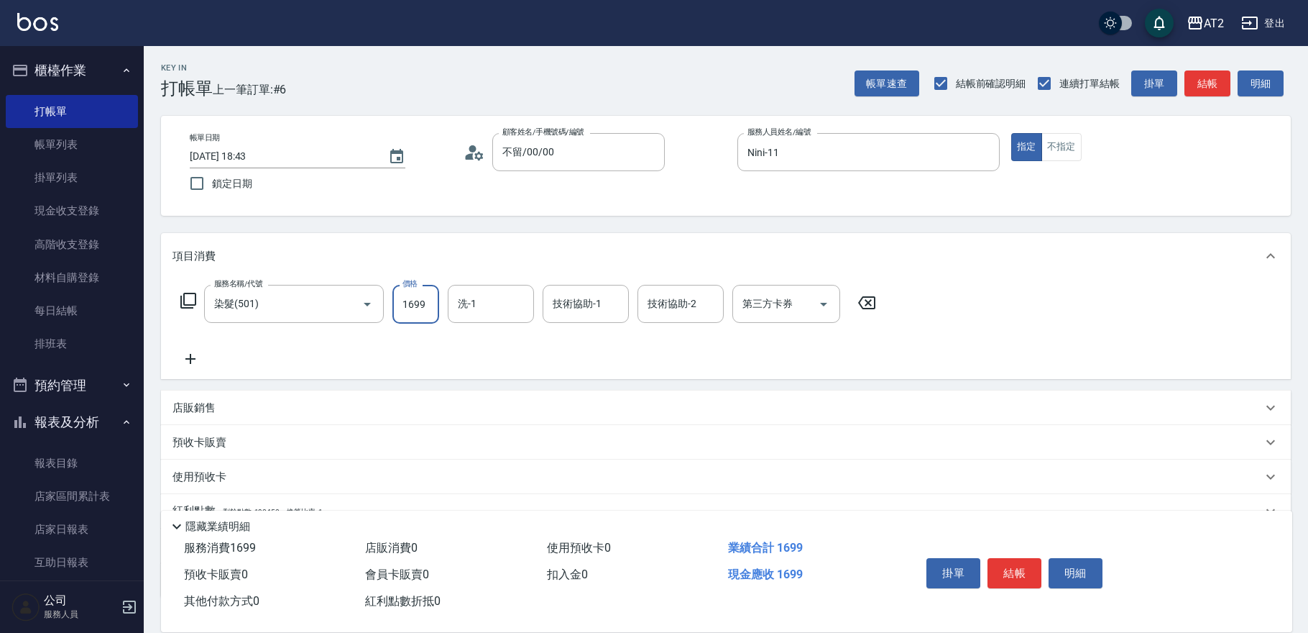
type input "1699"
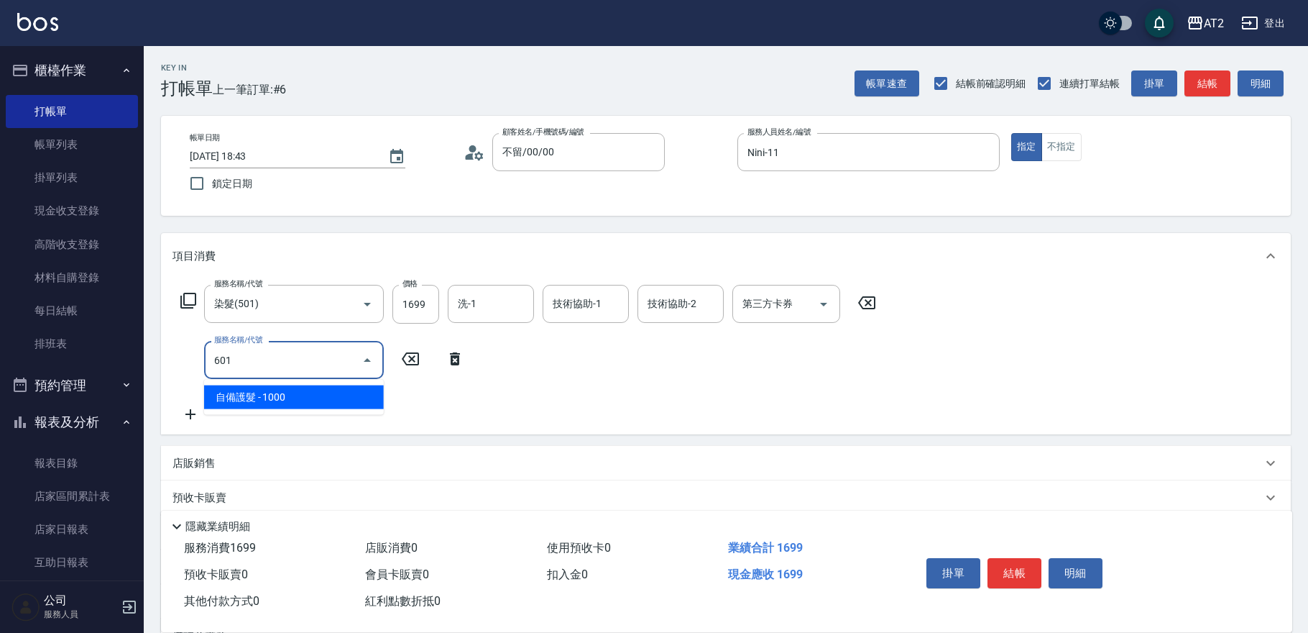
type input "601"
type input "260"
type input "自備護髮(601)"
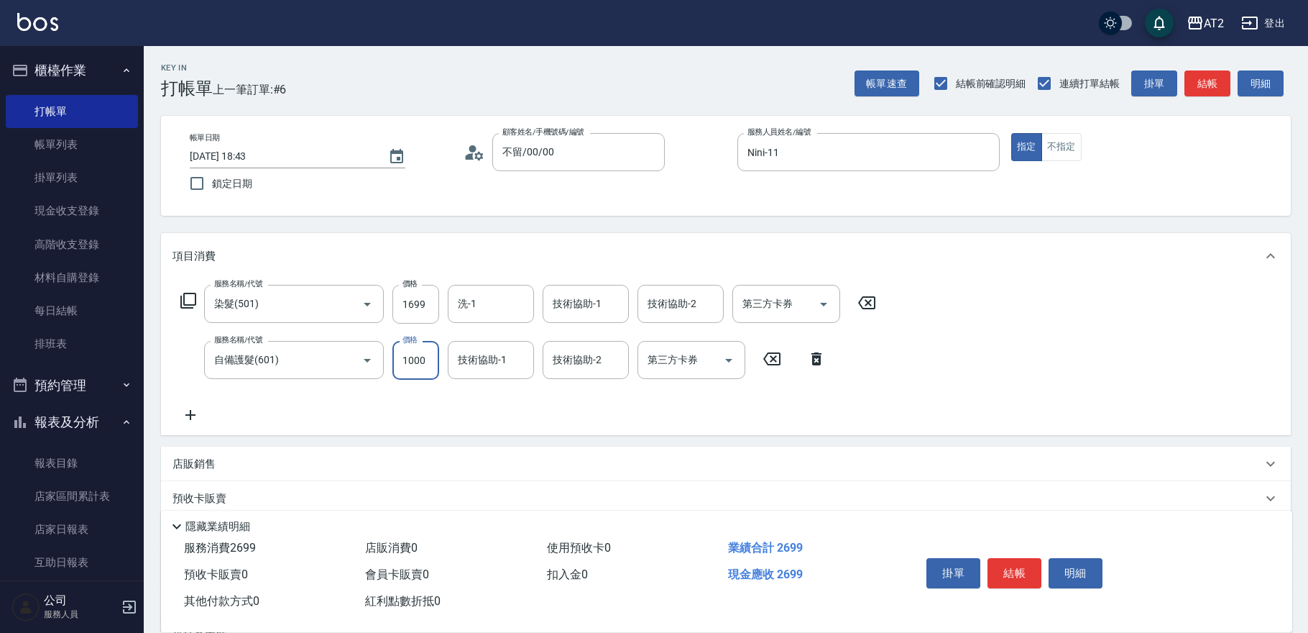
type input "170"
type input "200"
type input "180"
type input "2000"
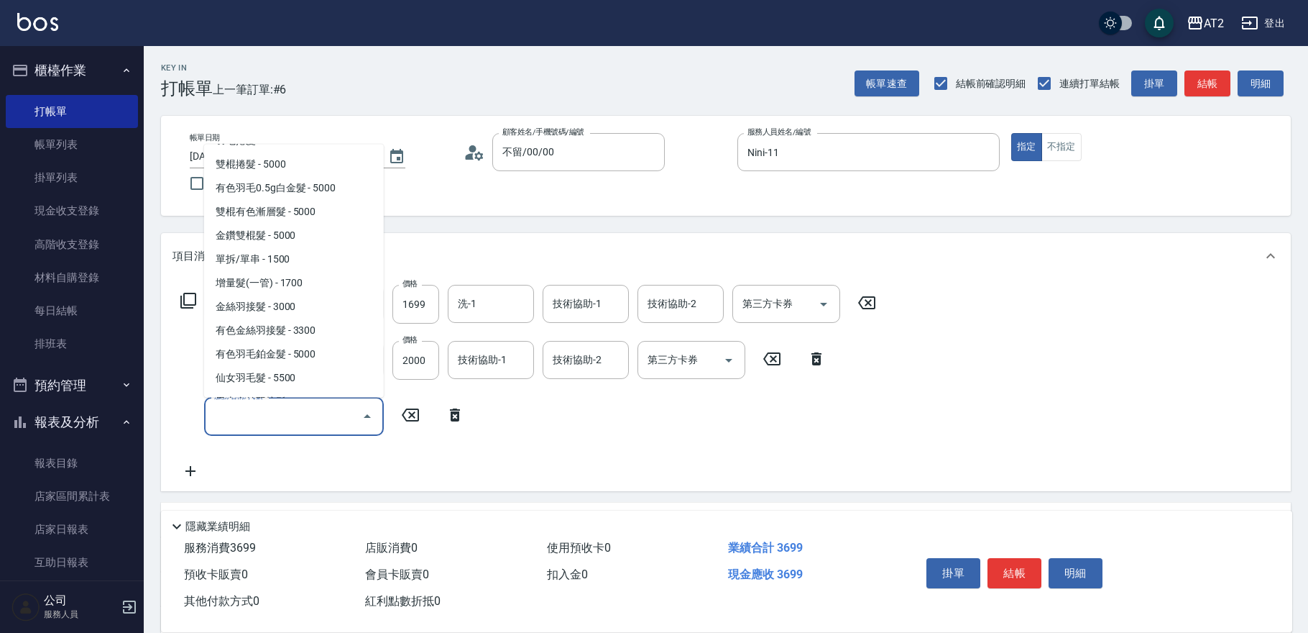
scroll to position [1677, 0]
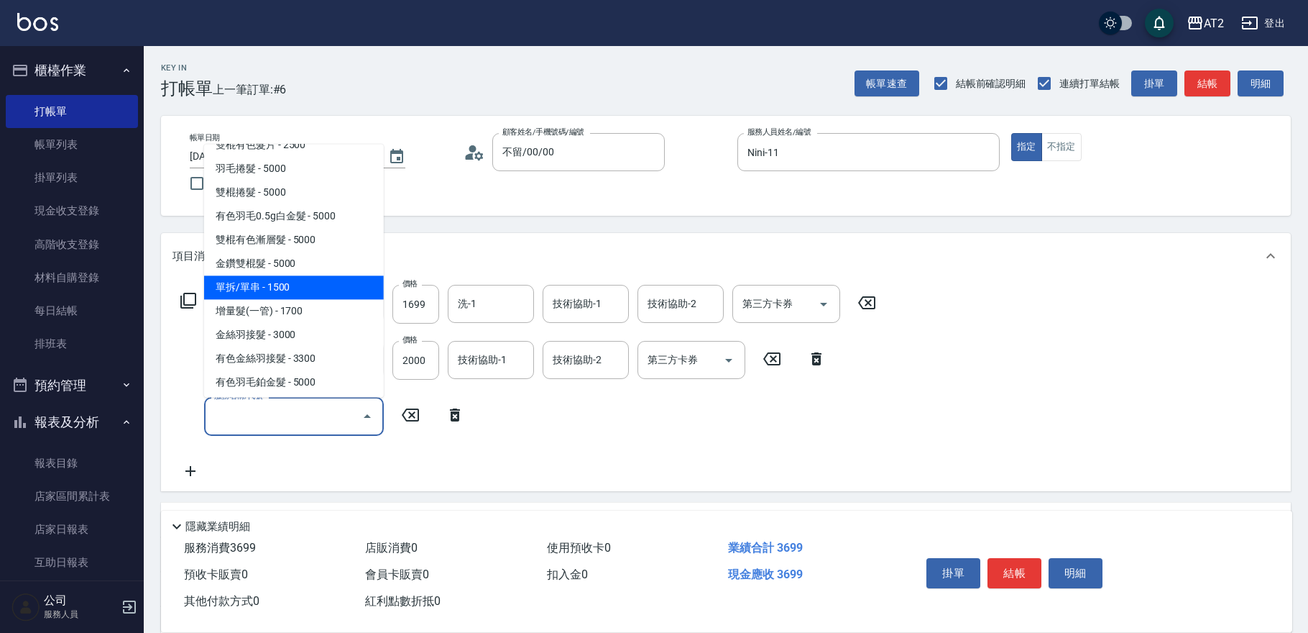
click at [299, 288] on span "單拆/單串 - 1500" at bounding box center [294, 287] width 180 height 24
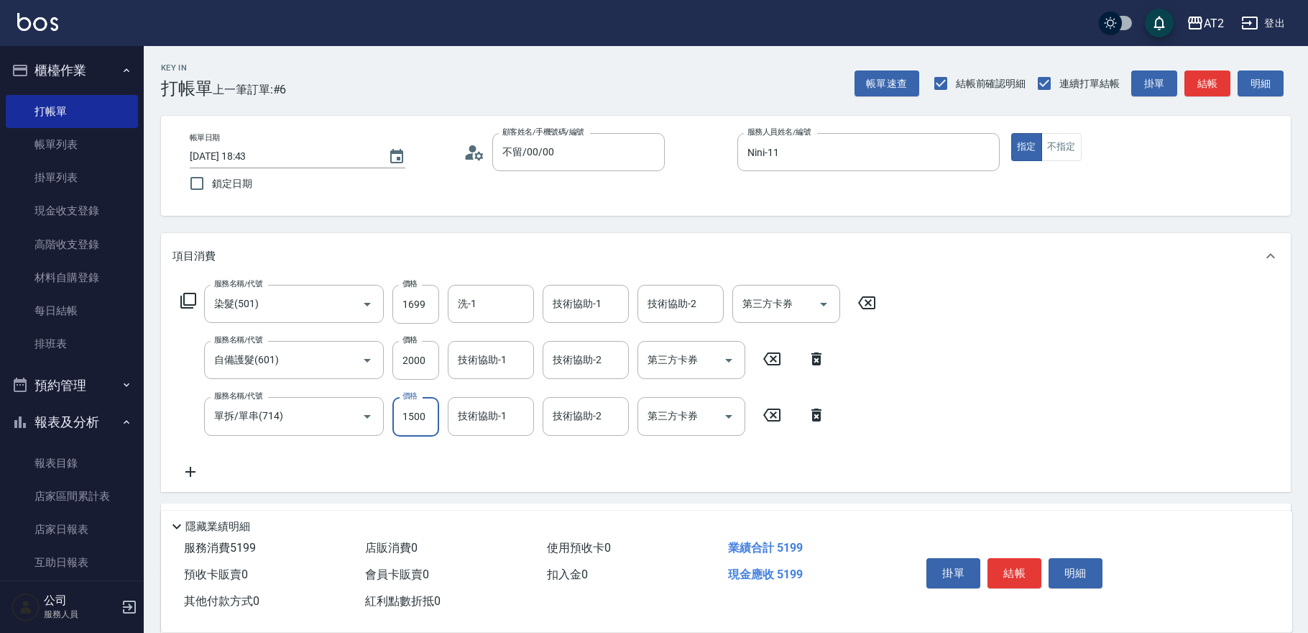
click at [414, 423] on input "1500" at bounding box center [416, 416] width 47 height 39
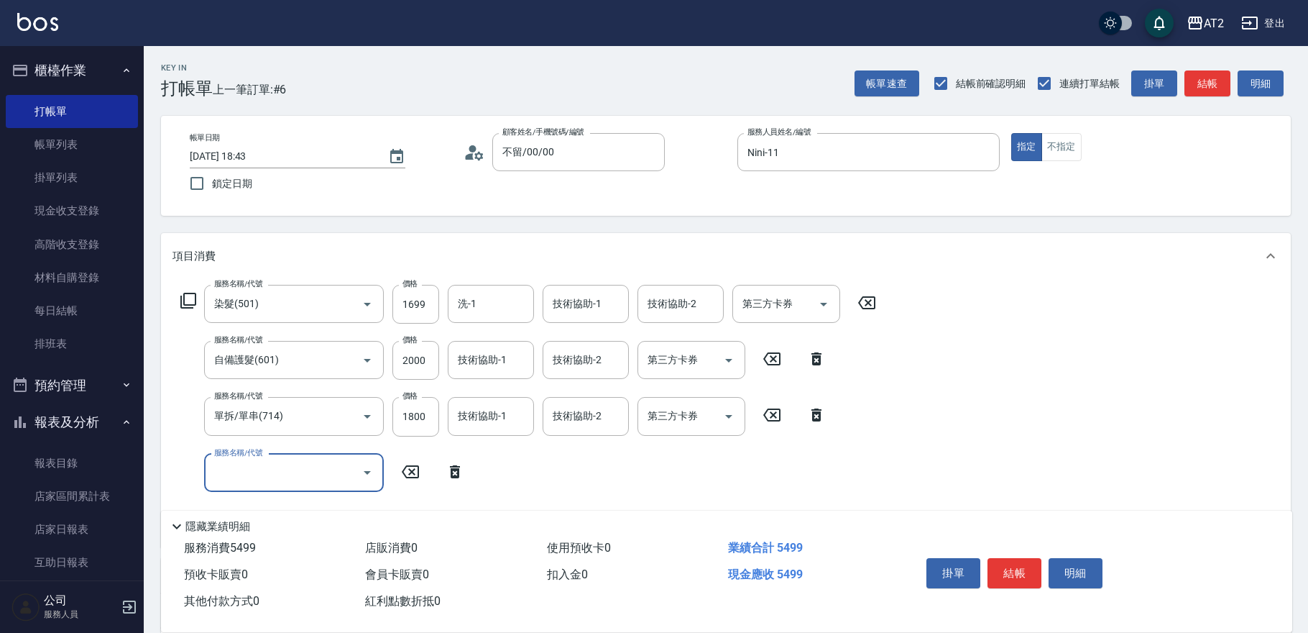
click at [321, 489] on div "服務名稱/代號" at bounding box center [294, 473] width 180 height 38
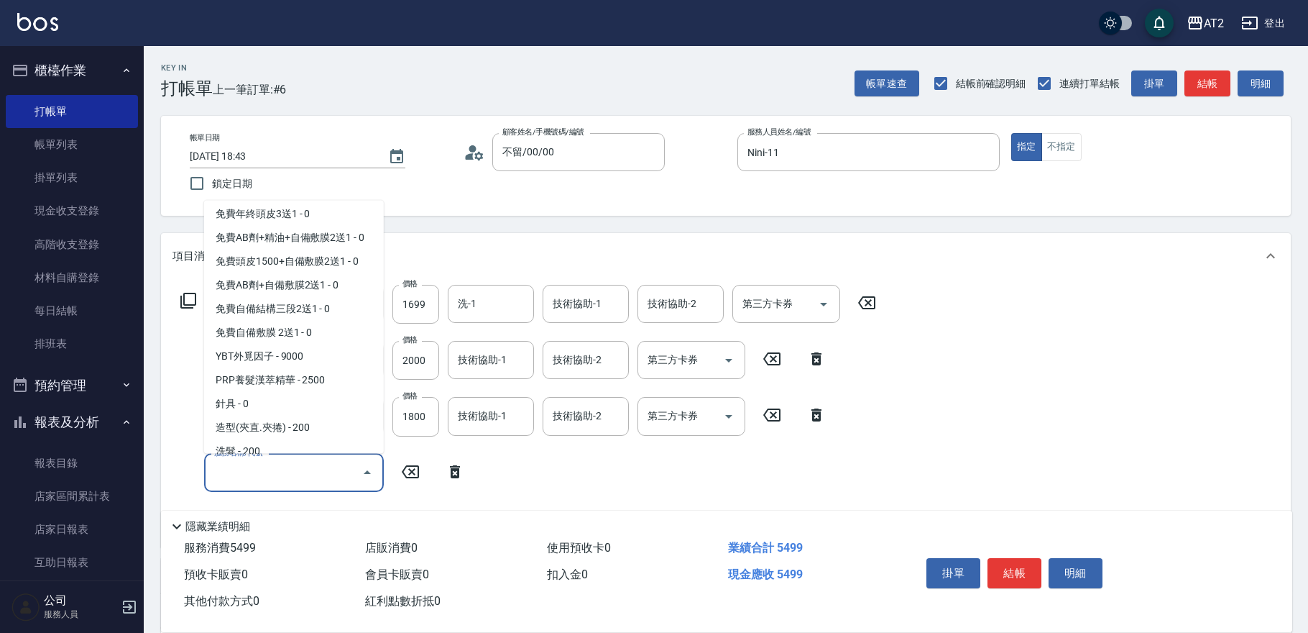
scroll to position [0, 0]
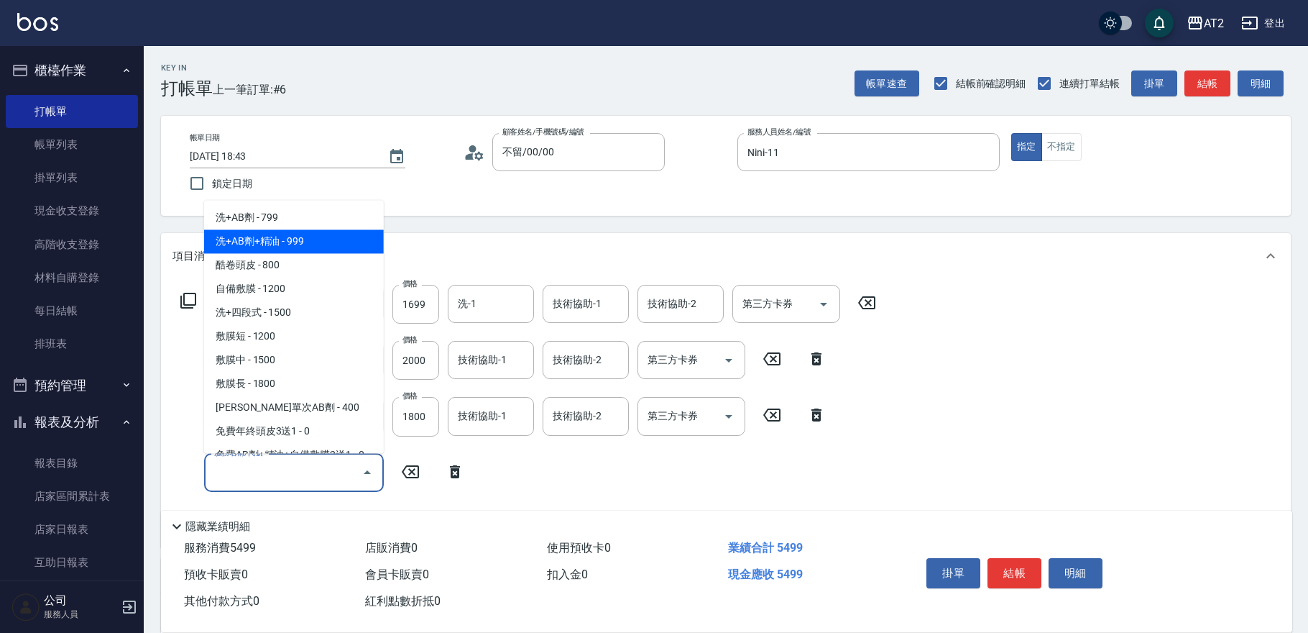
click at [299, 244] on span "洗+AB劑+精油 - 999" at bounding box center [294, 241] width 180 height 24
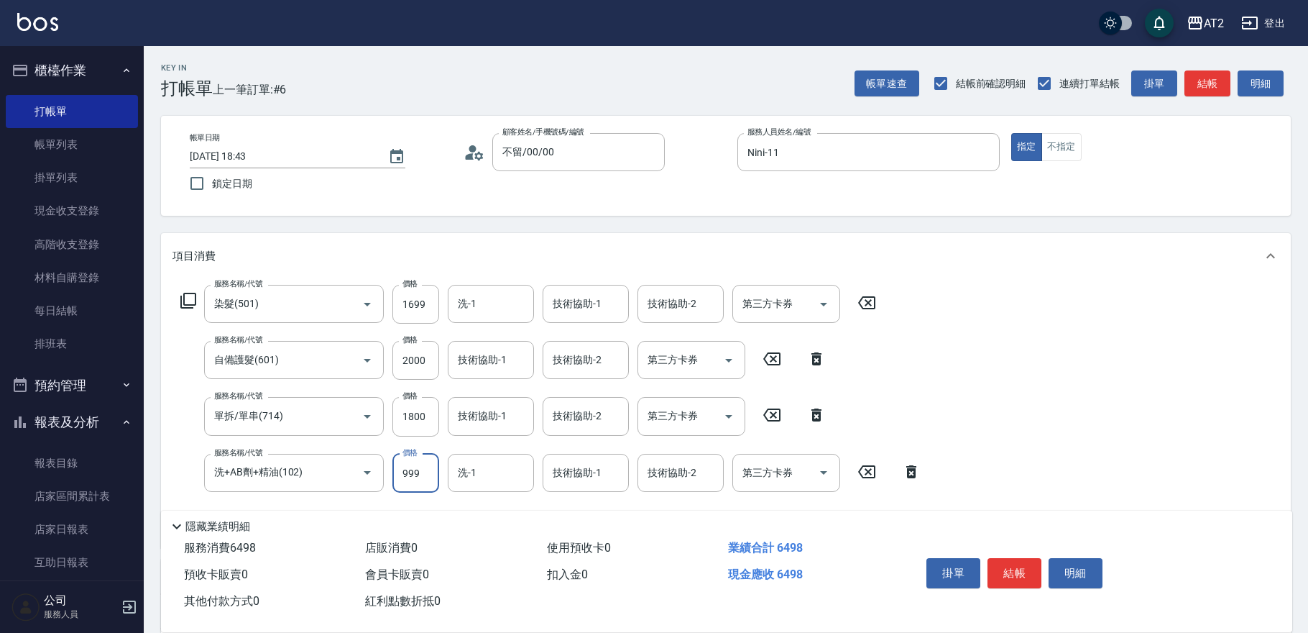
click at [418, 471] on input "999" at bounding box center [416, 473] width 47 height 39
click at [345, 472] on icon "Clear" at bounding box center [347, 472] width 14 height 14
click at [350, 474] on icon "Clear" at bounding box center [347, 472] width 9 height 9
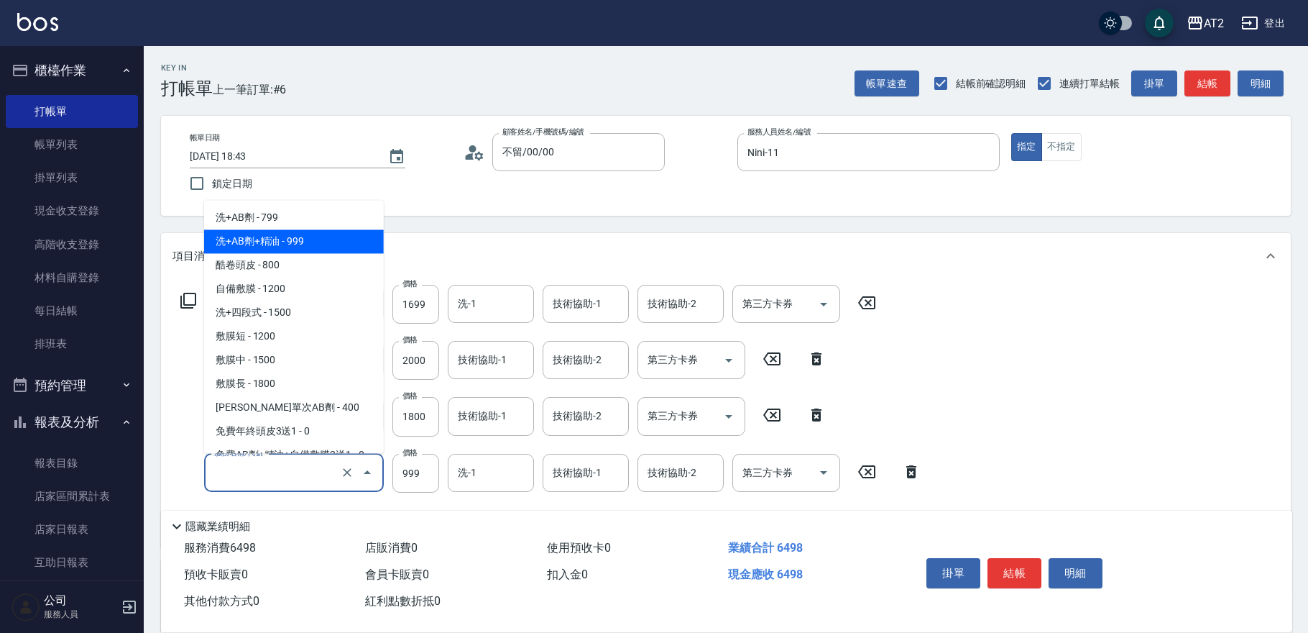
click at [298, 477] on input "服務名稱/代號" at bounding box center [274, 472] width 127 height 25
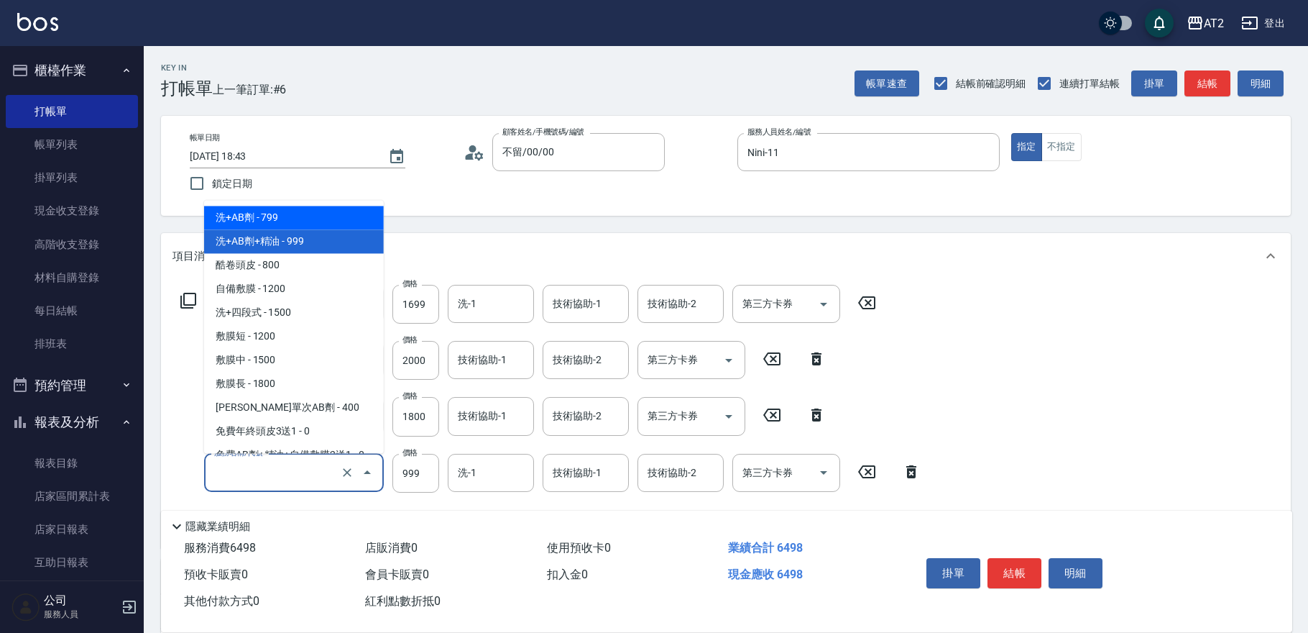
click at [261, 212] on span "洗+AB劑 - 799" at bounding box center [294, 218] width 180 height 24
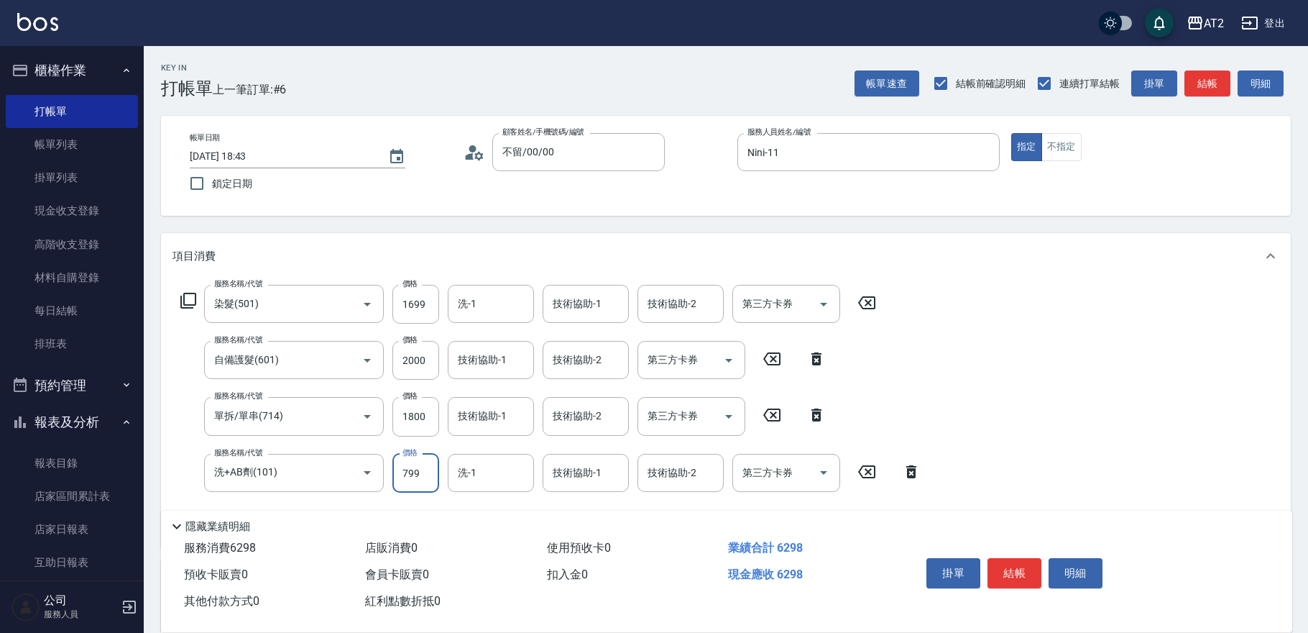
click at [424, 485] on input "799" at bounding box center [416, 473] width 47 height 39
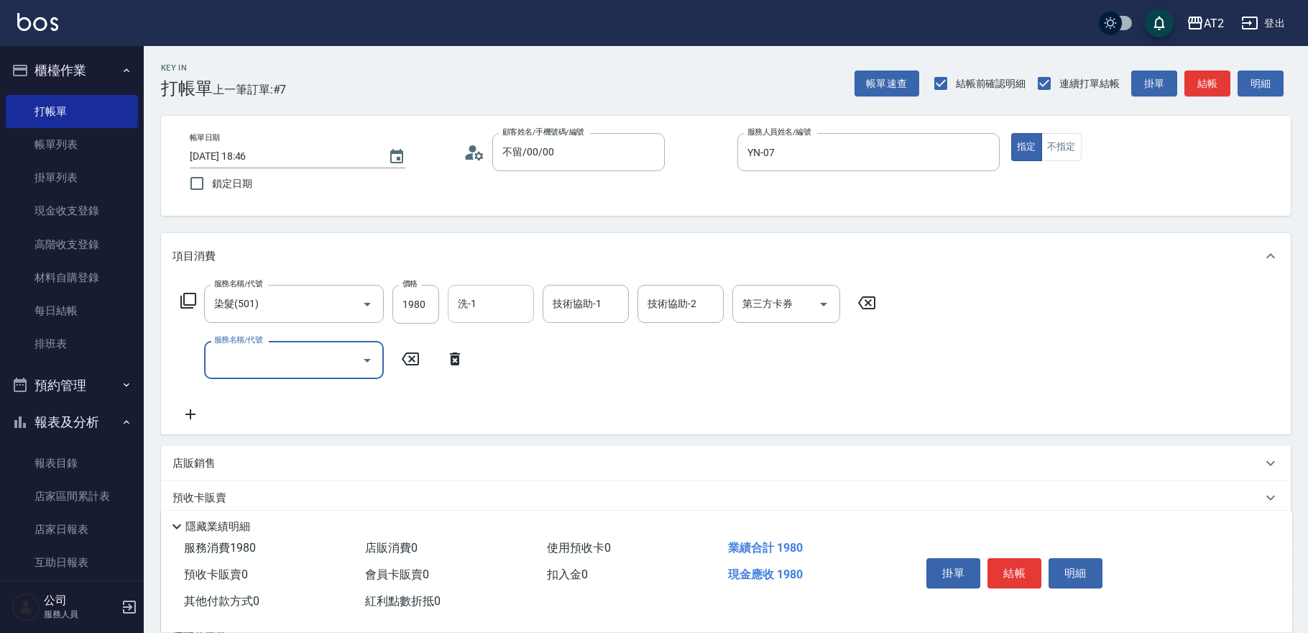
click at [488, 290] on div "洗-1" at bounding box center [491, 304] width 86 height 38
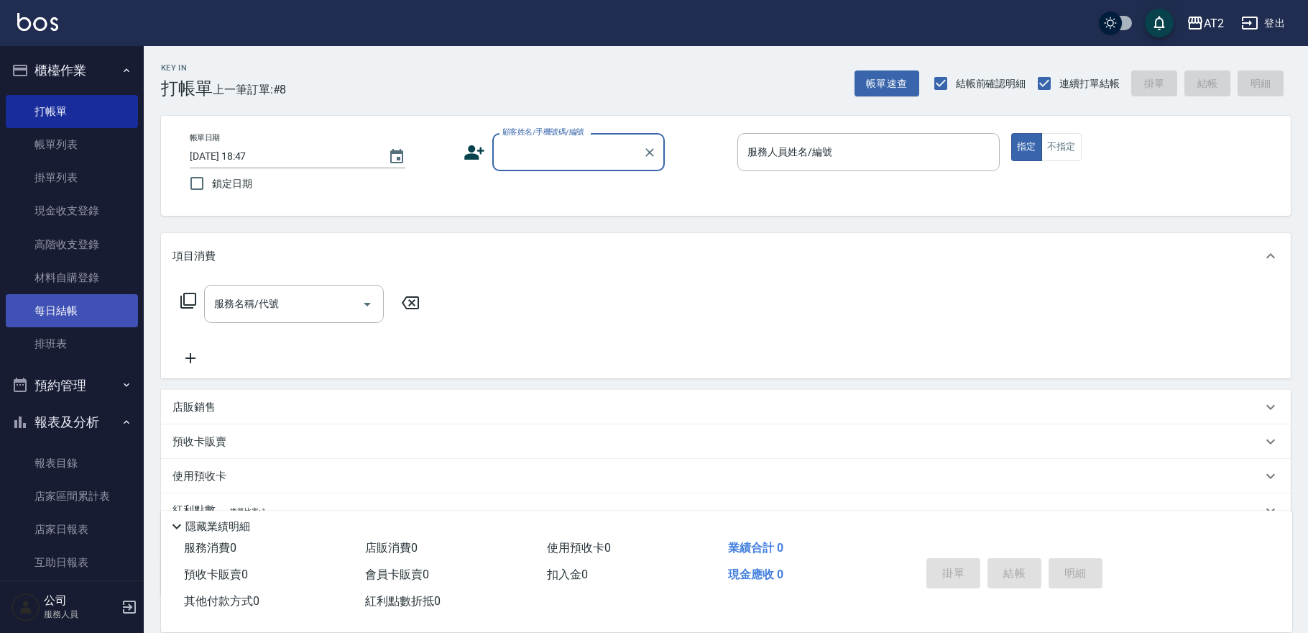
scroll to position [159, 0]
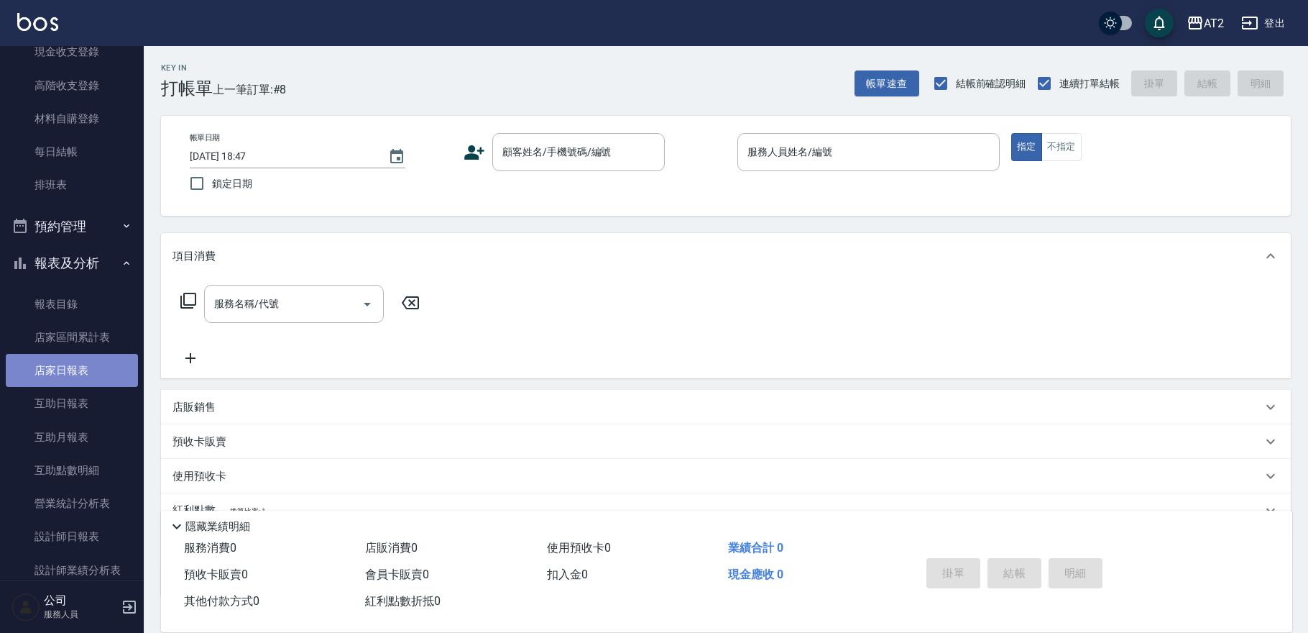
click at [90, 372] on link "店家日報表" at bounding box center [72, 370] width 132 height 33
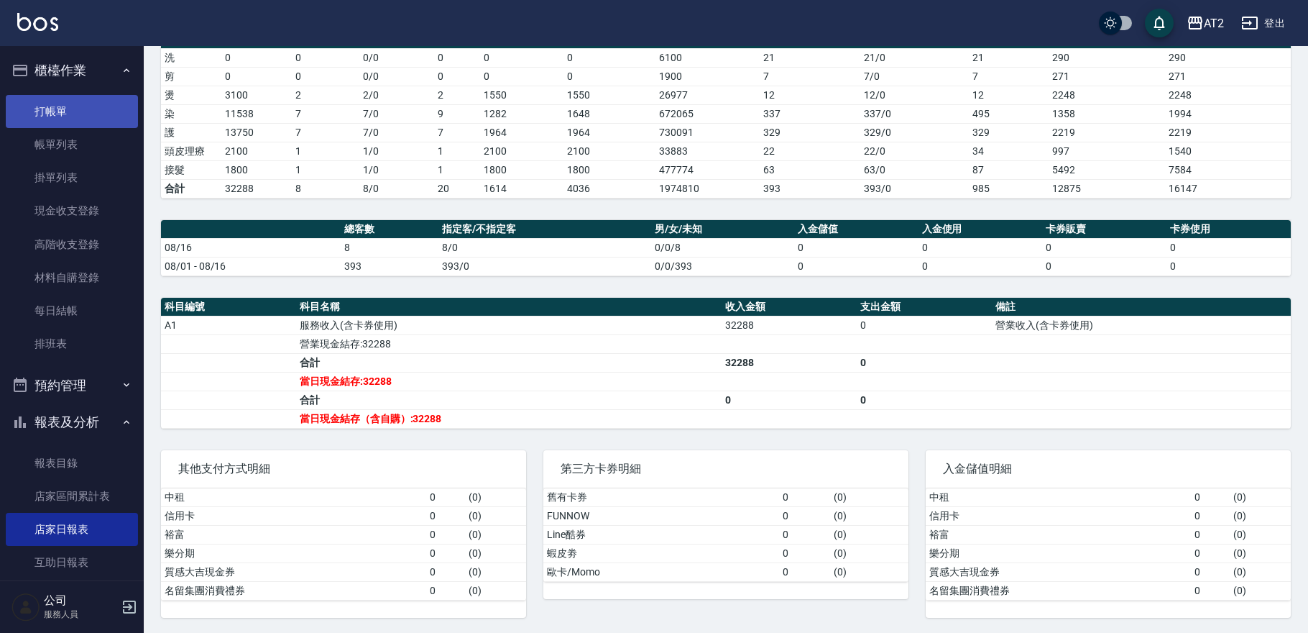
click at [67, 110] on link "打帳單" at bounding box center [72, 111] width 132 height 33
